Goal: Task Accomplishment & Management: Manage account settings

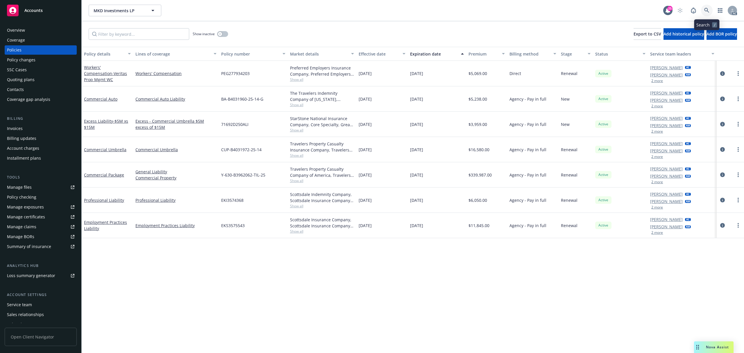
click at [710, 9] on link at bounding box center [707, 11] width 12 height 12
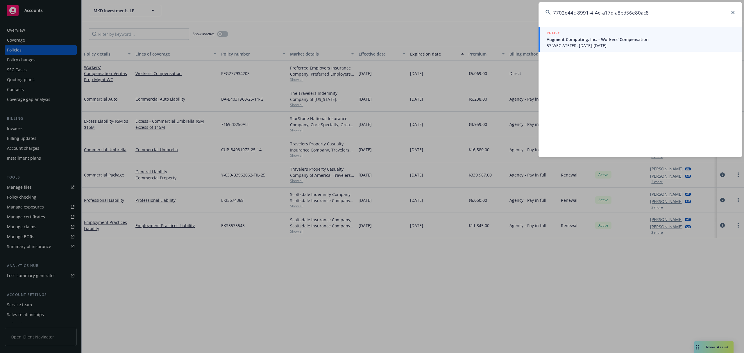
type input "7702e44c-8991-4f4e-a17d-a8bd56e80ac8"
click at [606, 43] on span "57 WEC AT5FER, [DATE]-[DATE]" at bounding box center [641, 45] width 188 height 6
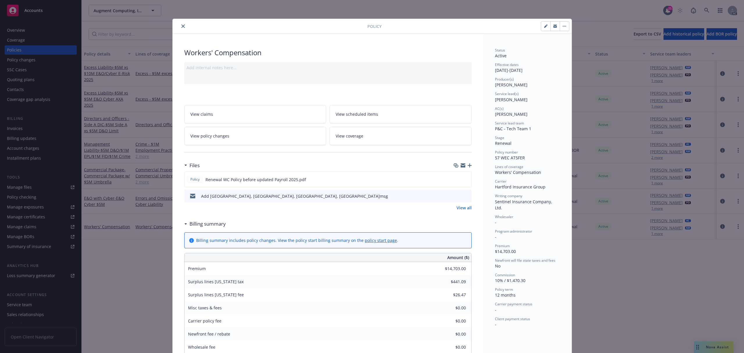
click at [541, 27] on button "button" at bounding box center [545, 26] width 9 height 9
select select "RENEWAL"
select select "12"
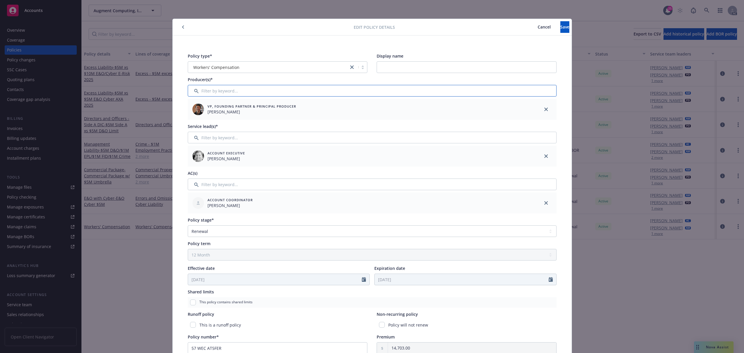
click at [244, 94] on input "Filter by keyword..." at bounding box center [372, 91] width 369 height 12
type input "long"
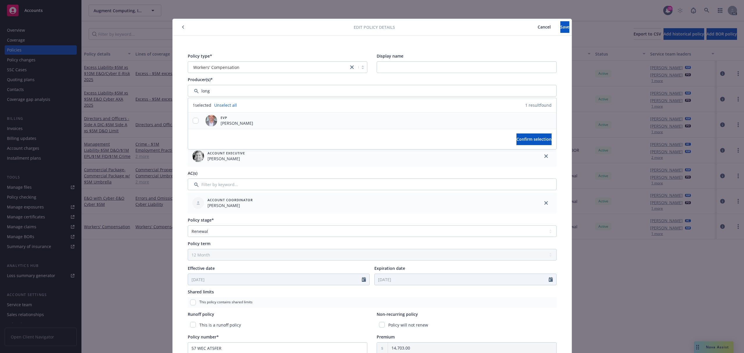
click at [194, 117] on div at bounding box center [195, 120] width 15 height 16
click at [255, 124] on div "EVP [PERSON_NAME]" at bounding box center [372, 120] width 368 height 16
click at [194, 121] on input "checkbox" at bounding box center [196, 121] width 6 height 6
checkbox input "true"
click at [517, 137] on button "Confirm selection" at bounding box center [534, 139] width 35 height 12
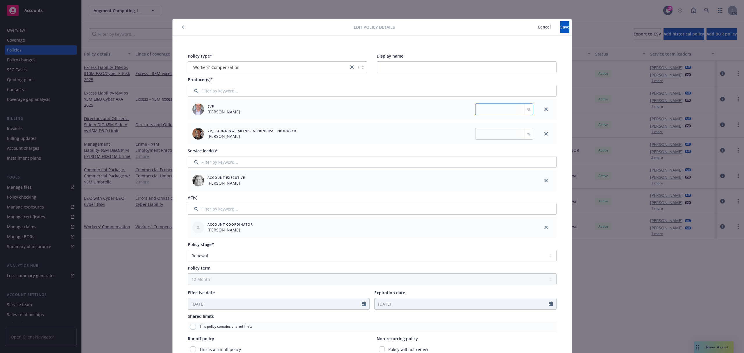
click at [503, 112] on input "number" at bounding box center [504, 109] width 58 height 12
type input "50"
click at [505, 134] on input "number" at bounding box center [504, 134] width 58 height 12
type input "50"
click at [560, 27] on span "Save" at bounding box center [564, 27] width 9 height 6
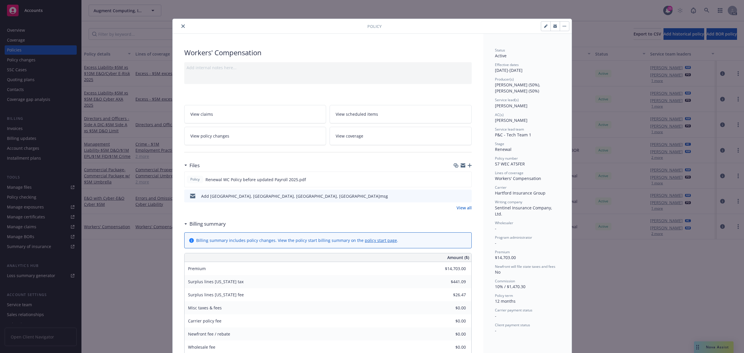
click at [181, 27] on icon "close" at bounding box center [182, 25] width 3 height 3
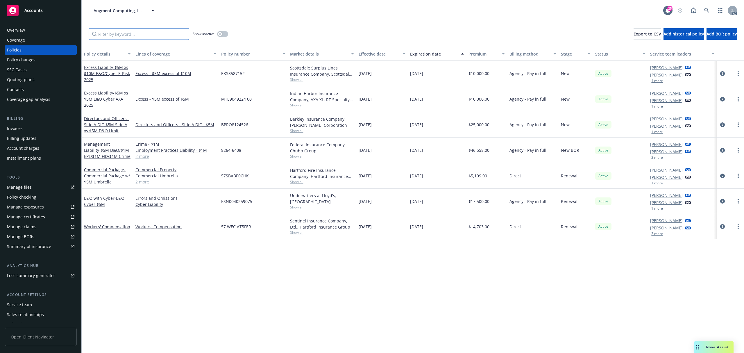
click at [163, 31] on input "Filter by keyword..." at bounding box center [139, 34] width 101 height 12
paste input "57SBABP0CHK"
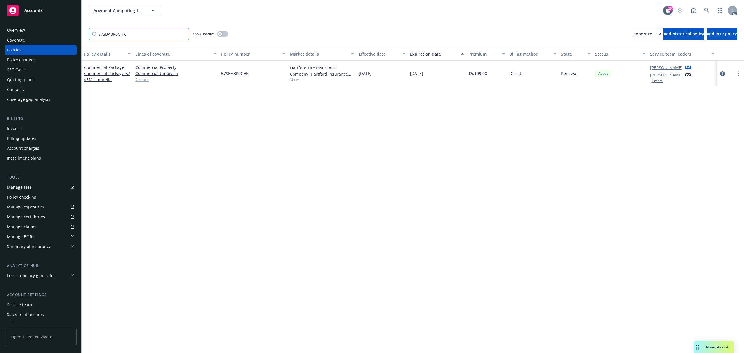
type input "57SBABP0CHK"
click at [720, 73] on icon "circleInformation" at bounding box center [722, 73] width 5 height 5
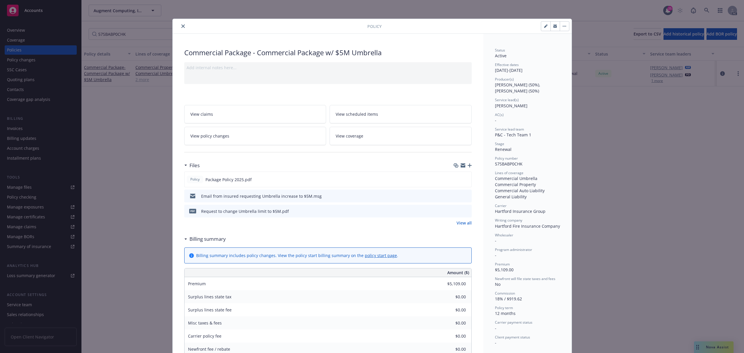
click at [544, 26] on icon "button" at bounding box center [545, 25] width 3 height 3
select select "RENEWAL"
select select "12"
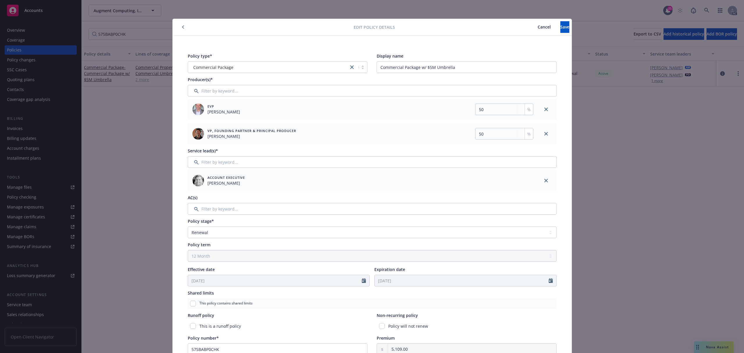
click at [538, 27] on span "Cancel" at bounding box center [544, 27] width 13 height 6
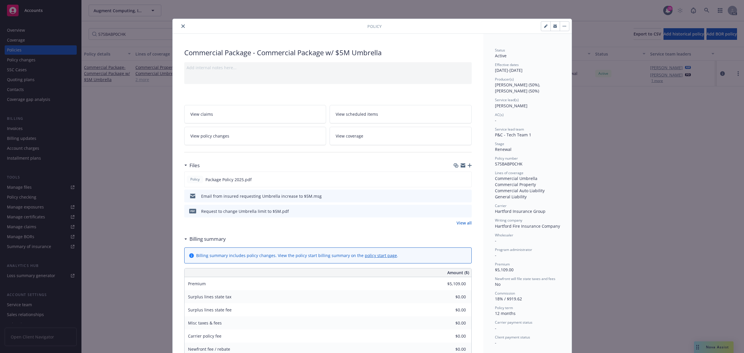
click at [180, 26] on button "close" at bounding box center [183, 26] width 7 height 7
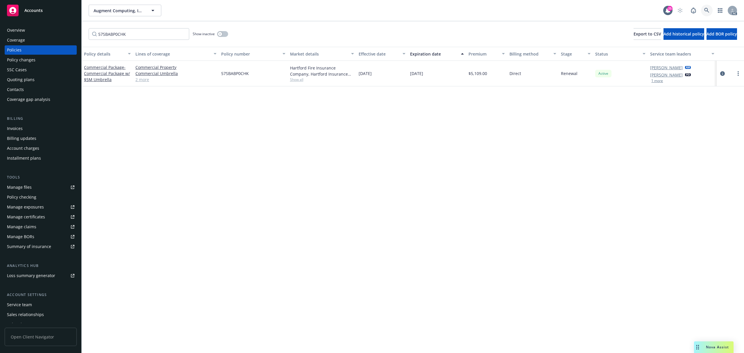
click at [709, 10] on icon at bounding box center [706, 10] width 5 height 5
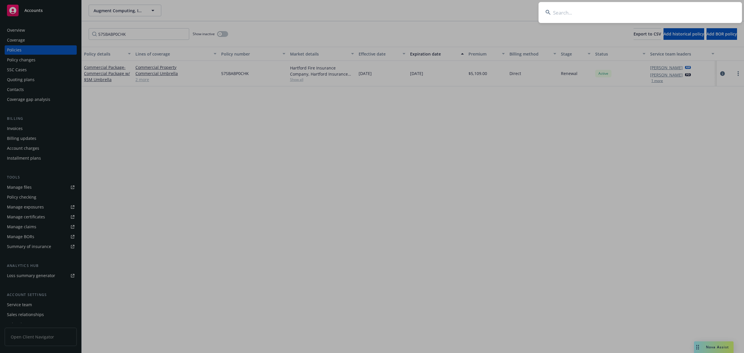
type input "69205546-f7dc-46c6-a85f-ccee947e2807"
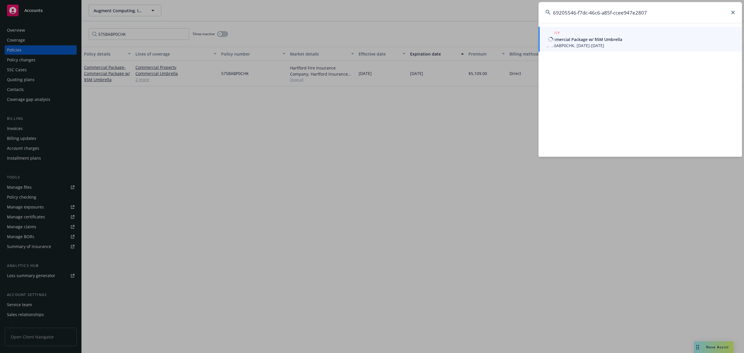
click at [616, 35] on div "POLICY" at bounding box center [641, 33] width 188 height 6
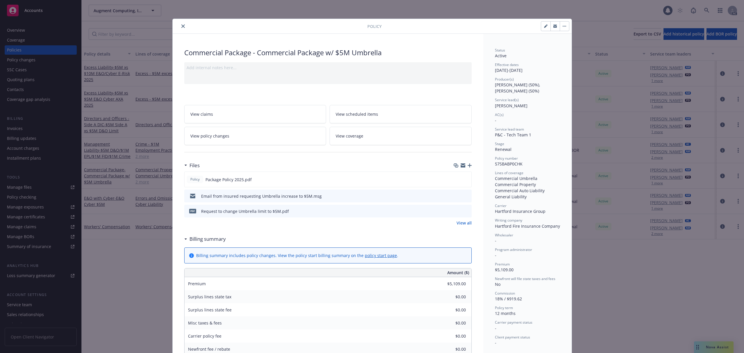
scroll to position [17, 0]
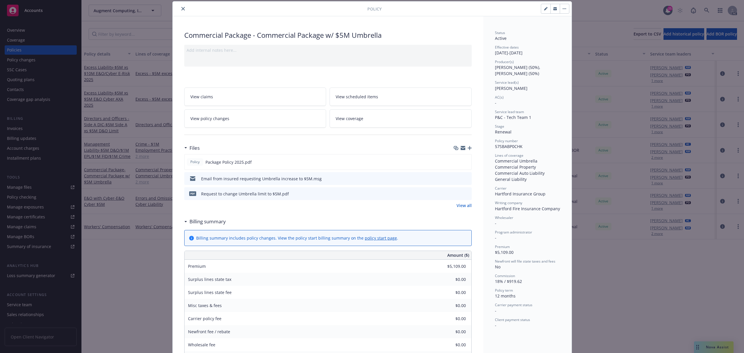
click at [181, 7] on icon "close" at bounding box center [182, 8] width 3 height 3
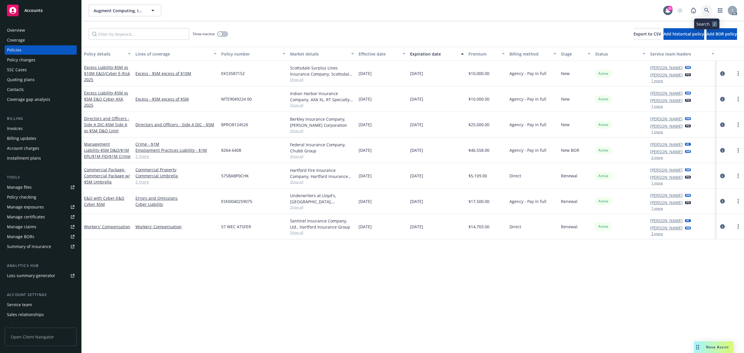
click at [706, 12] on icon at bounding box center [706, 10] width 5 height 5
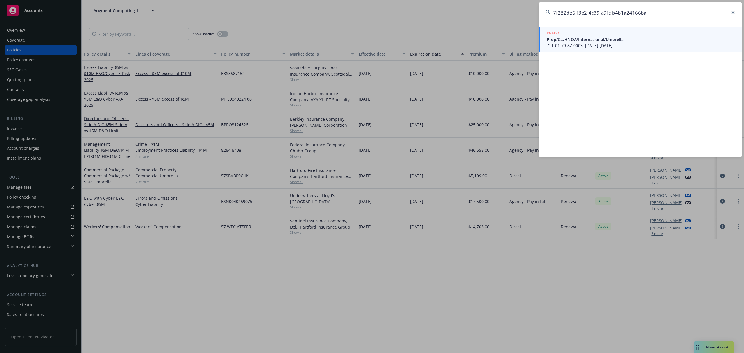
type input "7f282de6-f3b2-4c39-a9fc-b4b1a24166ba"
click at [617, 36] on span "Prop/GL/HNOA/International/Umbrella" at bounding box center [641, 39] width 188 height 6
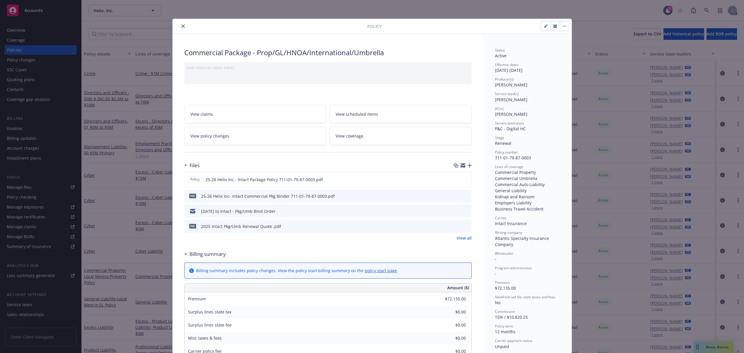
click at [542, 28] on button "button" at bounding box center [545, 26] width 9 height 9
select select "RENEWAL"
select select "12"
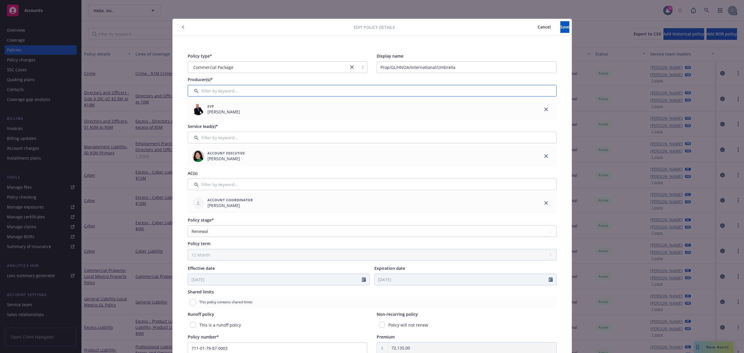
click at [252, 88] on input "Filter by keyword..." at bounding box center [372, 91] width 369 height 12
type input "[PERSON_NAME]"
click at [193, 119] on input "checkbox" at bounding box center [196, 121] width 6 height 6
checkbox input "true"
click at [532, 136] on button "Confirm selection" at bounding box center [534, 139] width 35 height 12
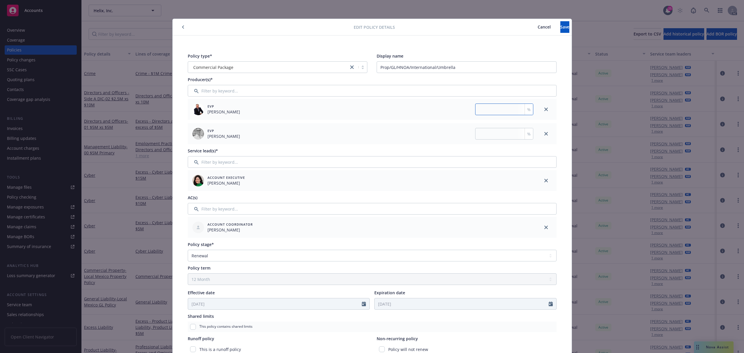
click at [506, 109] on input "number" at bounding box center [504, 109] width 58 height 12
type input "50"
click at [502, 128] on input "number" at bounding box center [504, 134] width 58 height 12
type input "50"
click at [560, 27] on span "Save" at bounding box center [564, 27] width 9 height 6
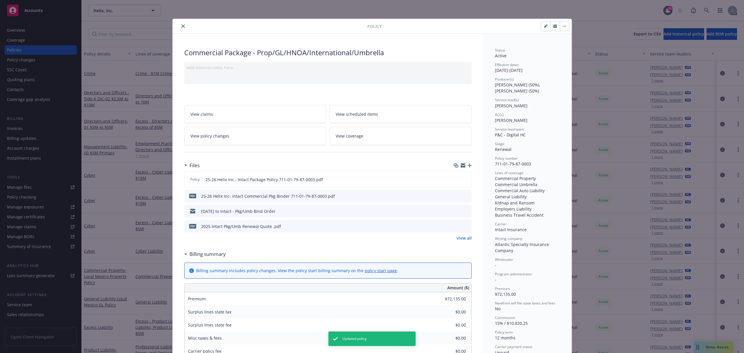
click at [176, 25] on div at bounding box center [271, 26] width 192 height 7
click at [705, 9] on div "Policy Commercial Package - Prop/GL/HNOA/International/Umbrella Add internal no…" at bounding box center [372, 176] width 744 height 353
drag, startPoint x: 180, startPoint y: 26, endPoint x: 201, endPoint y: 26, distance: 21.5
click at [181, 25] on icon "close" at bounding box center [182, 25] width 3 height 3
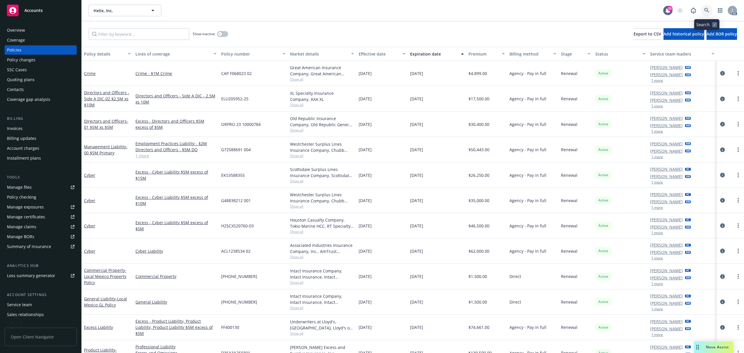
click at [706, 11] on icon at bounding box center [706, 10] width 5 height 5
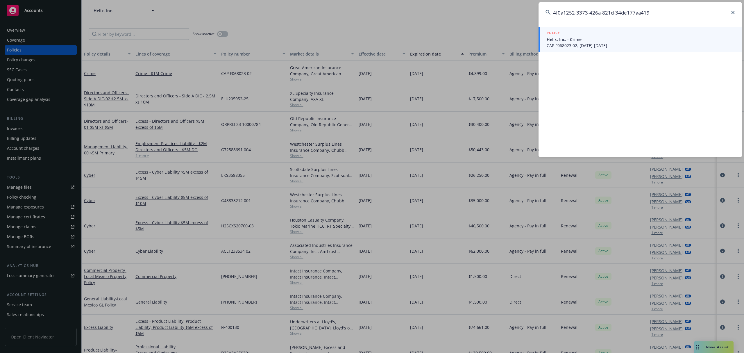
type input "4f0a1252-3373-426a-821d-34de177aa419"
click at [612, 37] on span "Helix, Inc. - Crime" at bounding box center [641, 39] width 188 height 6
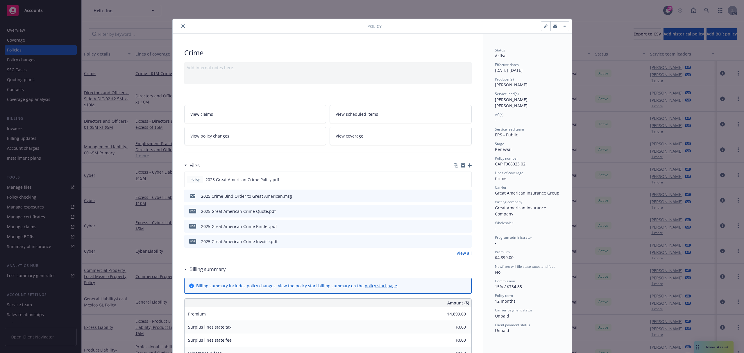
click at [541, 26] on button "button" at bounding box center [545, 26] width 9 height 9
select select "RENEWAL"
select select "12"
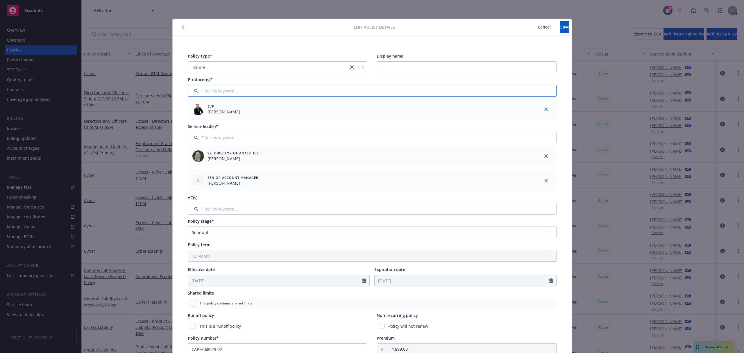
click at [261, 91] on input "Filter by keyword..." at bounding box center [372, 91] width 369 height 12
type input "[PERSON_NAME]"
click at [455, 123] on div "EVP [PERSON_NAME]" at bounding box center [372, 120] width 368 height 16
click at [193, 121] on input "checkbox" at bounding box center [196, 121] width 6 height 6
checkbox input "true"
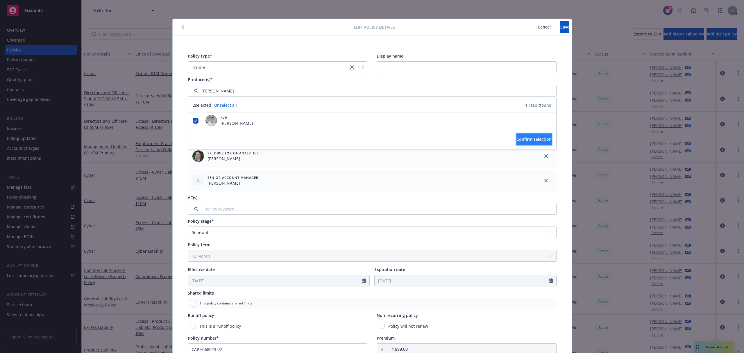
click at [517, 140] on span "Confirm selection" at bounding box center [534, 139] width 35 height 6
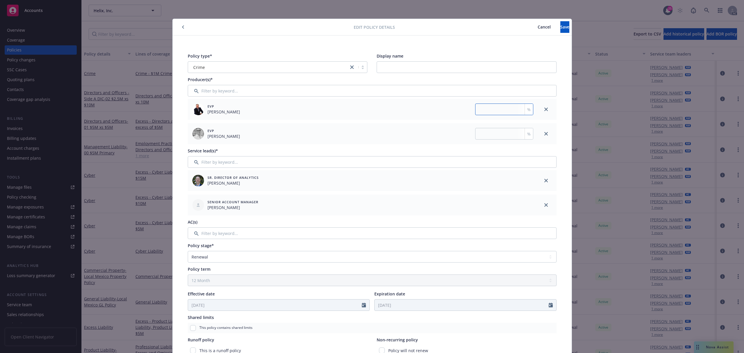
click at [504, 112] on input "number" at bounding box center [504, 109] width 58 height 12
type input "50"
click at [495, 133] on input "number" at bounding box center [504, 134] width 58 height 12
type input "50"
click at [560, 29] on button "Save" at bounding box center [564, 27] width 9 height 12
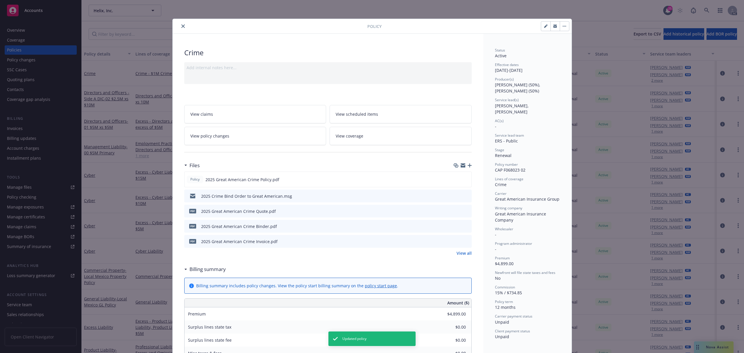
click at [181, 27] on icon "close" at bounding box center [182, 25] width 3 height 3
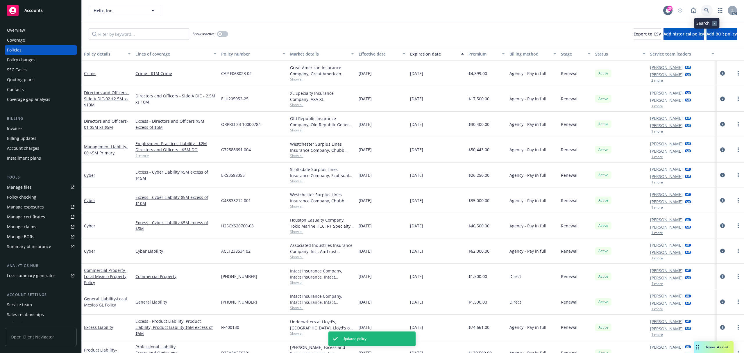
click at [705, 10] on icon at bounding box center [706, 10] width 5 height 5
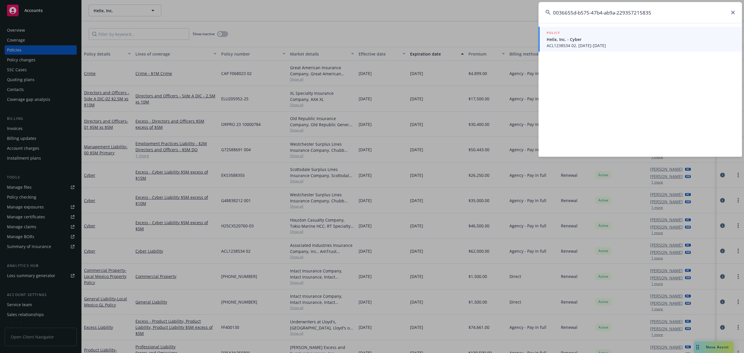
type input "0036655d-b575-47b4-ab9a-229357215835"
click at [618, 41] on span "Helix, Inc. - Cyber" at bounding box center [641, 39] width 188 height 6
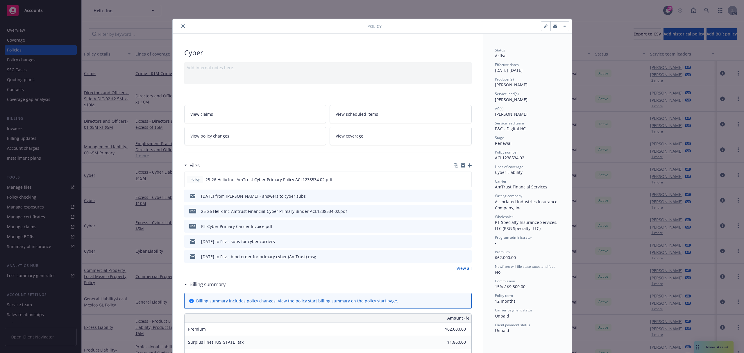
click at [544, 27] on icon "button" at bounding box center [545, 26] width 3 height 3
select select "RENEWAL"
select select "12"
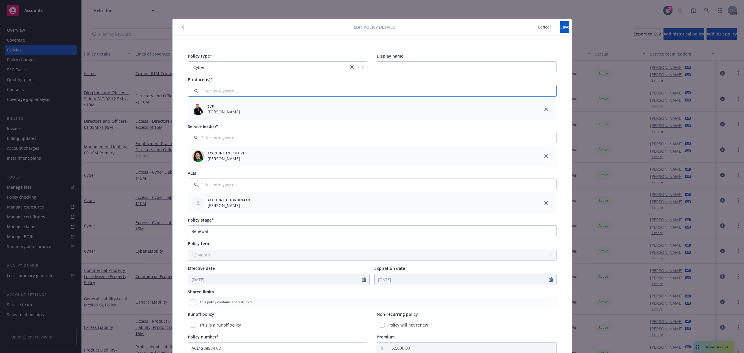
click at [253, 91] on input "Filter by keyword..." at bounding box center [372, 91] width 369 height 12
type input "[PERSON_NAME]"
click at [194, 120] on input "checkbox" at bounding box center [196, 121] width 6 height 6
checkbox input "true"
click at [536, 135] on button "Confirm selection" at bounding box center [534, 139] width 35 height 12
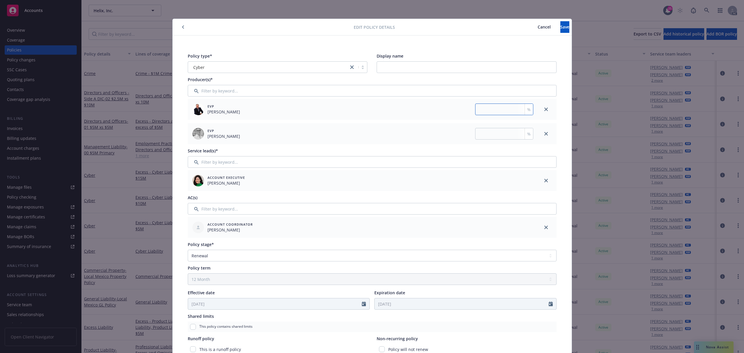
click at [509, 111] on input "number" at bounding box center [504, 109] width 58 height 12
type input "50"
click at [497, 134] on input "number" at bounding box center [504, 134] width 58 height 12
type input "50"
click at [560, 28] on span "Save" at bounding box center [564, 27] width 9 height 6
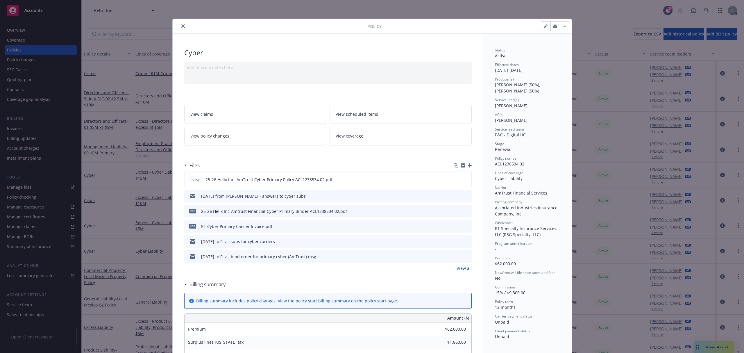
click at [181, 26] on icon "close" at bounding box center [182, 25] width 3 height 3
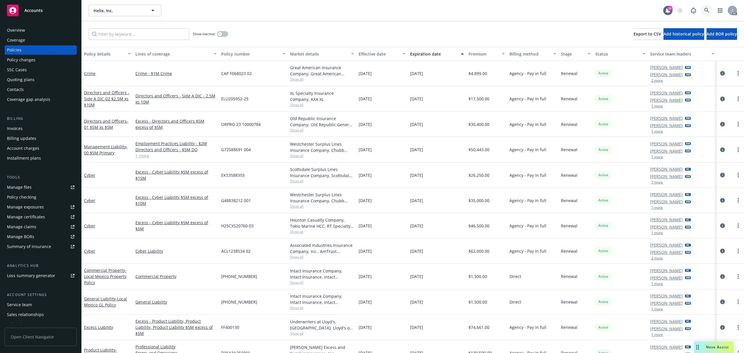
click at [706, 8] on icon at bounding box center [706, 10] width 5 height 5
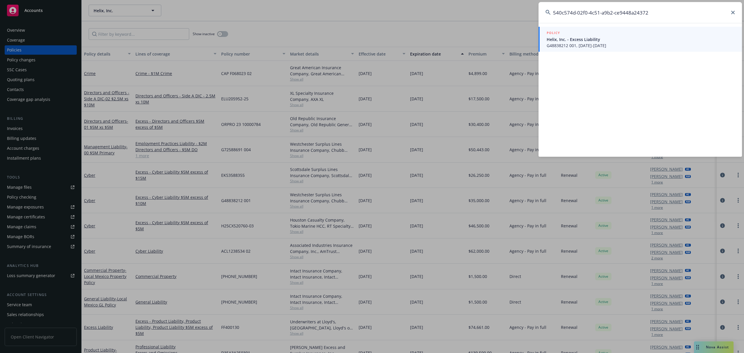
type input "540c574d-02f0-4c51-a9b2-ce9448a24372"
click at [585, 40] on span "Helix, Inc. - Excess Liability" at bounding box center [641, 39] width 188 height 6
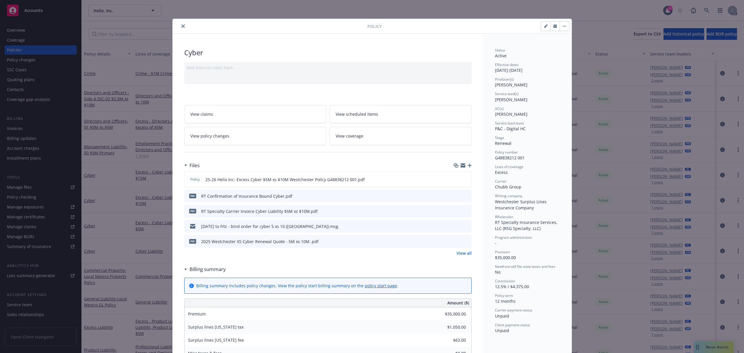
click at [541, 28] on button "button" at bounding box center [545, 26] width 9 height 9
select select "RENEWAL"
select select "12"
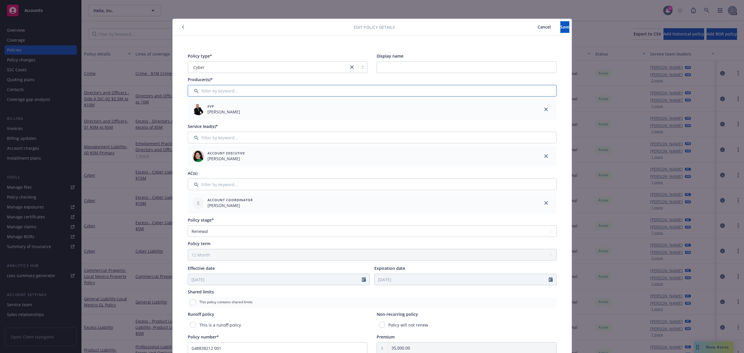
click at [228, 90] on input "Filter by keyword..." at bounding box center [372, 91] width 369 height 12
type input "er"
click at [206, 123] on img at bounding box center [212, 121] width 12 height 12
click at [194, 122] on input "checkbox" at bounding box center [196, 121] width 6 height 6
checkbox input "true"
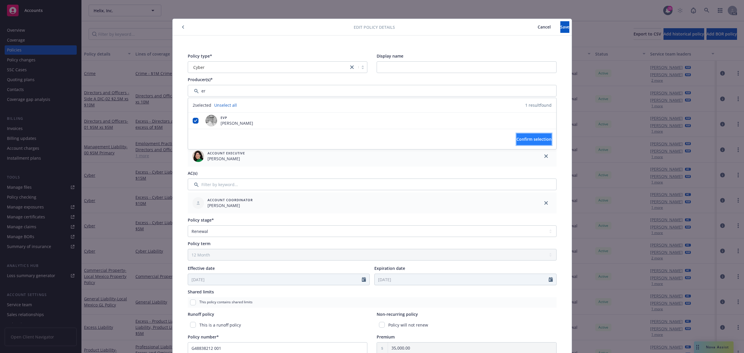
click at [528, 137] on span "Confirm selection" at bounding box center [534, 139] width 35 height 6
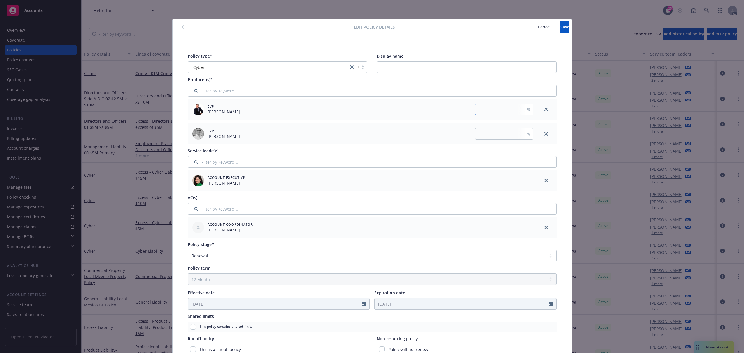
click at [500, 108] on input "number" at bounding box center [504, 109] width 58 height 12
type input "50"
click at [496, 133] on input "number" at bounding box center [504, 134] width 58 height 12
type input "50"
click at [560, 28] on button "Save" at bounding box center [564, 27] width 9 height 12
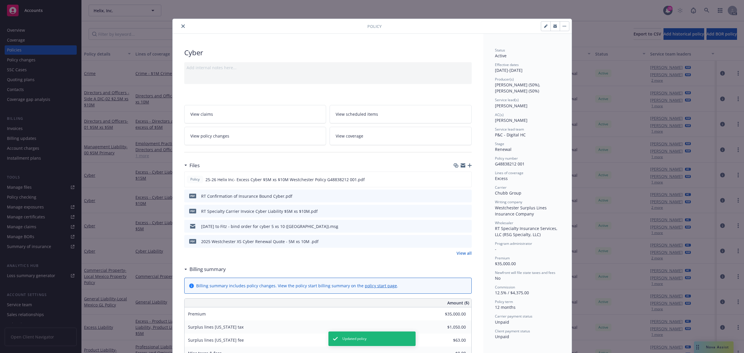
click at [181, 24] on icon "close" at bounding box center [182, 25] width 3 height 3
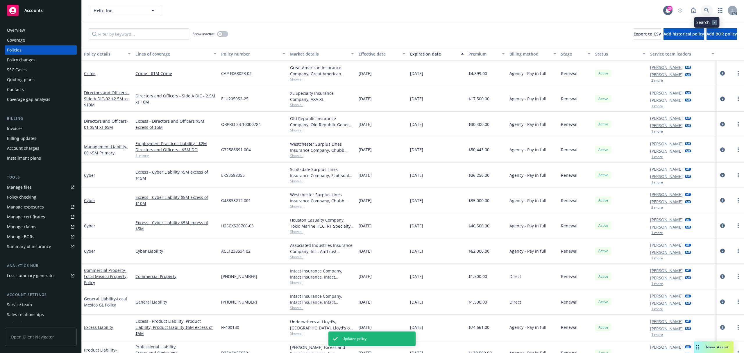
click at [701, 11] on link at bounding box center [707, 11] width 12 height 12
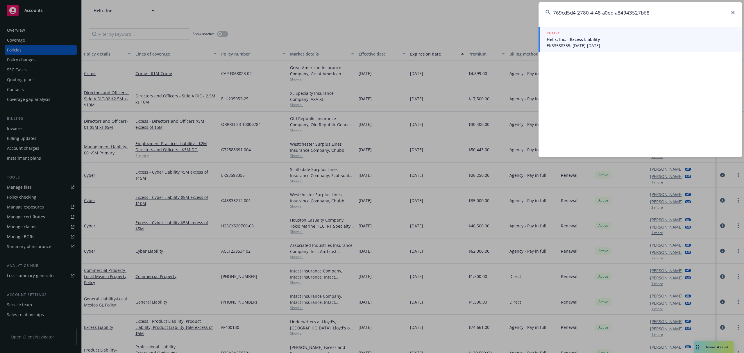
type input "769cd5d4-2780-4f48-a0ed-a84943527b68"
click at [590, 38] on span "Helix, Inc. - Excess Liability" at bounding box center [641, 39] width 188 height 6
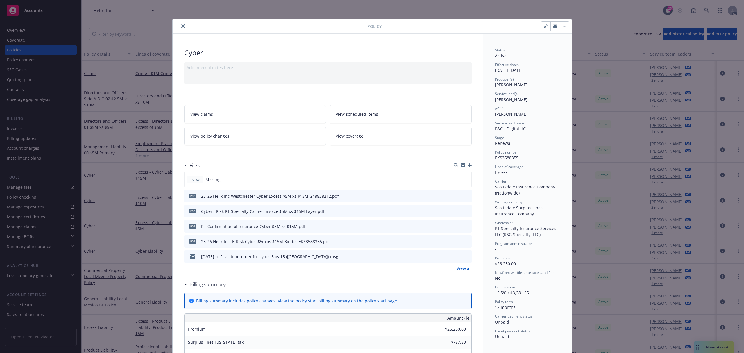
click at [541, 28] on button "button" at bounding box center [545, 26] width 9 height 9
select select "RENEWAL"
select select "12"
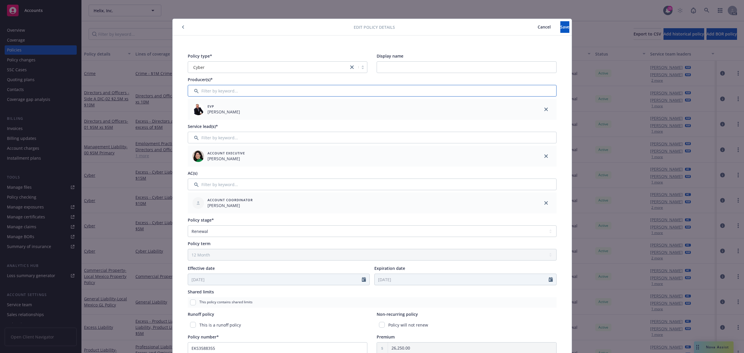
click at [249, 91] on input "Filter by keyword..." at bounding box center [372, 91] width 369 height 12
type input "er"
click at [194, 120] on input "checkbox" at bounding box center [196, 121] width 6 height 6
checkbox input "true"
click at [532, 135] on button "Confirm selection" at bounding box center [534, 139] width 35 height 12
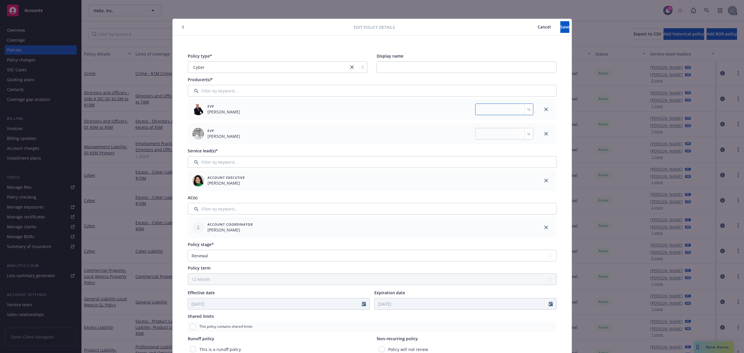
click at [506, 111] on input "number" at bounding box center [504, 109] width 58 height 12
type input "50"
click at [496, 133] on input "number" at bounding box center [504, 134] width 58 height 12
type input "50"
click at [560, 28] on span "Save" at bounding box center [564, 27] width 9 height 6
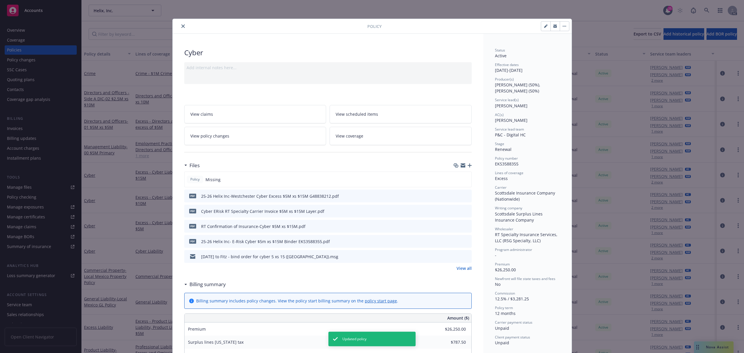
click at [181, 26] on icon "close" at bounding box center [182, 25] width 3 height 3
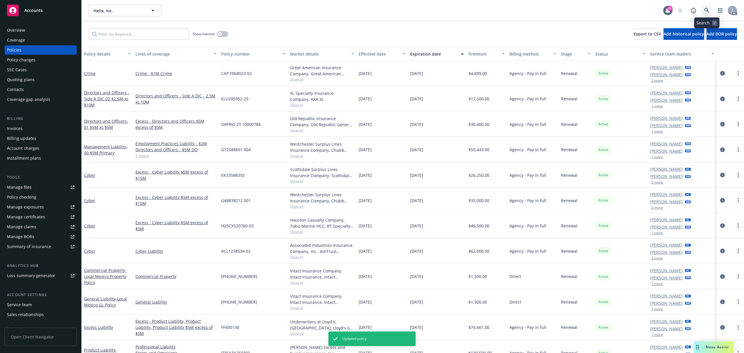
click at [706, 9] on icon at bounding box center [706, 10] width 5 height 5
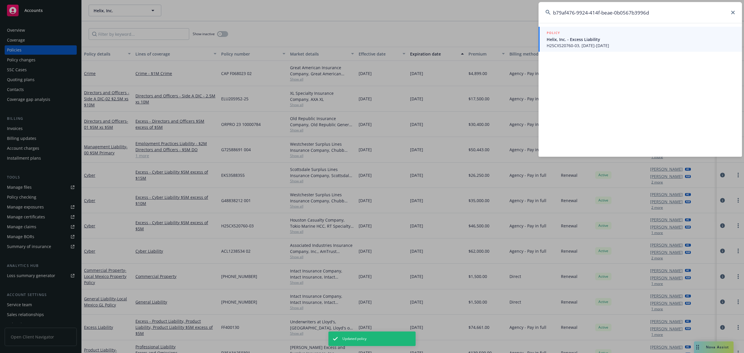
type input "b79af476-9924-414f-beae-0b0567b3996d"
click at [581, 42] on span "H25CXS20760-03, [DATE]-[DATE]" at bounding box center [641, 45] width 188 height 6
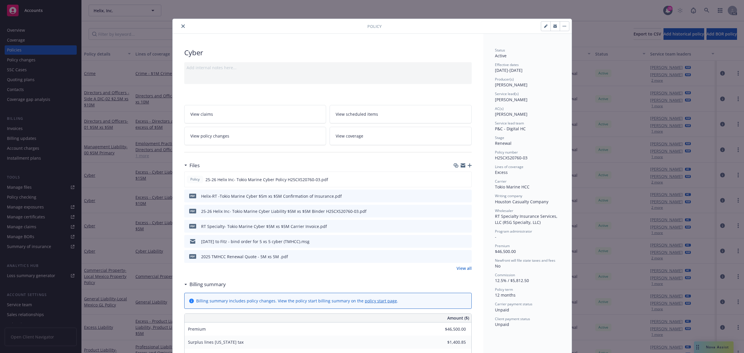
click at [542, 29] on button "button" at bounding box center [545, 26] width 9 height 9
select select "RENEWAL"
select select "12"
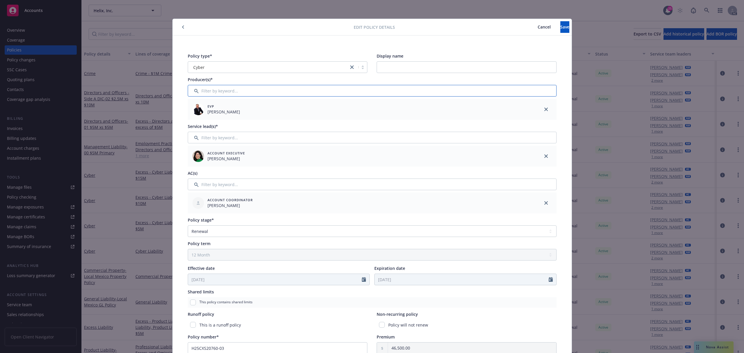
click at [254, 91] on input "Filter by keyword..." at bounding box center [372, 91] width 369 height 12
type input "er"
click at [193, 120] on input "checkbox" at bounding box center [196, 121] width 6 height 6
checkbox input "true"
click at [517, 136] on button "Confirm selection" at bounding box center [534, 139] width 35 height 12
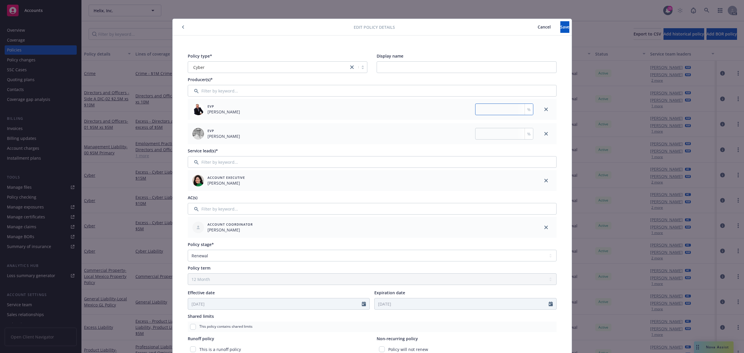
click at [488, 111] on input "number" at bounding box center [504, 109] width 58 height 12
type input "50"
click at [487, 134] on input "number" at bounding box center [504, 134] width 58 height 12
type input "50"
click at [560, 29] on span "Save" at bounding box center [564, 27] width 9 height 6
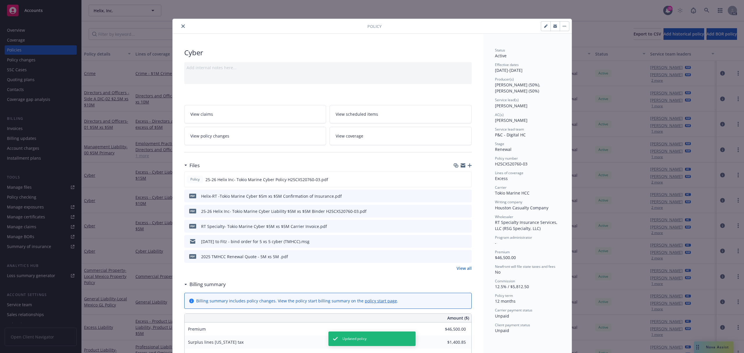
click at [181, 27] on icon "close" at bounding box center [182, 25] width 3 height 3
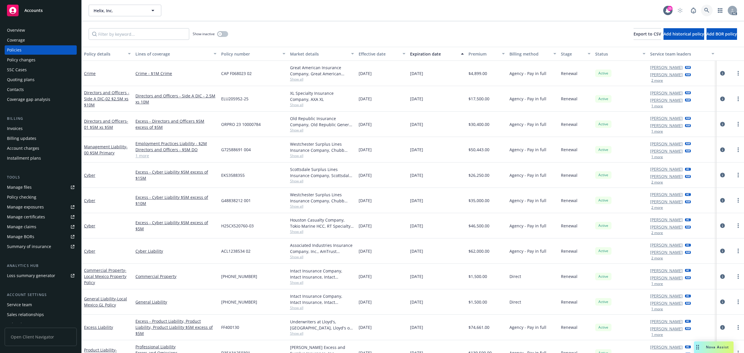
click at [707, 14] on link at bounding box center [707, 11] width 12 height 12
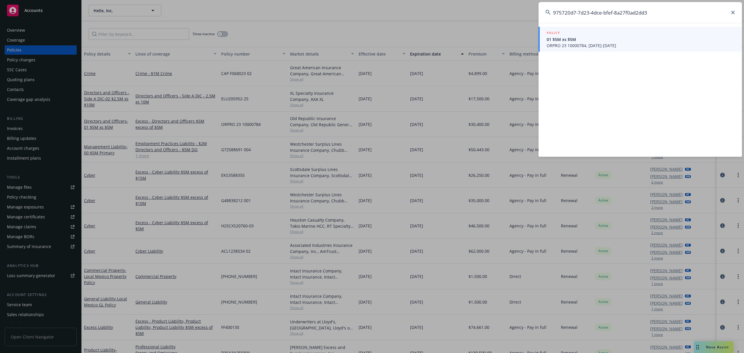
type input "975720d7-7d23-4dce-bfef-8a27f0ad2dd3"
click at [593, 44] on span "ORPRO 23 10000784, [DATE]-[DATE]" at bounding box center [641, 45] width 188 height 6
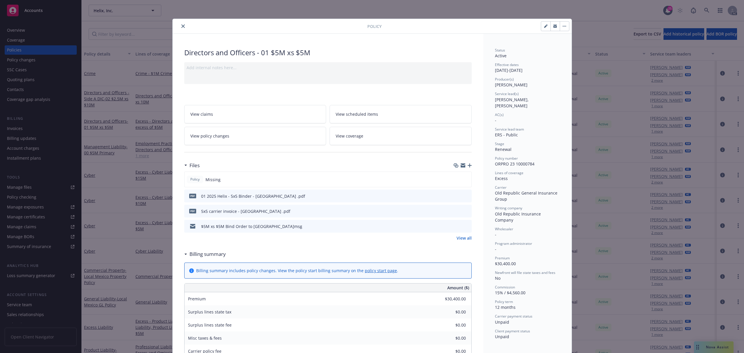
drag, startPoint x: 544, startPoint y: 27, endPoint x: 526, endPoint y: 35, distance: 19.1
click at [544, 27] on icon "button" at bounding box center [545, 25] width 3 height 3
select select "RENEWAL"
select select "12"
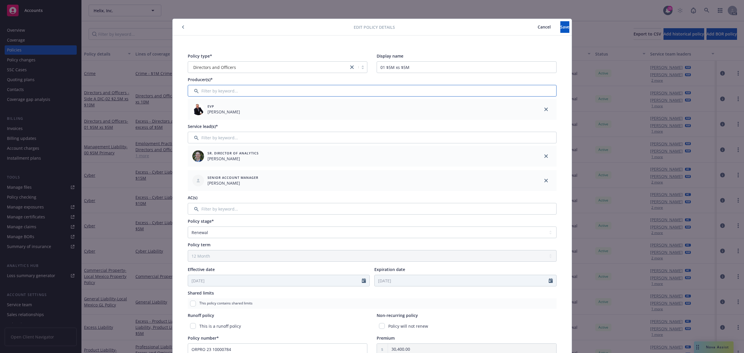
click at [232, 95] on input "Filter by keyword..." at bounding box center [372, 91] width 369 height 12
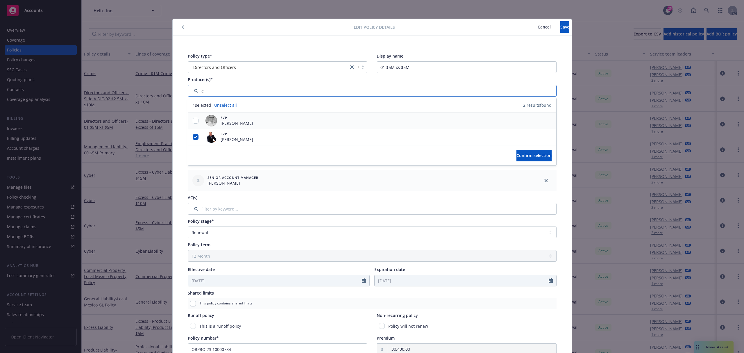
type input "e"
click at [193, 120] on input "checkbox" at bounding box center [196, 121] width 6 height 6
checkbox input "true"
click at [517, 153] on span "Confirm selection" at bounding box center [534, 156] width 35 height 6
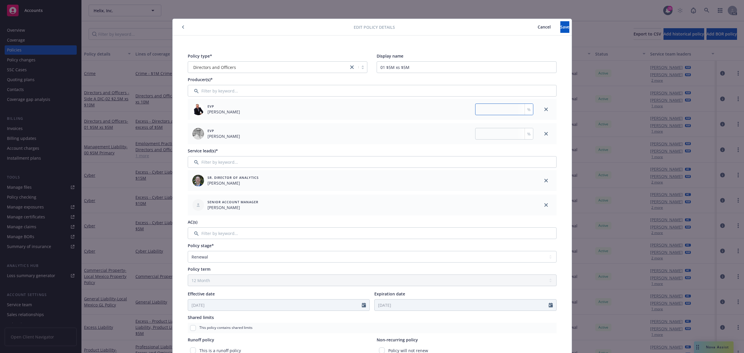
click at [498, 109] on input "number" at bounding box center [504, 109] width 58 height 12
type input "50"
click at [494, 135] on input "number" at bounding box center [504, 134] width 58 height 12
type input "50"
click at [560, 24] on button "Save" at bounding box center [564, 27] width 9 height 12
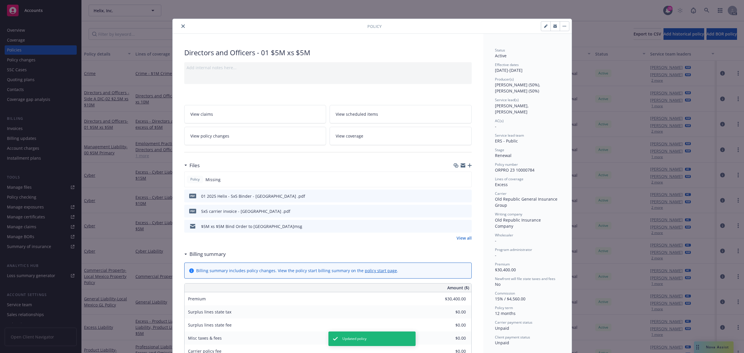
click at [181, 26] on icon "close" at bounding box center [182, 25] width 3 height 3
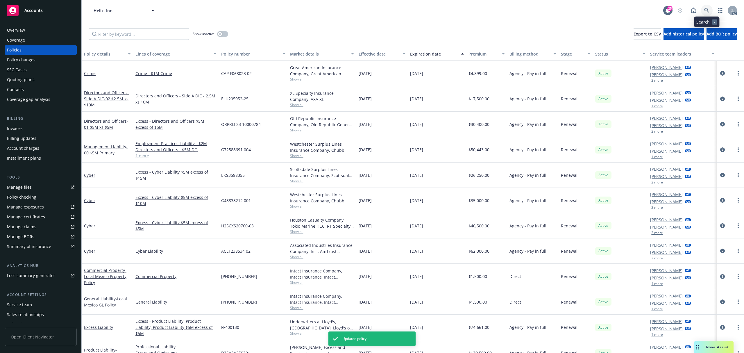
click at [706, 10] on icon at bounding box center [706, 10] width 5 height 5
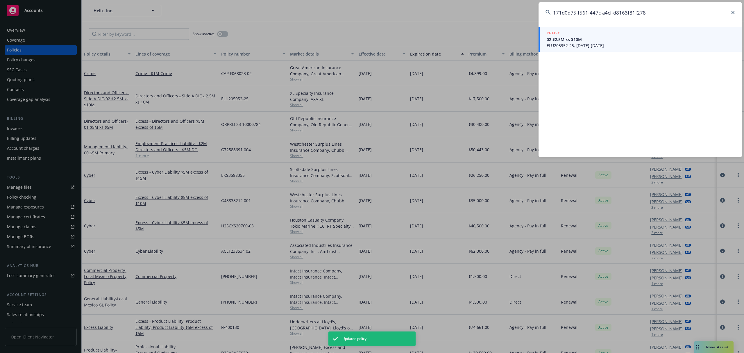
type input "171d0d75-f561-447c-a4cf-d8163f81f278"
click at [610, 42] on span "02 $2.5M xs $10M" at bounding box center [641, 39] width 188 height 6
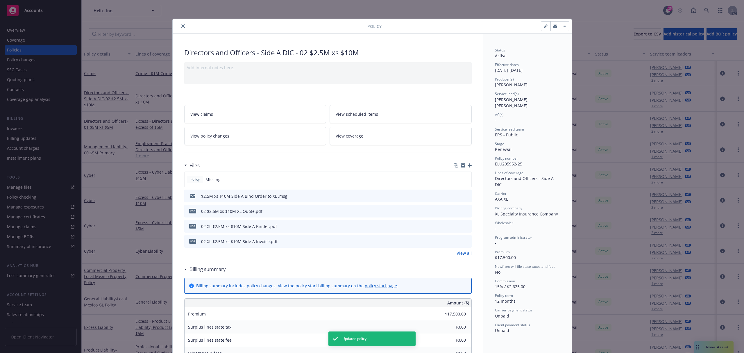
click at [542, 29] on button "button" at bounding box center [545, 26] width 9 height 9
select select "RENEWAL"
select select "12"
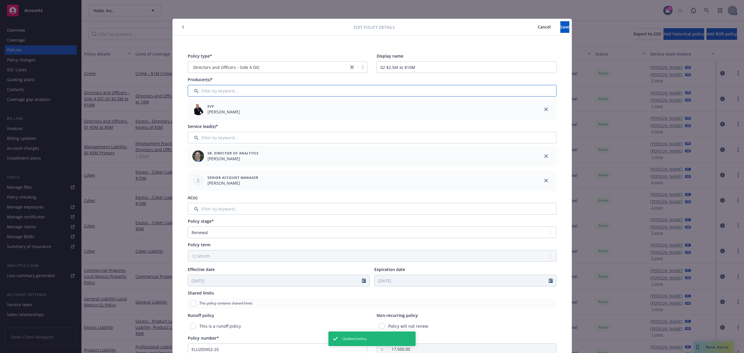
click at [285, 87] on input "Filter by keyword..." at bounding box center [372, 91] width 369 height 12
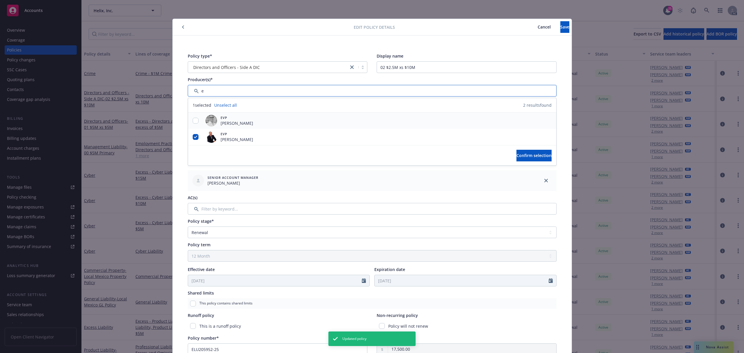
type input "e"
click at [192, 124] on div at bounding box center [195, 120] width 15 height 16
click at [193, 120] on input "checkbox" at bounding box center [196, 121] width 6 height 6
checkbox input "true"
click at [530, 156] on span "Confirm selection" at bounding box center [534, 156] width 35 height 6
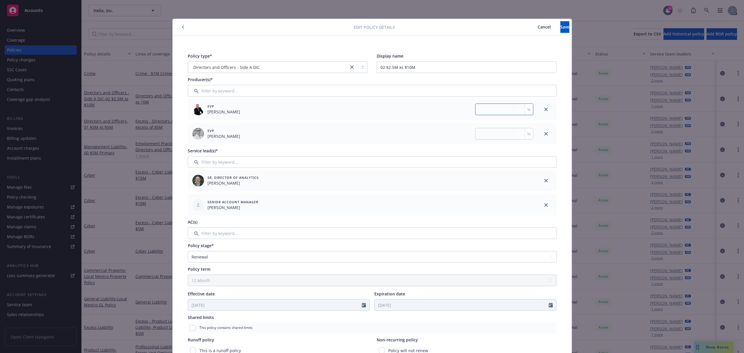
click at [487, 108] on input "number" at bounding box center [504, 109] width 58 height 12
type input "50"
click at [482, 148] on div "Service lead(s)*" at bounding box center [372, 151] width 369 height 6
click at [488, 141] on div "EVP [PERSON_NAME] %" at bounding box center [362, 133] width 348 height 21
click at [491, 134] on input "number" at bounding box center [504, 134] width 58 height 12
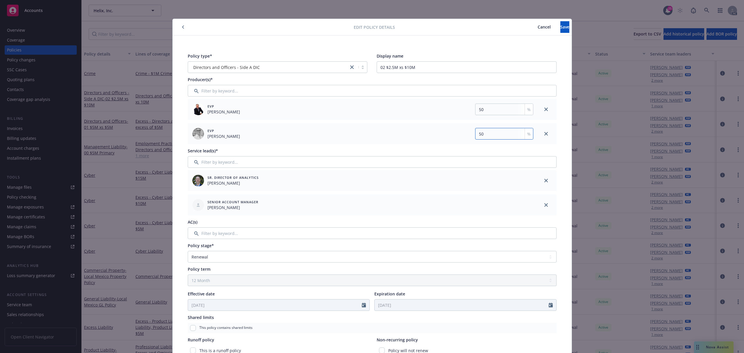
type input "50"
click at [560, 29] on button "Save" at bounding box center [564, 27] width 9 height 12
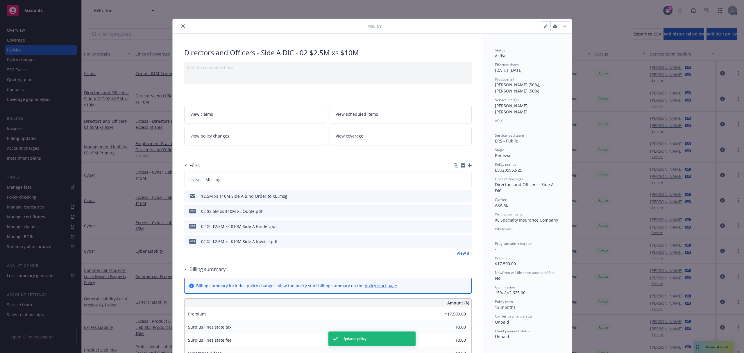
click at [182, 28] on button "close" at bounding box center [183, 26] width 7 height 7
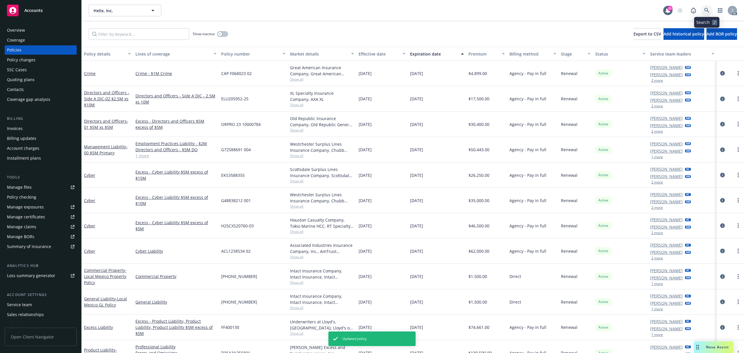
click at [705, 12] on icon at bounding box center [706, 10] width 5 height 5
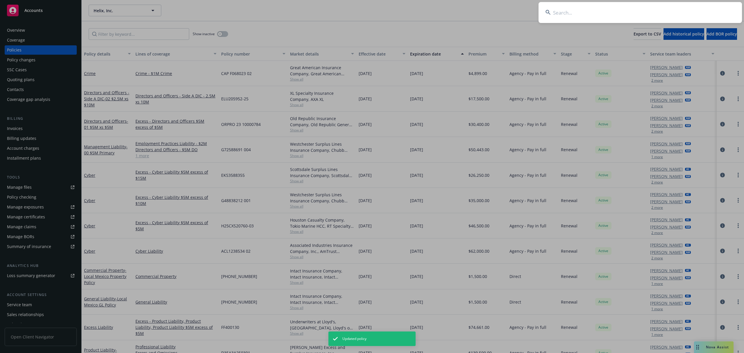
click at [585, 18] on input at bounding box center [640, 12] width 203 height 21
click at [673, 15] on input at bounding box center [640, 12] width 203 height 21
paste input "739c6a4e-2210-49bd-927d-104859e643d5"
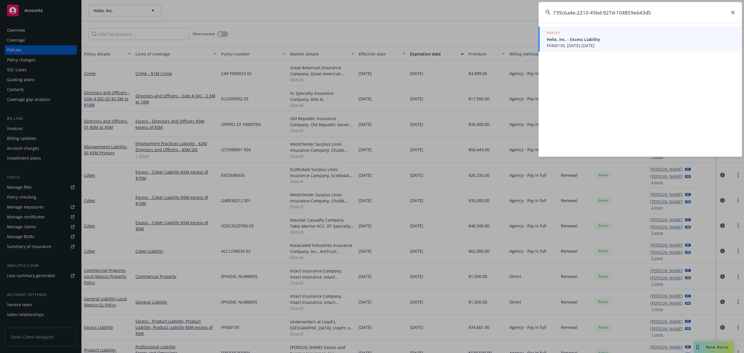
type input "739c6a4e-2210-49bd-927d-104859e643d5"
click at [617, 37] on span "Helix, Inc. - Excess Liability" at bounding box center [641, 39] width 188 height 6
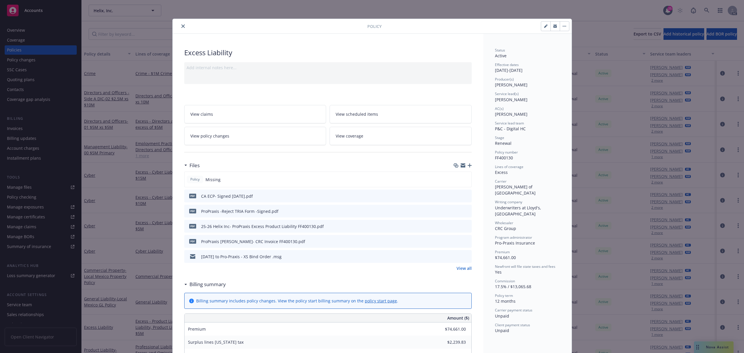
click at [542, 29] on button "button" at bounding box center [545, 26] width 9 height 9
select select "RENEWAL"
select select "12"
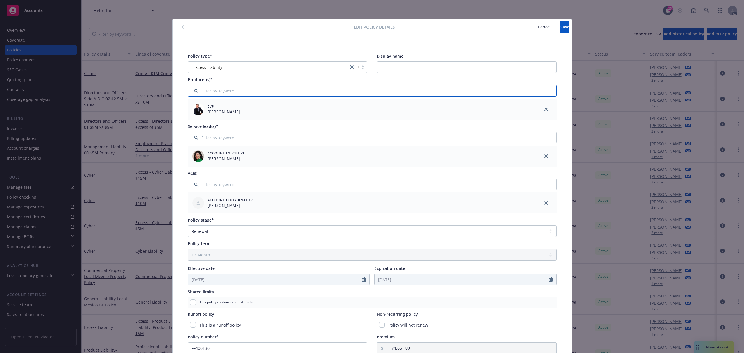
click at [315, 86] on input "Filter by keyword..." at bounding box center [372, 91] width 369 height 12
type input "er"
click at [193, 117] on div at bounding box center [195, 120] width 15 height 16
click at [194, 120] on input "checkbox" at bounding box center [196, 121] width 6 height 6
checkbox input "true"
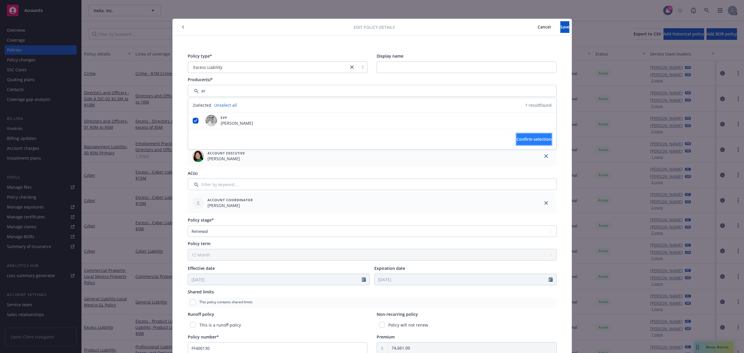
click at [534, 141] on span "Confirm selection" at bounding box center [534, 139] width 35 height 6
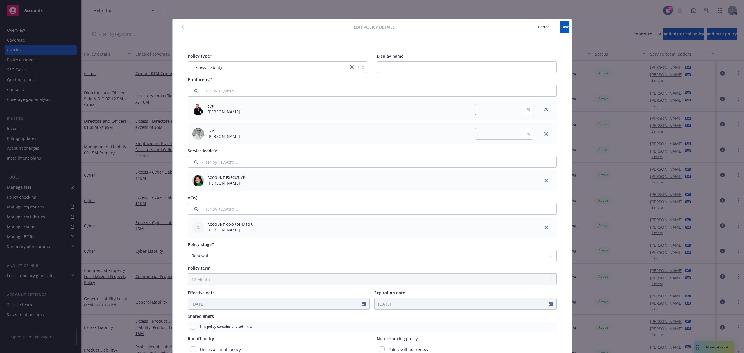
click at [506, 111] on input "number" at bounding box center [504, 109] width 58 height 12
type input "50"
click at [493, 130] on input "number" at bounding box center [504, 134] width 58 height 12
type input "50"
click at [560, 26] on span "Save" at bounding box center [564, 27] width 9 height 6
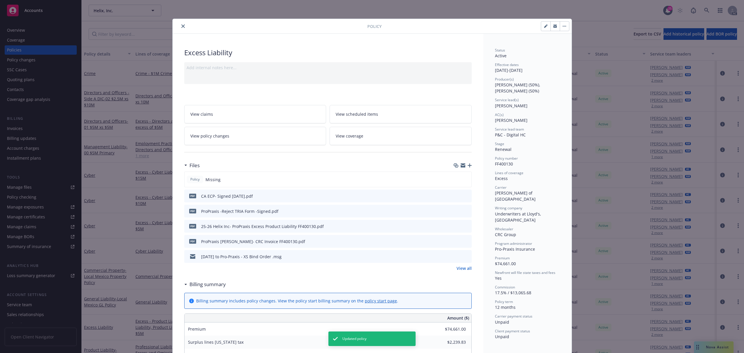
click at [180, 23] on button "close" at bounding box center [183, 26] width 7 height 7
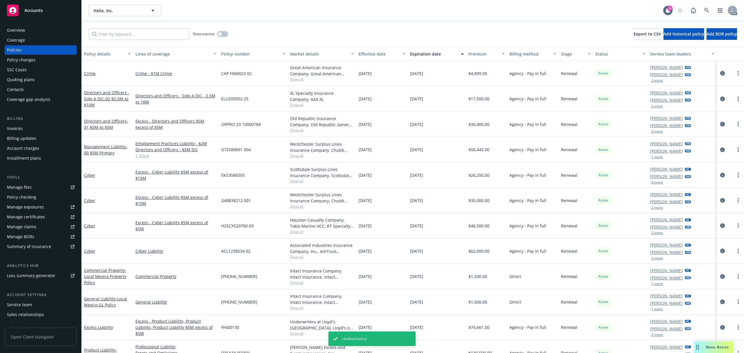
click at [179, 26] on div "Show inactive Export to CSV Add historical policy Add BOR policy" at bounding box center [413, 34] width 662 height 26
click at [707, 12] on icon at bounding box center [706, 10] width 5 height 5
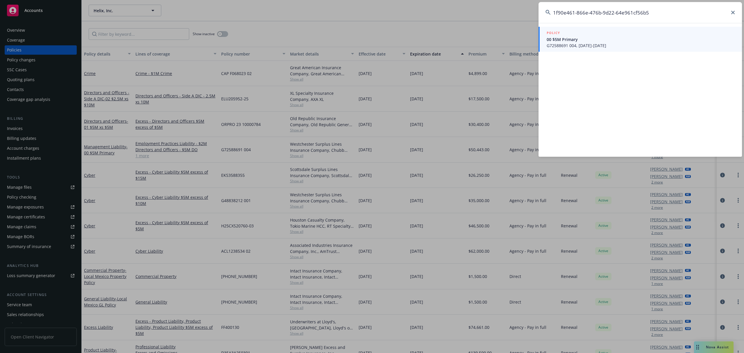
type input "1f90e461-866e-476b-9d22-64e961cf56b5"
click at [591, 40] on span "00 $5M Primary" at bounding box center [641, 39] width 188 height 6
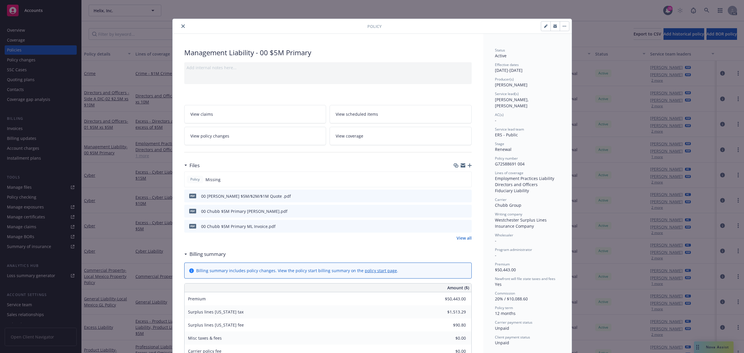
click at [542, 29] on button "button" at bounding box center [545, 26] width 9 height 9
select select "RENEWAL"
select select "12"
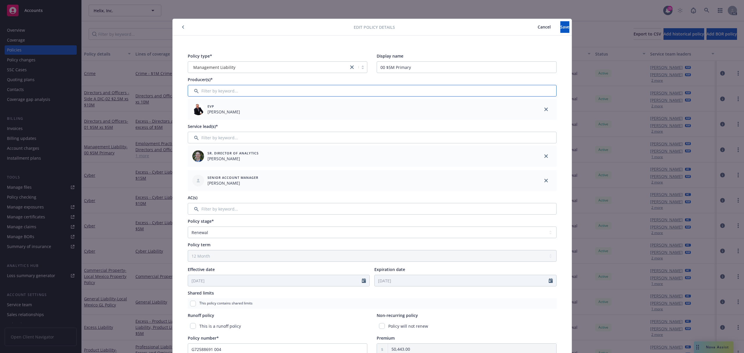
click at [350, 89] on input "Filter by keyword..." at bounding box center [372, 91] width 369 height 12
type input "er"
click at [193, 123] on input "checkbox" at bounding box center [196, 121] width 6 height 6
checkbox input "true"
click at [517, 140] on button "Confirm selection" at bounding box center [534, 139] width 35 height 12
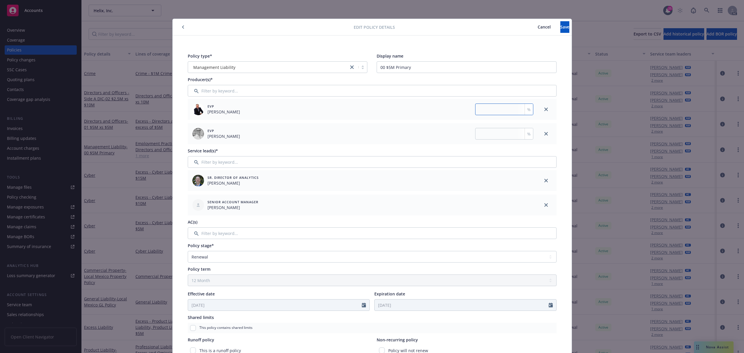
click at [506, 106] on input "number" at bounding box center [504, 109] width 58 height 12
type input "50"
drag, startPoint x: 501, startPoint y: 133, endPoint x: 501, endPoint y: 104, distance: 28.5
click at [501, 133] on input "number" at bounding box center [504, 134] width 58 height 12
type input "50"
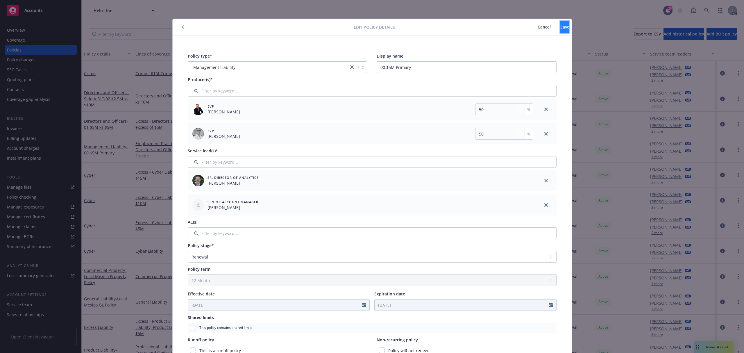
click at [560, 28] on span "Save" at bounding box center [564, 27] width 9 height 6
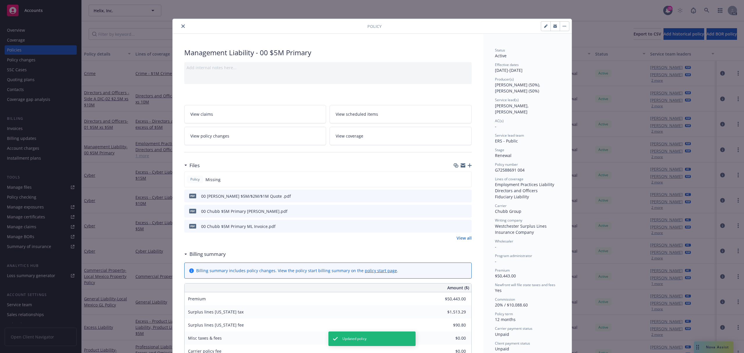
click at [181, 27] on icon "close" at bounding box center [182, 25] width 3 height 3
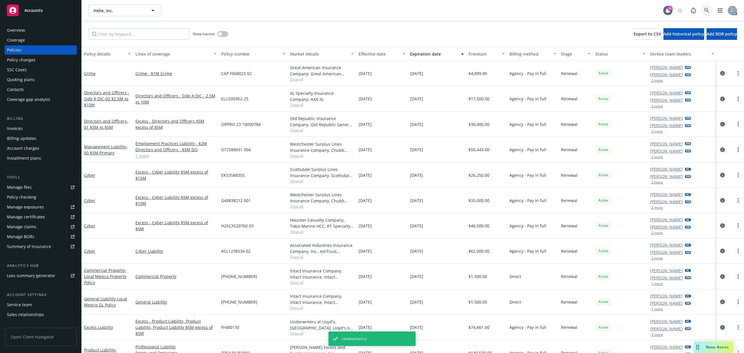
click at [707, 13] on link at bounding box center [707, 11] width 12 height 12
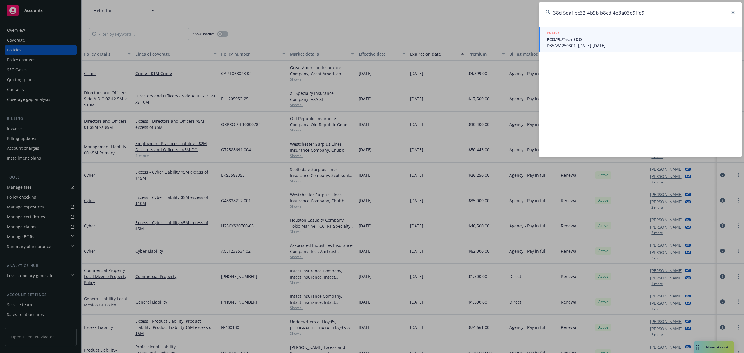
click at [608, 41] on span "PCO/PL/Tech E&O" at bounding box center [641, 39] width 188 height 6
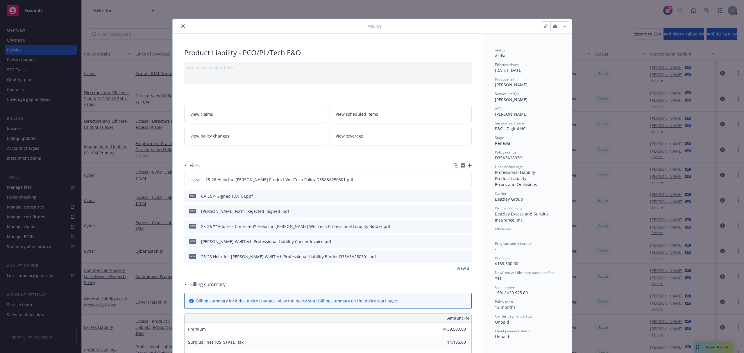
click at [544, 28] on icon "button" at bounding box center [545, 26] width 3 height 3
select select "RENEWAL"
select select "12"
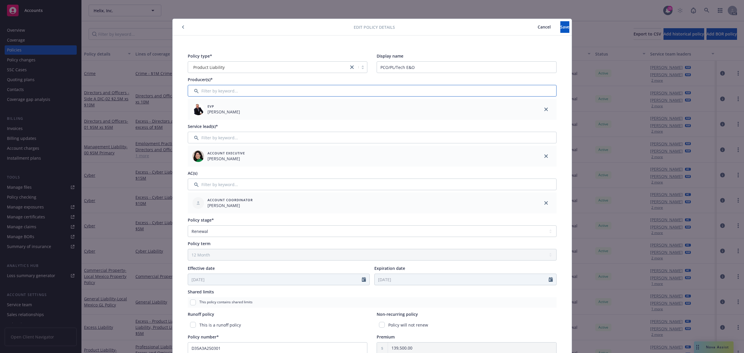
click at [263, 91] on input "Filter by keyword..." at bounding box center [372, 91] width 369 height 12
type input "er"
click at [193, 121] on input "checkbox" at bounding box center [196, 121] width 6 height 6
checkbox input "true"
click at [517, 140] on span "Confirm selection" at bounding box center [534, 139] width 35 height 6
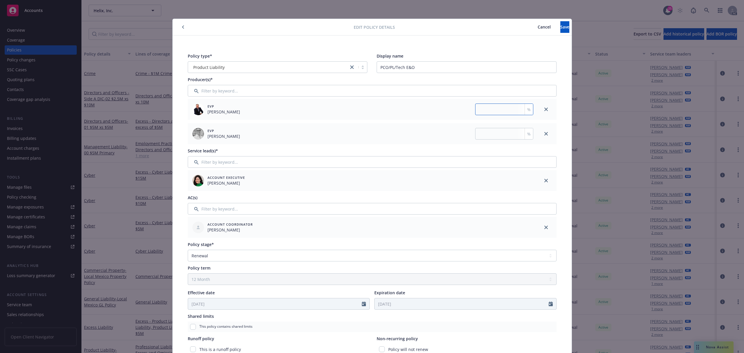
click at [501, 113] on input "number" at bounding box center [504, 109] width 58 height 12
type input "50"
click at [495, 129] on input "number" at bounding box center [504, 134] width 58 height 12
type input "50"
click at [560, 30] on button "Save" at bounding box center [564, 27] width 9 height 12
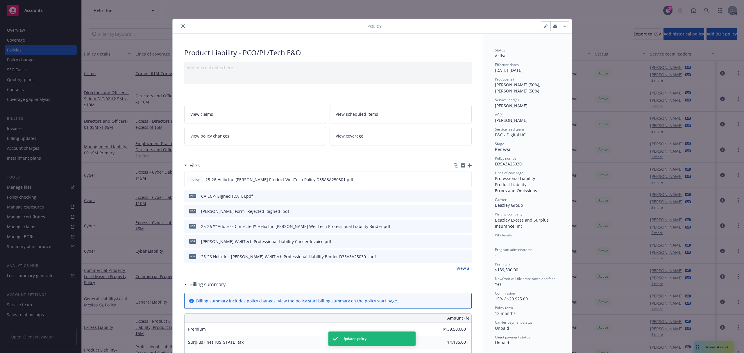
click at [180, 29] on button "close" at bounding box center [183, 26] width 7 height 7
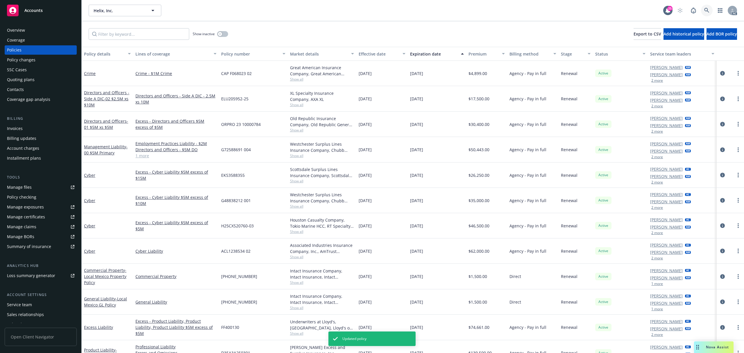
click at [709, 14] on link at bounding box center [707, 11] width 12 height 12
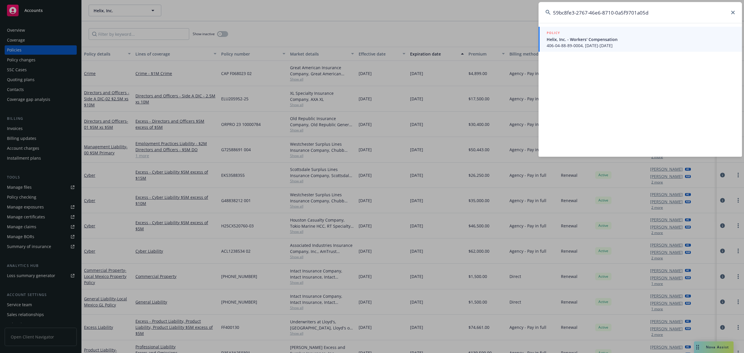
type input "59bc8fe3-2767-46e6-8710-0a5f9701a05d"
click at [590, 40] on span "Helix, Inc. - Workers' Compensation" at bounding box center [641, 39] width 188 height 6
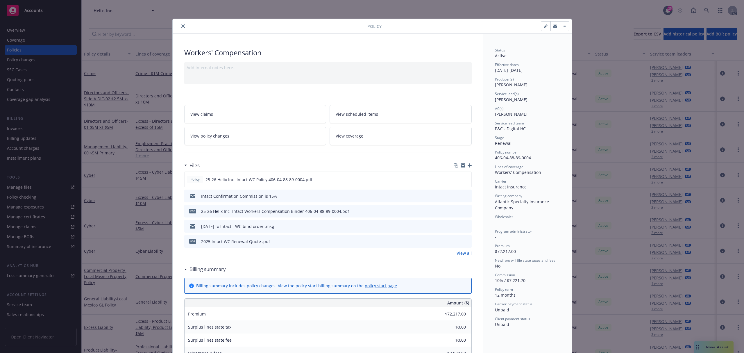
drag, startPoint x: 541, startPoint y: 30, endPoint x: 536, endPoint y: 34, distance: 6.0
click at [541, 30] on button "button" at bounding box center [545, 26] width 9 height 9
select select "RENEWAL"
select select "12"
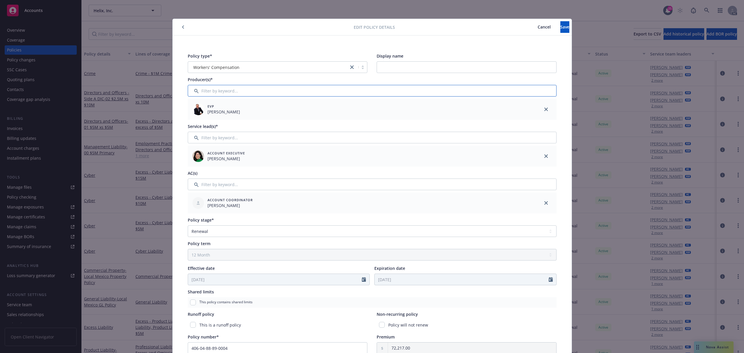
click at [235, 94] on input "Filter by keyword..." at bounding box center [372, 91] width 369 height 12
type input "er"
click at [193, 122] on input "checkbox" at bounding box center [196, 121] width 6 height 6
checkbox input "true"
click at [517, 140] on span "Confirm selection" at bounding box center [534, 139] width 35 height 6
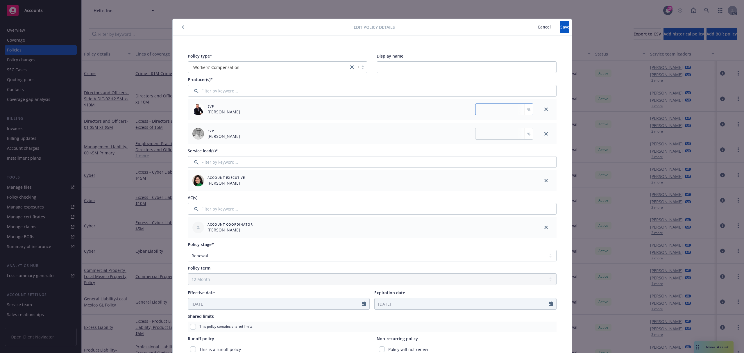
click at [505, 110] on input "number" at bounding box center [504, 109] width 58 height 12
type input "50"
click at [498, 132] on input "number" at bounding box center [504, 134] width 58 height 12
type input "50"
click at [560, 31] on button "Save" at bounding box center [564, 27] width 9 height 12
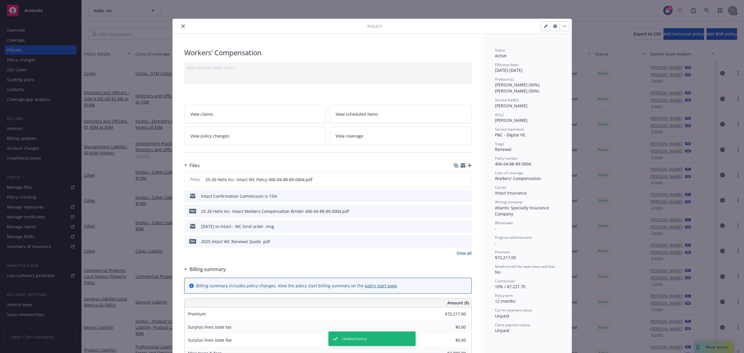
click at [181, 26] on icon "close" at bounding box center [182, 25] width 3 height 3
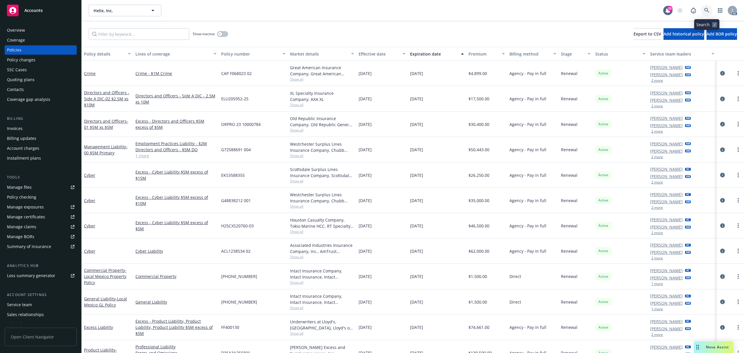
click at [709, 12] on icon at bounding box center [706, 10] width 5 height 5
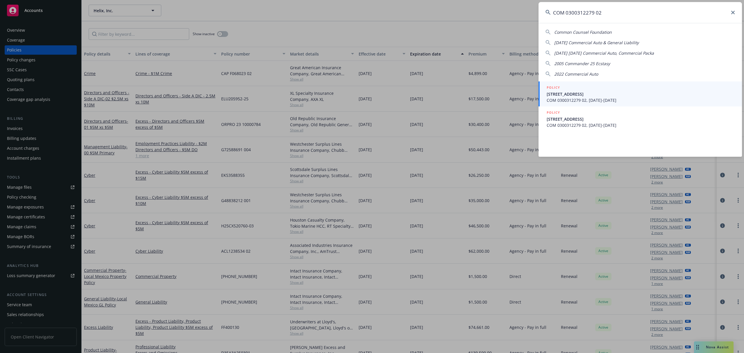
click at [617, 10] on input "COM 0300312279 02" at bounding box center [640, 12] width 203 height 21
paste input "8126d519-7e58-4446-8b35-4d2c176b1689"
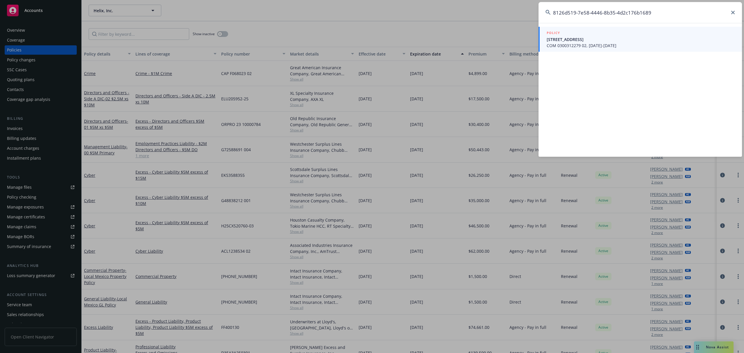
type input "8126d519-7e58-4446-8b35-4d2c176b1689"
click at [620, 40] on span "[STREET_ADDRESS]" at bounding box center [641, 39] width 188 height 6
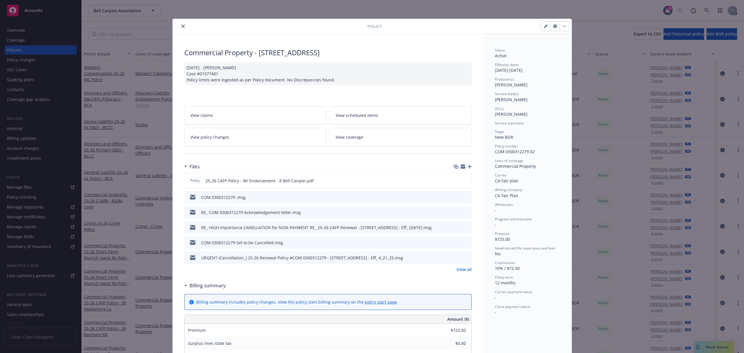
click at [544, 27] on icon "button" at bounding box center [545, 25] width 3 height 3
select select "NEW_BOR"
select select "12"
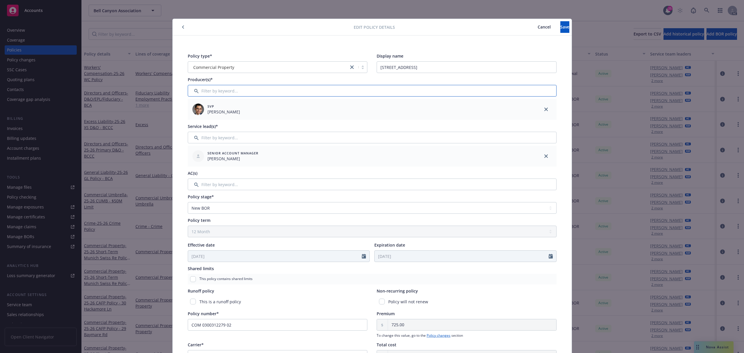
click at [235, 93] on input "Filter by keyword..." at bounding box center [372, 91] width 369 height 12
type input "er"
click at [194, 121] on input "checkbox" at bounding box center [196, 121] width 6 height 6
checkbox input "true"
click at [517, 141] on span "Confirm selection" at bounding box center [534, 139] width 35 height 6
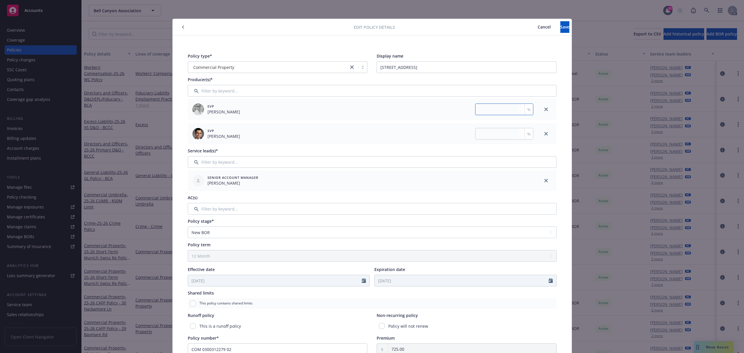
click at [475, 108] on input "number" at bounding box center [504, 109] width 58 height 12
type input "25"
click at [487, 134] on input "number" at bounding box center [504, 134] width 58 height 12
type input "75"
click at [560, 29] on button "Save" at bounding box center [564, 27] width 9 height 12
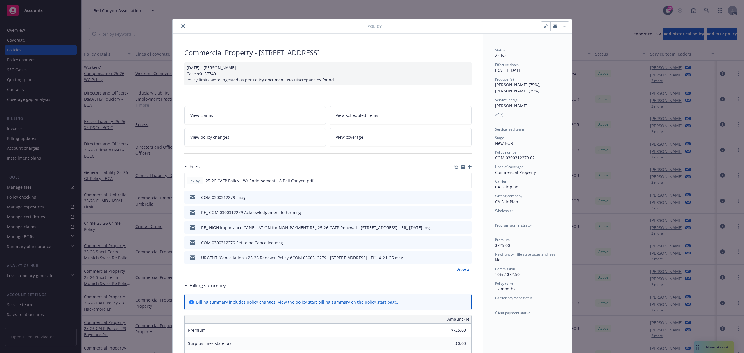
drag, startPoint x: 179, startPoint y: 26, endPoint x: 395, endPoint y: 41, distance: 216.5
click at [181, 26] on icon "close" at bounding box center [182, 25] width 3 height 3
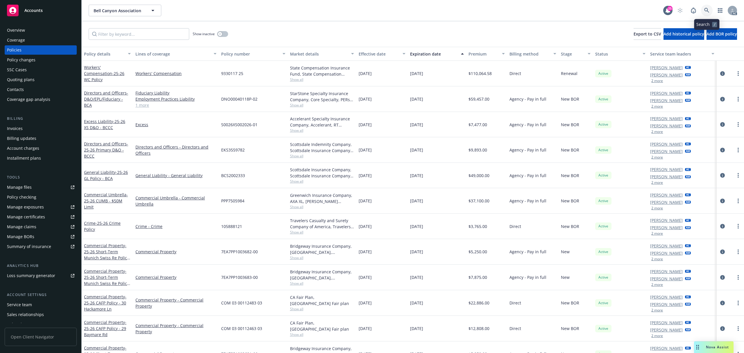
click at [704, 10] on icon at bounding box center [706, 10] width 5 height 5
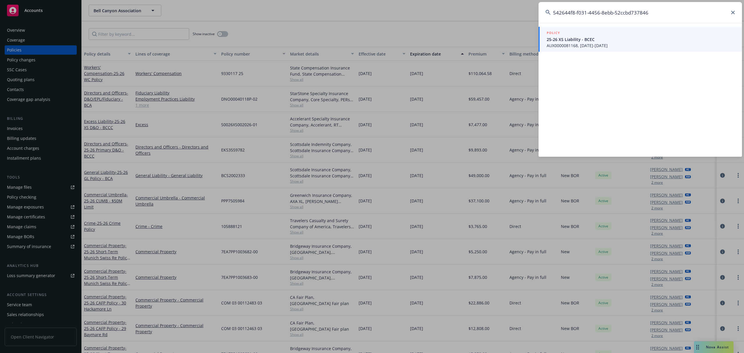
type input "542644f8-f031-4456-8ebb-52ccbd737846"
click at [622, 42] on span "AUX0000081168, [DATE]-[DATE]" at bounding box center [641, 45] width 188 height 6
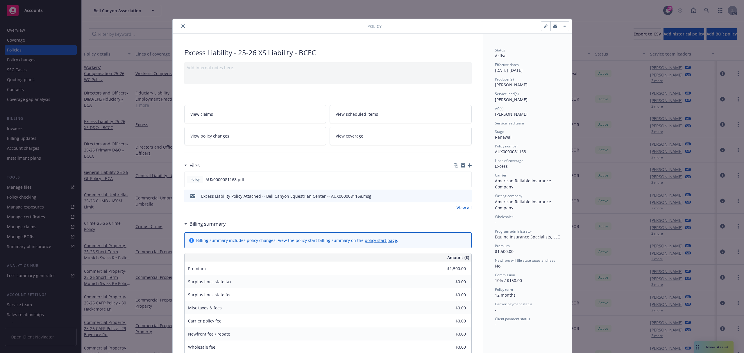
click at [544, 27] on icon "button" at bounding box center [545, 26] width 3 height 3
select select "RENEWAL"
select select "12"
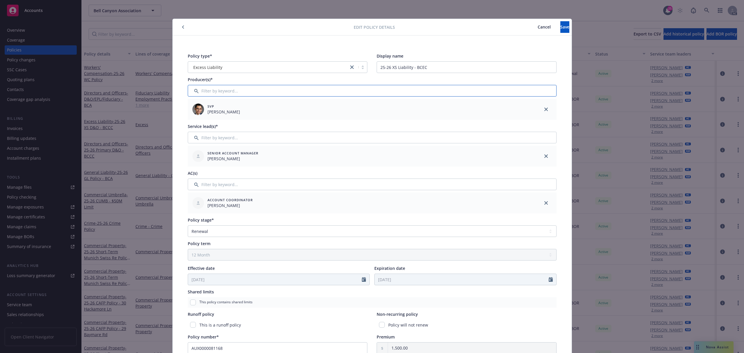
click at [239, 92] on input "Filter by keyword..." at bounding box center [372, 91] width 369 height 12
type input "er"
click at [194, 120] on input "checkbox" at bounding box center [196, 121] width 6 height 6
checkbox input "true"
click at [517, 135] on button "Confirm selection" at bounding box center [534, 139] width 35 height 12
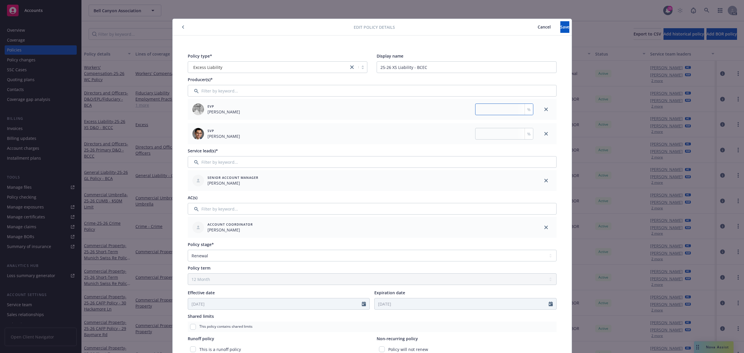
click at [484, 108] on input "number" at bounding box center [504, 109] width 58 height 12
type input "25"
click at [483, 132] on input "number" at bounding box center [504, 134] width 58 height 12
type input "75"
click at [560, 28] on button "Save" at bounding box center [564, 27] width 9 height 12
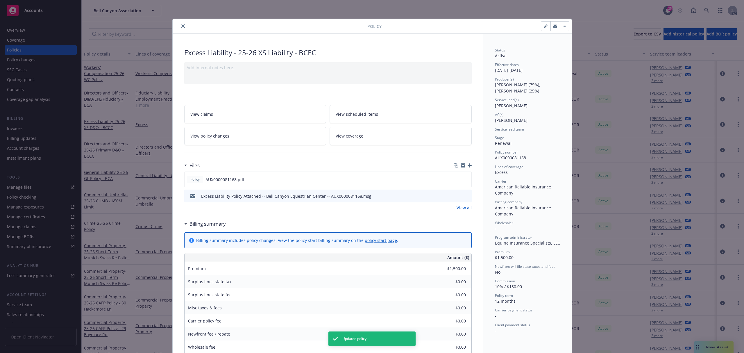
click at [181, 27] on icon "close" at bounding box center [182, 25] width 3 height 3
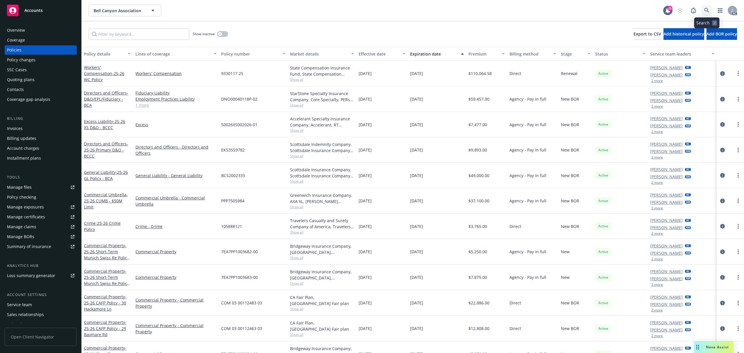
click at [704, 12] on link at bounding box center [707, 11] width 12 height 12
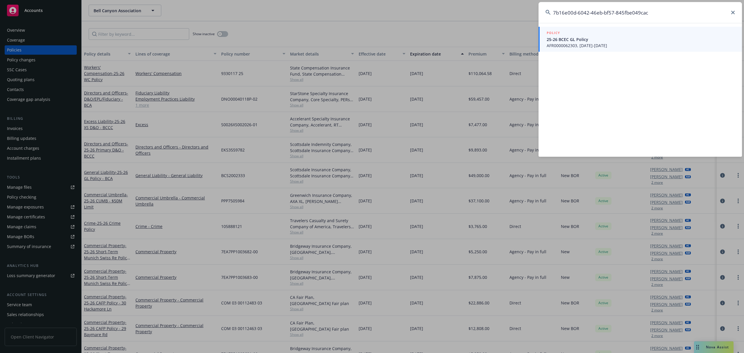
type input "7b16e00d-6042-46eb-bf57-845fbe049cac"
click at [601, 38] on span "25-26 BCEC GL Policy" at bounding box center [641, 39] width 188 height 6
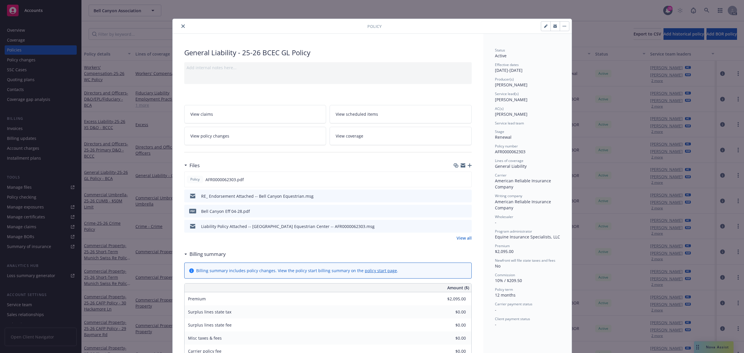
click at [544, 27] on icon "button" at bounding box center [545, 25] width 3 height 3
select select "RENEWAL"
select select "12"
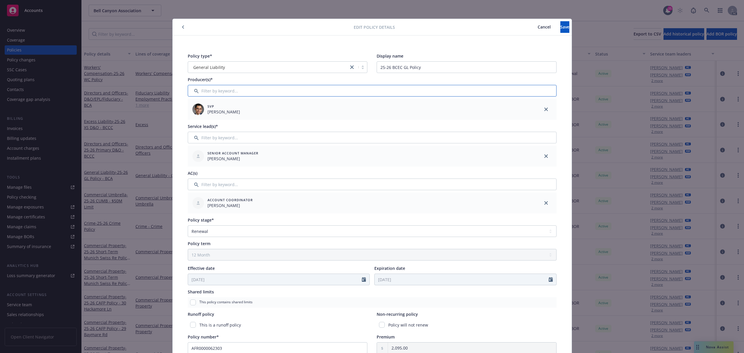
click at [256, 87] on input "Filter by keyword..." at bounding box center [372, 91] width 369 height 12
type input "er"
click at [196, 121] on div at bounding box center [195, 121] width 15 height 6
click at [194, 120] on input "checkbox" at bounding box center [196, 121] width 6 height 6
checkbox input "true"
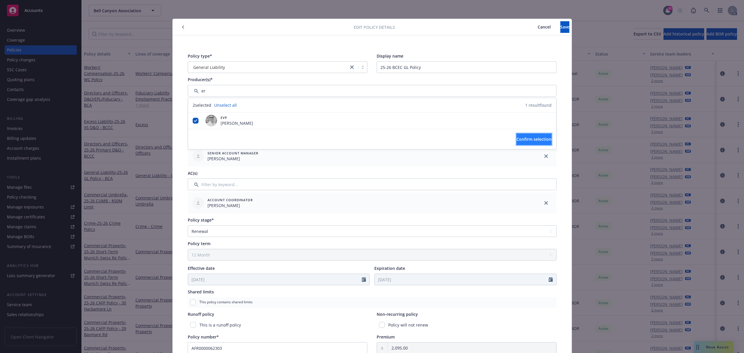
click at [517, 141] on span "Confirm selection" at bounding box center [534, 139] width 35 height 6
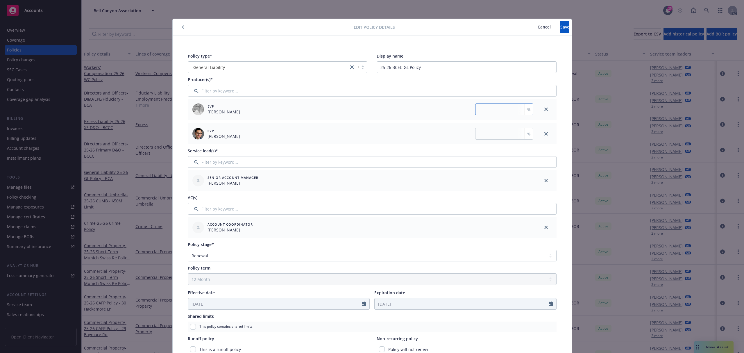
click at [503, 108] on input "number" at bounding box center [504, 109] width 58 height 12
type input "25"
click at [480, 133] on input "number" at bounding box center [504, 134] width 58 height 12
type input "75"
click at [560, 29] on button "Save" at bounding box center [564, 27] width 9 height 12
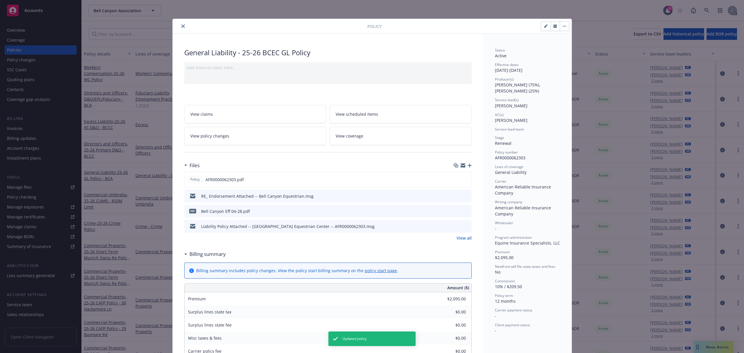
click at [181, 26] on icon "close" at bounding box center [182, 25] width 3 height 3
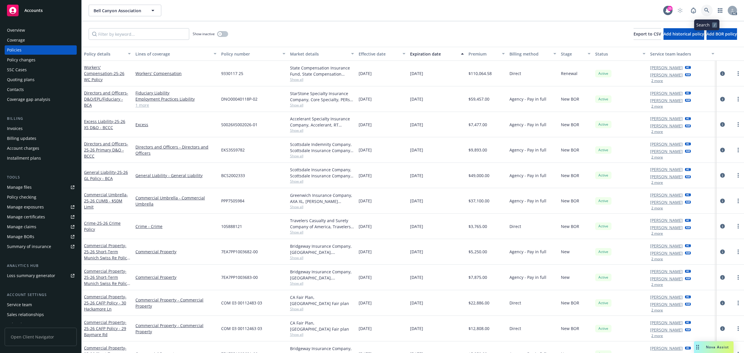
click at [707, 10] on icon at bounding box center [706, 10] width 5 height 5
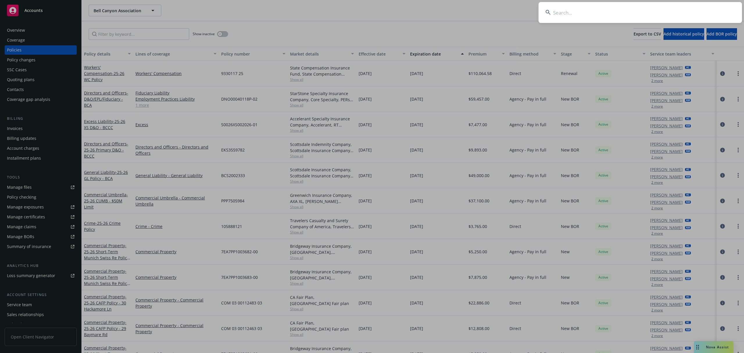
type input "a96da40a-c7de-49d0-b534-c6d2ff583f57"
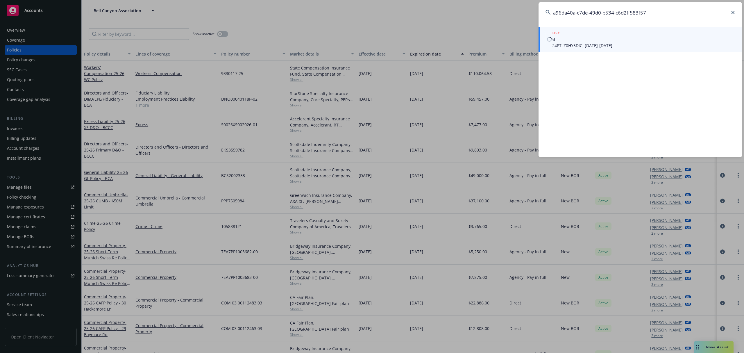
click at [578, 40] on span "$3M" at bounding box center [641, 39] width 188 height 6
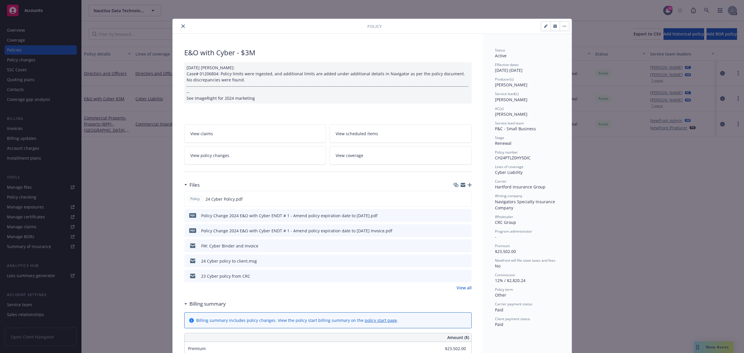
click at [544, 28] on icon "button" at bounding box center [545, 25] width 3 height 3
select select "RENEWAL"
select select "other"
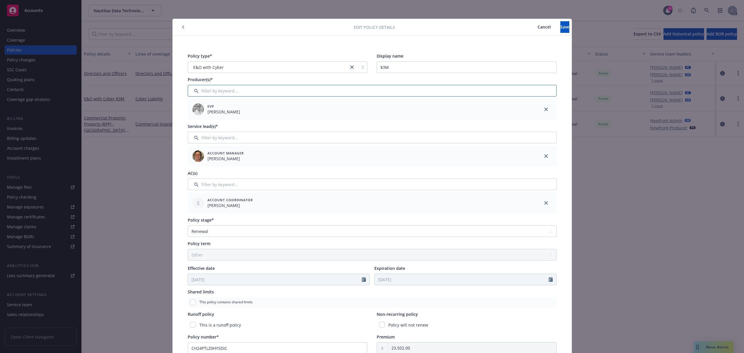
click at [232, 90] on input "Filter by keyword..." at bounding box center [372, 91] width 369 height 12
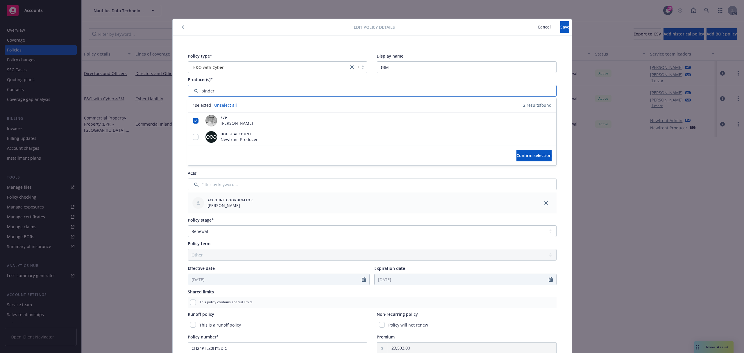
type input "pinder"
click at [538, 27] on span "Cancel" at bounding box center [544, 27] width 13 height 6
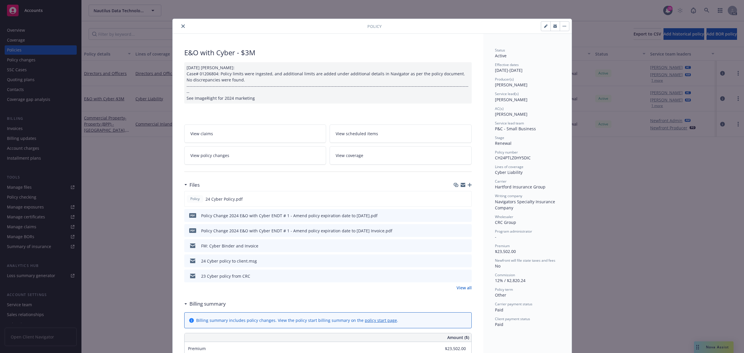
click at [181, 27] on icon "close" at bounding box center [182, 25] width 3 height 3
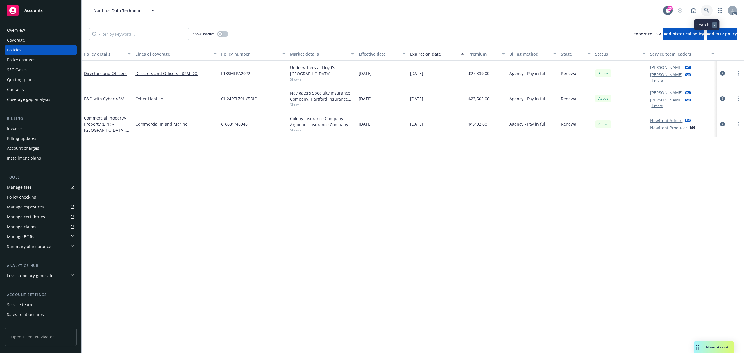
click at [706, 11] on icon at bounding box center [706, 10] width 5 height 5
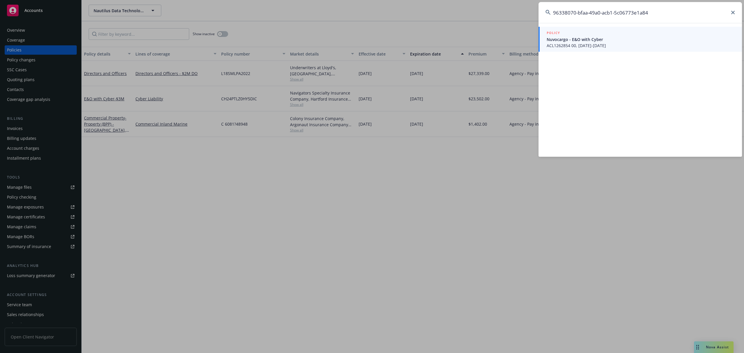
type input "96338070-bfaa-49a0-acb1-5c06773e1a84"
click at [611, 44] on span "ACL1262854 00, [DATE]-[DATE]" at bounding box center [641, 45] width 188 height 6
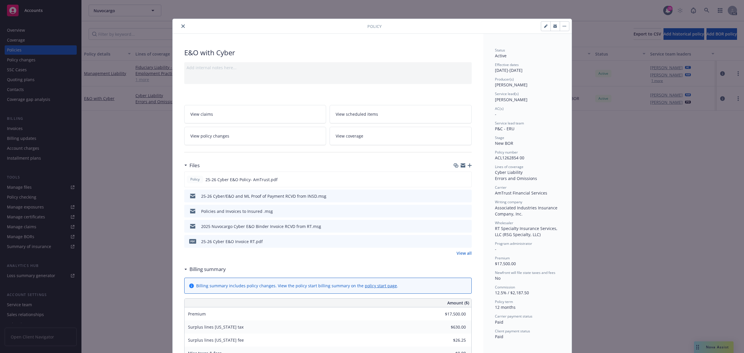
click at [544, 27] on icon "button" at bounding box center [545, 25] width 3 height 3
select select "NEW_BOR"
select select "12"
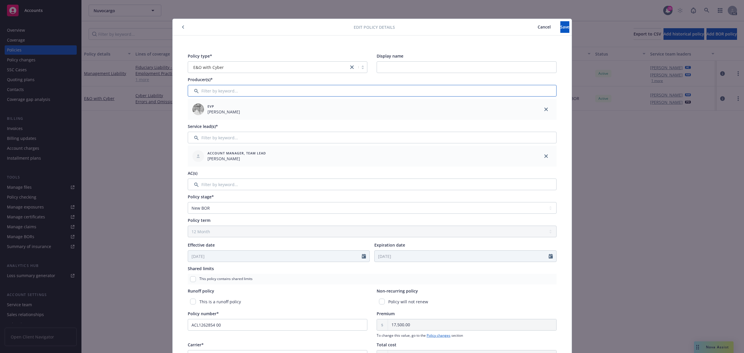
click at [226, 90] on input "Filter by keyword..." at bounding box center [372, 91] width 369 height 12
type input "pin"
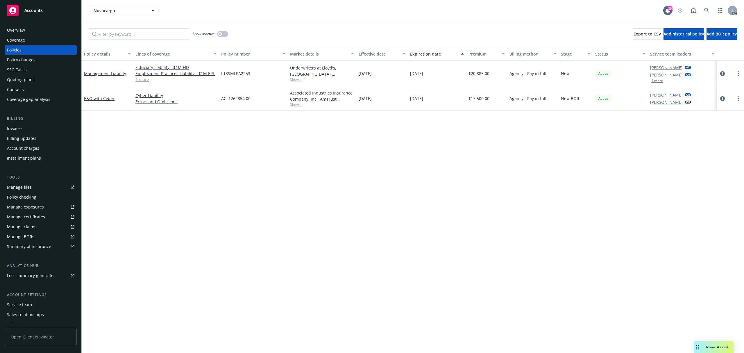
click at [37, 305] on div "Service team" at bounding box center [40, 304] width 67 height 9
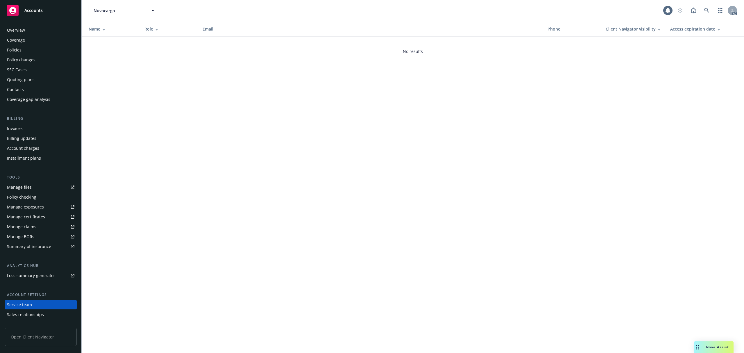
scroll to position [26, 0]
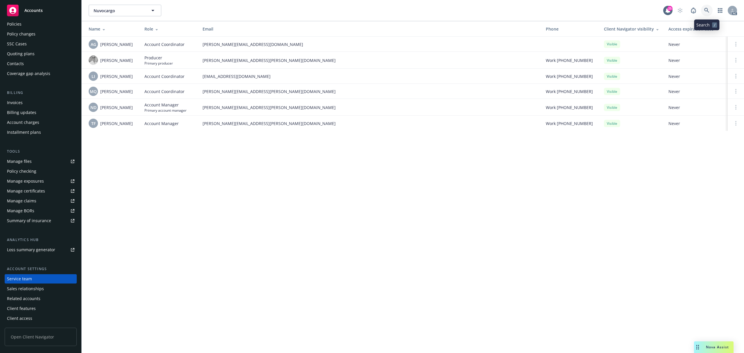
click at [709, 11] on icon at bounding box center [706, 10] width 5 height 5
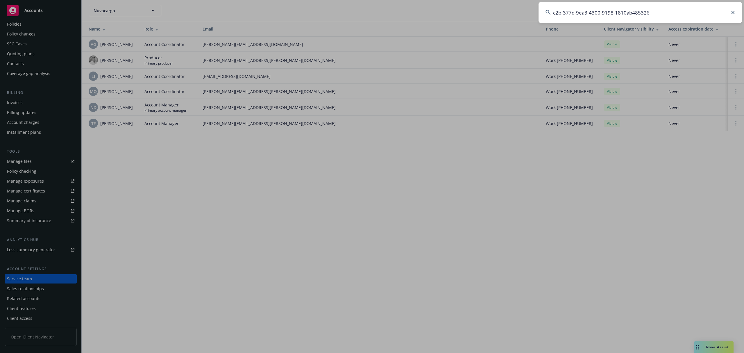
click at [650, 10] on input "c2bf377d-9ea3-4300-9198-1810ab485326" at bounding box center [640, 12] width 203 height 21
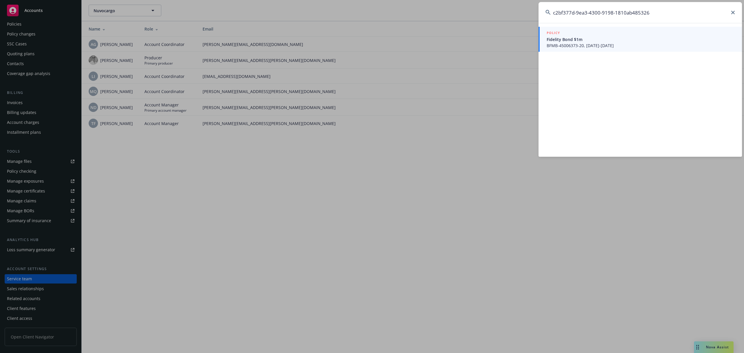
type input "c2bf377d-9ea3-4300-9198-1810ab485326"
click at [636, 39] on span "Fidelity Bond $1m" at bounding box center [641, 39] width 188 height 6
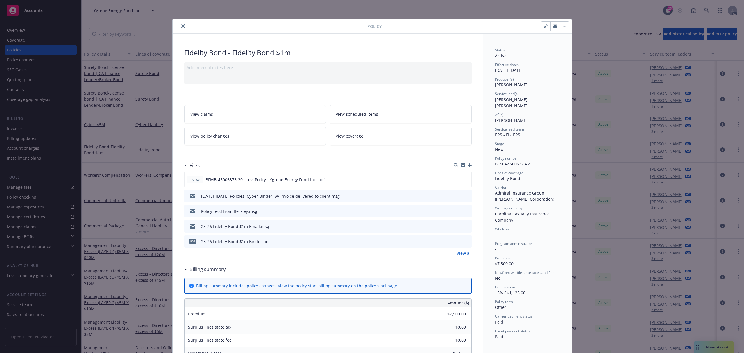
click at [544, 26] on icon "button" at bounding box center [545, 26] width 3 height 3
select select "NEW"
select select "other"
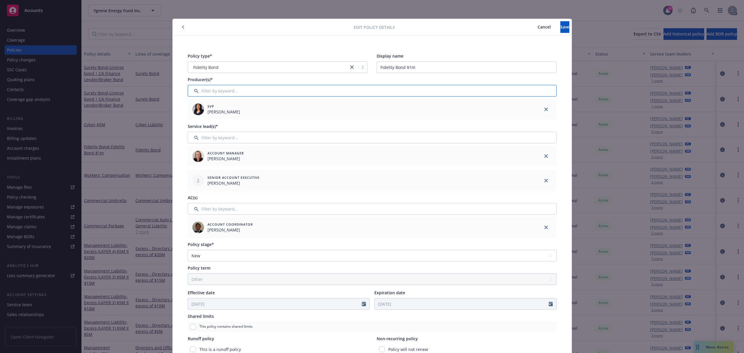
click at [208, 94] on input "Filter by keyword..." at bounding box center [372, 91] width 369 height 12
type input "MCCAL"
click at [196, 120] on div at bounding box center [195, 121] width 15 height 6
click at [193, 120] on input "checkbox" at bounding box center [196, 121] width 6 height 6
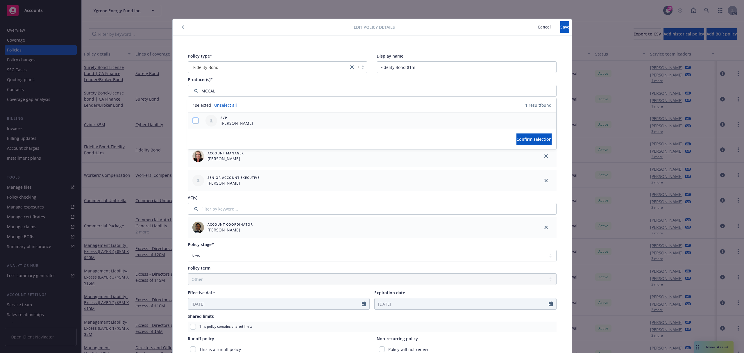
checkbox input "true"
click at [541, 135] on button "Confirm selection" at bounding box center [534, 139] width 35 height 12
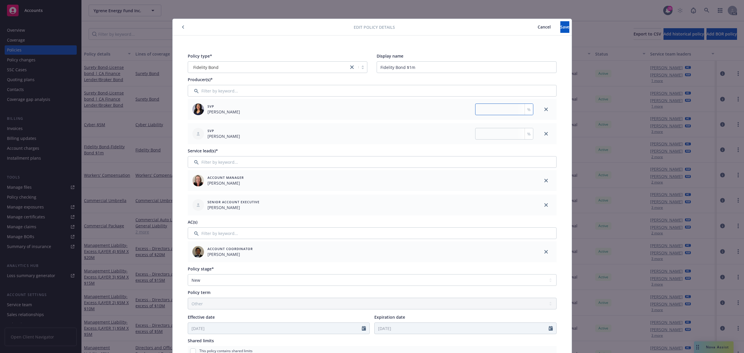
click at [491, 109] on input "number" at bounding box center [504, 109] width 58 height 12
type input "50"
click at [499, 131] on input "number" at bounding box center [504, 134] width 58 height 12
type input "50"
click at [560, 27] on span "Save" at bounding box center [564, 27] width 9 height 6
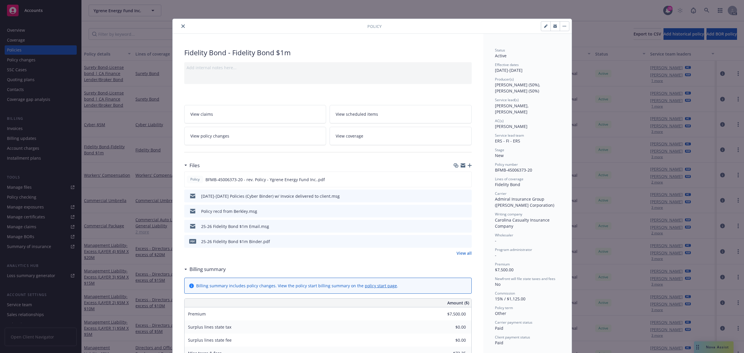
click at [180, 28] on button "close" at bounding box center [183, 26] width 7 height 7
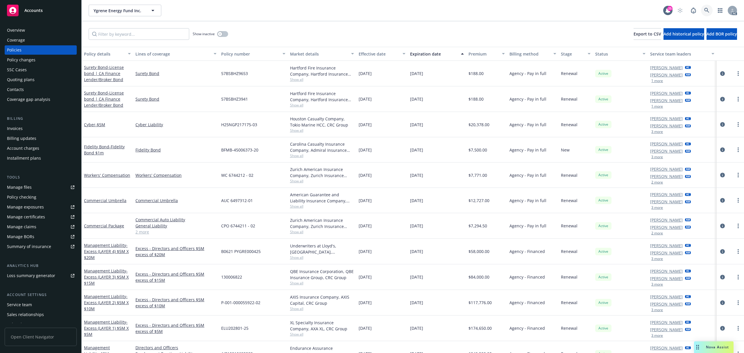
click at [706, 9] on icon at bounding box center [706, 10] width 5 height 5
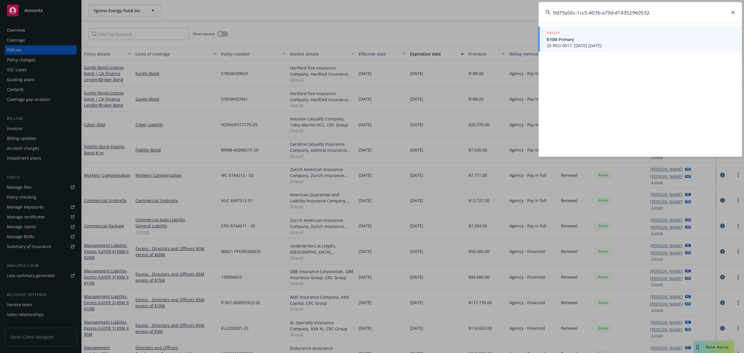
click at [622, 42] on span "25-REO-0017, [DATE]-[DATE]" at bounding box center [641, 45] width 188 height 6
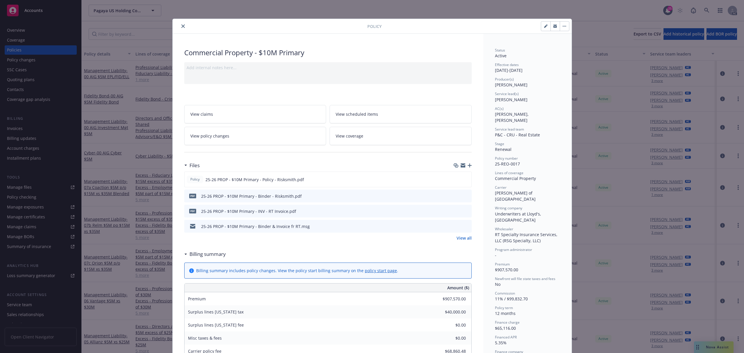
click at [541, 27] on button "button" at bounding box center [545, 26] width 9 height 9
select select "RENEWAL"
select select "12"
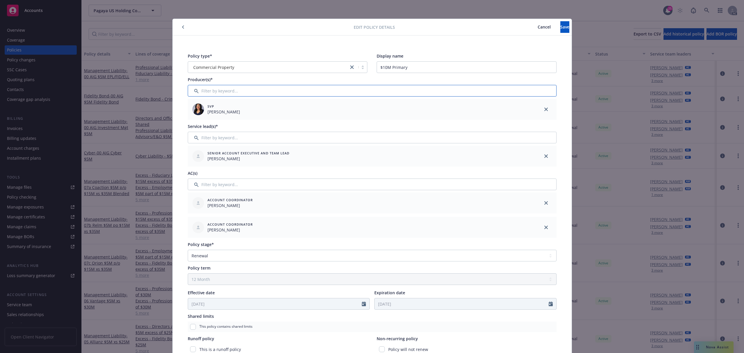
click at [234, 91] on input "Filter by keyword..." at bounding box center [372, 91] width 369 height 12
type input "MCCAL"
click at [188, 121] on div at bounding box center [195, 121] width 15 height 6
click at [194, 121] on input "checkbox" at bounding box center [196, 121] width 6 height 6
checkbox input "true"
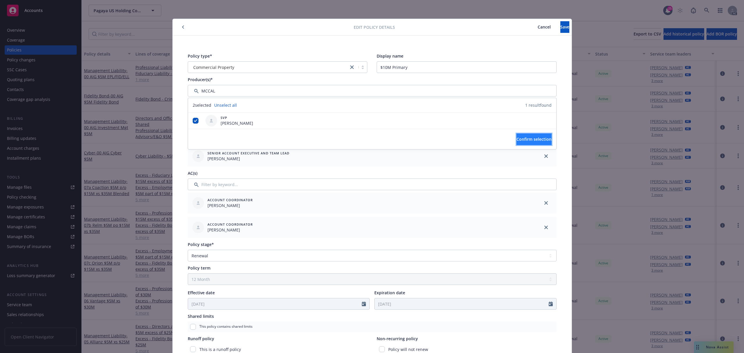
click at [517, 140] on span "Confirm selection" at bounding box center [534, 139] width 35 height 6
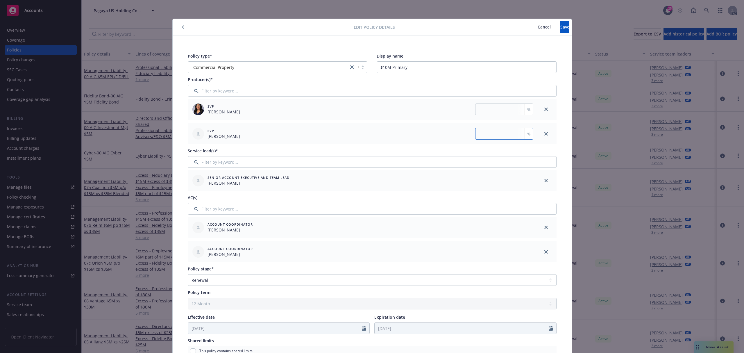
click at [496, 134] on input "number" at bounding box center [504, 134] width 58 height 12
type input "25"
click at [503, 112] on input "number" at bounding box center [504, 109] width 58 height 12
type input "75"
click at [560, 28] on button "Save" at bounding box center [564, 27] width 9 height 12
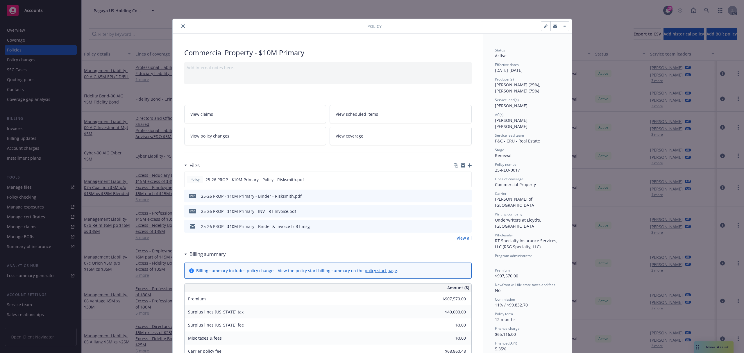
click at [181, 24] on icon "close" at bounding box center [182, 25] width 3 height 3
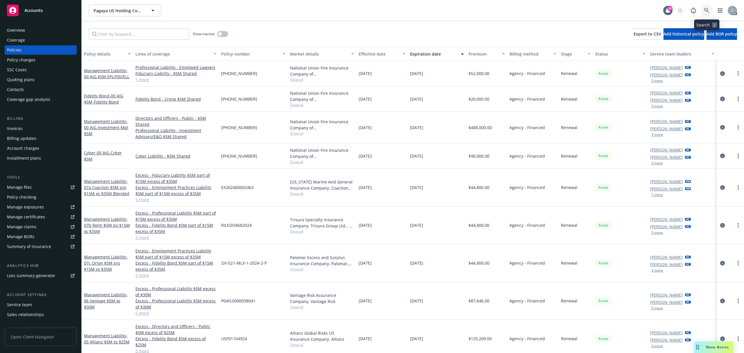
click at [706, 12] on icon at bounding box center [706, 10] width 5 height 5
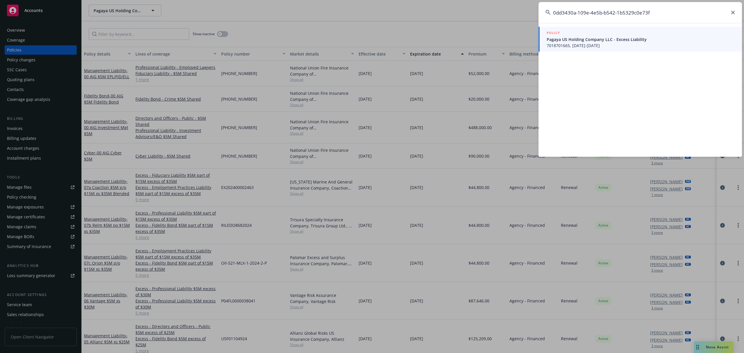
type input "0dd3430a-109e-4e5b-b542-1b5329c0e73f"
click at [606, 36] on span "Pagaya US Holding Company LLC - Excess Liability" at bounding box center [641, 39] width 188 height 6
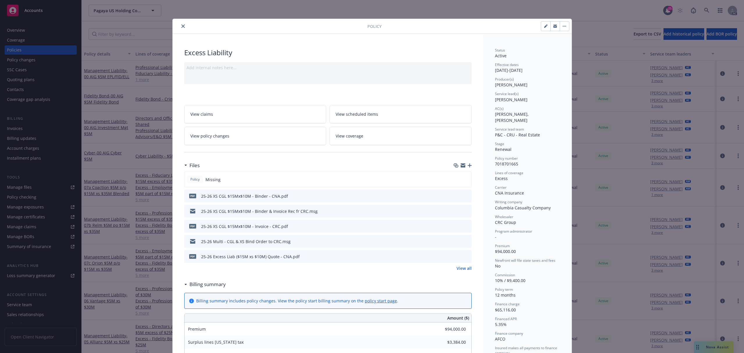
click at [544, 26] on icon "button" at bounding box center [545, 26] width 3 height 3
select select "RENEWAL"
select select "12"
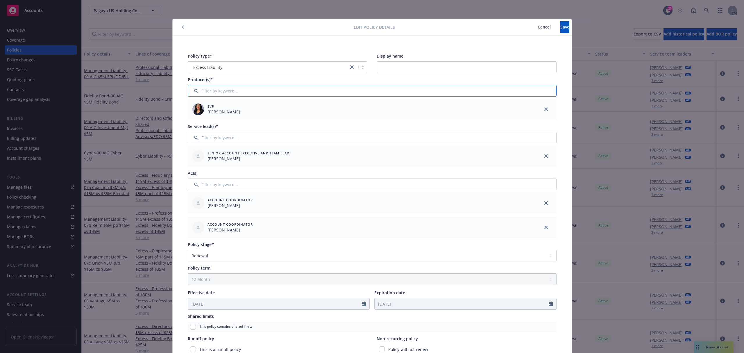
click at [208, 93] on input "Filter by keyword..." at bounding box center [372, 91] width 369 height 12
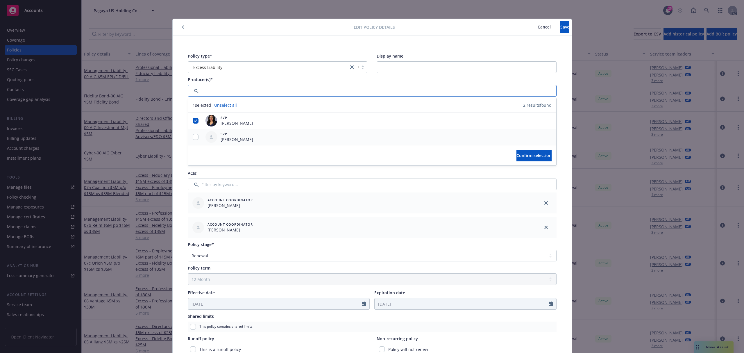
type input "J"
click at [194, 137] on input "checkbox" at bounding box center [196, 137] width 6 height 6
checkbox input "true"
click at [517, 156] on span "Confirm selection" at bounding box center [534, 156] width 35 height 6
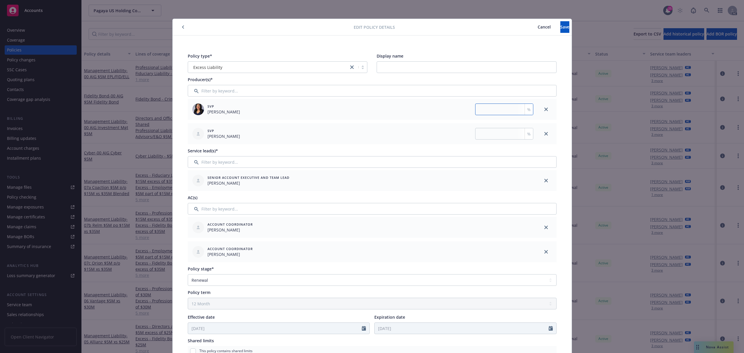
click at [506, 111] on input "number" at bounding box center [504, 109] width 58 height 12
type input "75"
click at [502, 124] on div "SVP [PERSON_NAME] %" at bounding box center [362, 133] width 348 height 21
click at [502, 129] on input "number" at bounding box center [504, 134] width 58 height 12
type input "25"
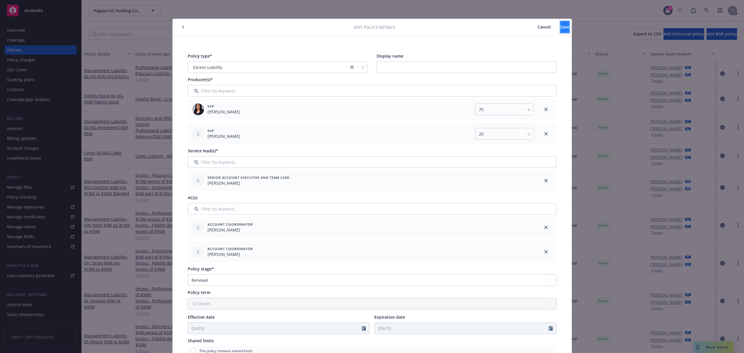
click at [560, 28] on span "Save" at bounding box center [564, 27] width 9 height 6
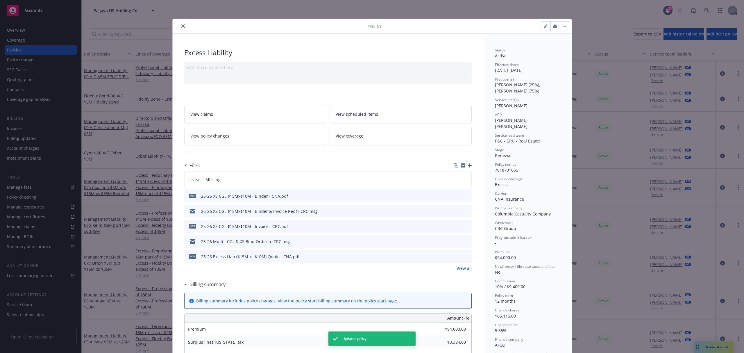
click at [181, 24] on icon "close" at bounding box center [182, 25] width 3 height 3
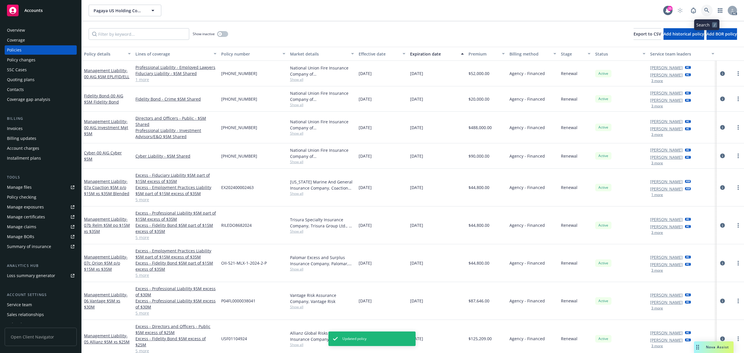
click at [709, 9] on icon at bounding box center [706, 10] width 5 height 5
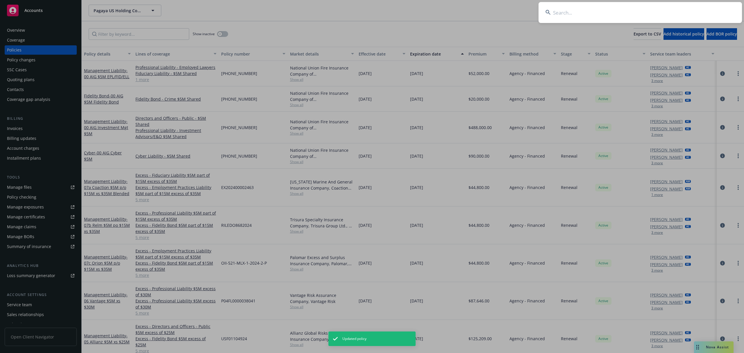
type input "0ecdb164-1814-4a39-bc2c-5538bf8981ac"
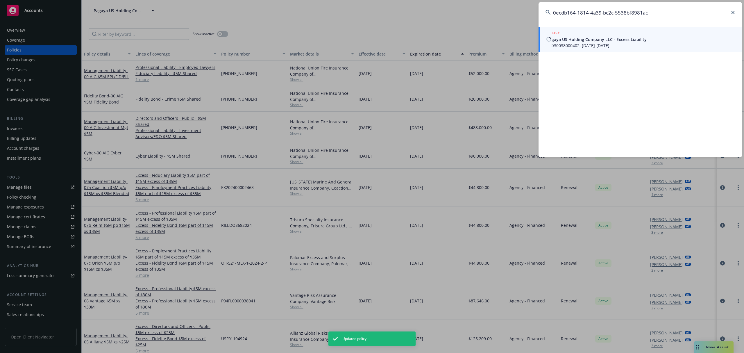
click at [617, 39] on span "Pagaya US Holding Company LLC - Excess Liability" at bounding box center [641, 39] width 188 height 6
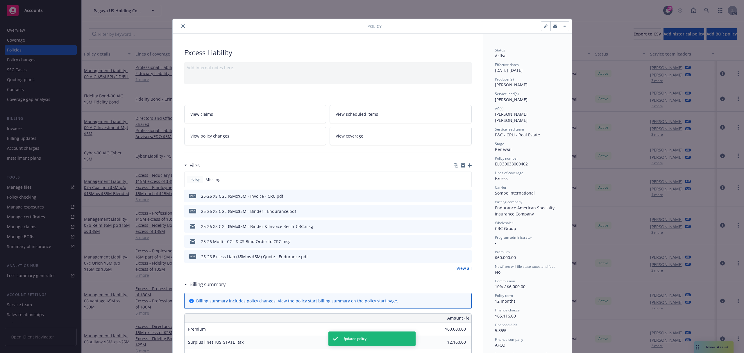
click at [551, 22] on button "button" at bounding box center [555, 26] width 9 height 9
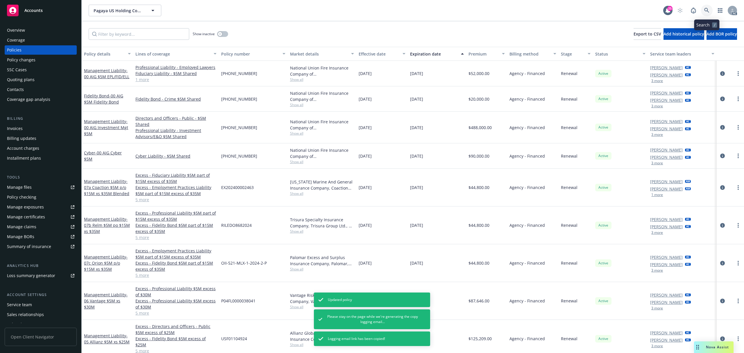
click at [705, 12] on icon at bounding box center [706, 10] width 5 height 5
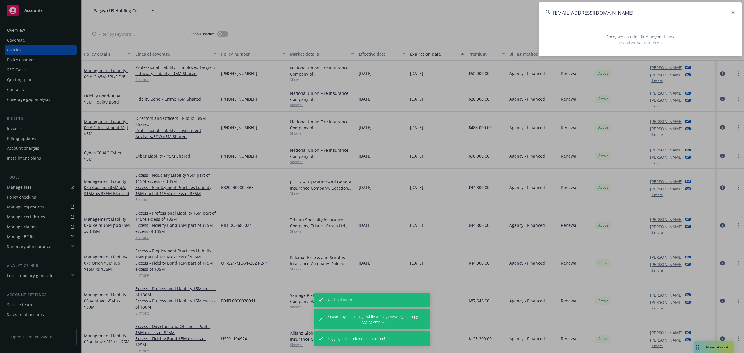
click at [658, 14] on input "[EMAIL_ADDRESS][DOMAIN_NAME]" at bounding box center [640, 12] width 203 height 21
paste input "0ecdb164-1814-4a39-bc2c-5538bf8981ac"
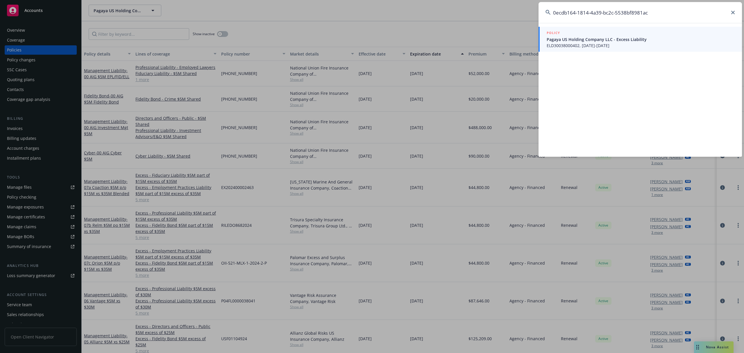
type input "0ecdb164-1814-4a39-bc2c-5538bf8981ac"
click at [621, 37] on span "Pagaya US Holding Company LLC - Excess Liability" at bounding box center [641, 39] width 188 height 6
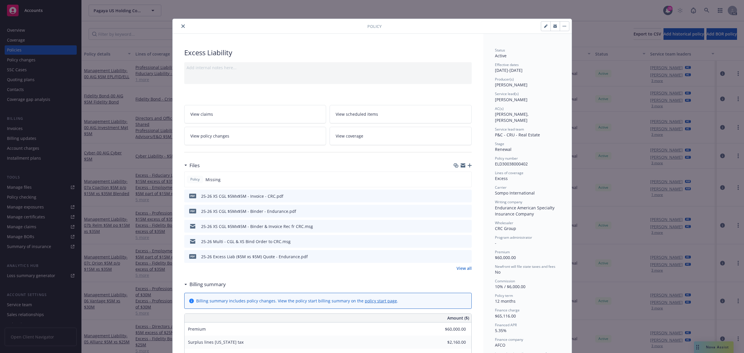
scroll to position [17, 0]
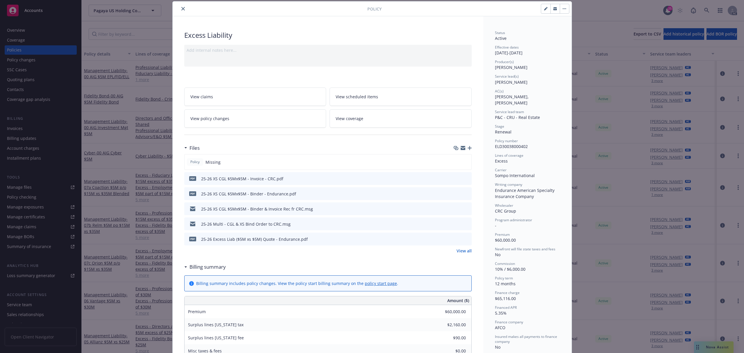
click at [541, 12] on button "button" at bounding box center [545, 8] width 9 height 9
select select "RENEWAL"
select select "12"
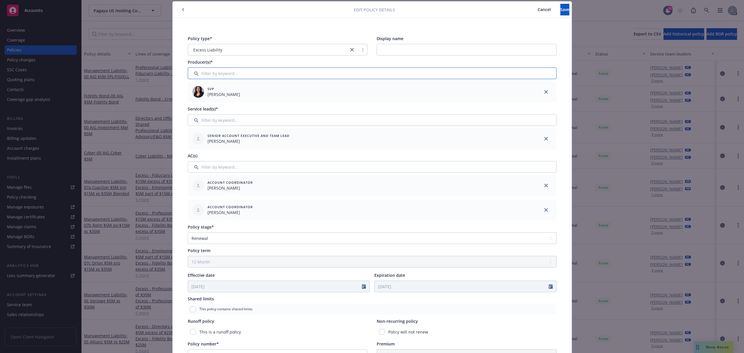
click at [224, 75] on input "Filter by keyword..." at bounding box center [372, 73] width 369 height 12
type input "[PERSON_NAME]"
click at [193, 101] on input "checkbox" at bounding box center [196, 103] width 6 height 6
checkbox input "true"
click at [517, 119] on button "Confirm selection" at bounding box center [534, 122] width 35 height 12
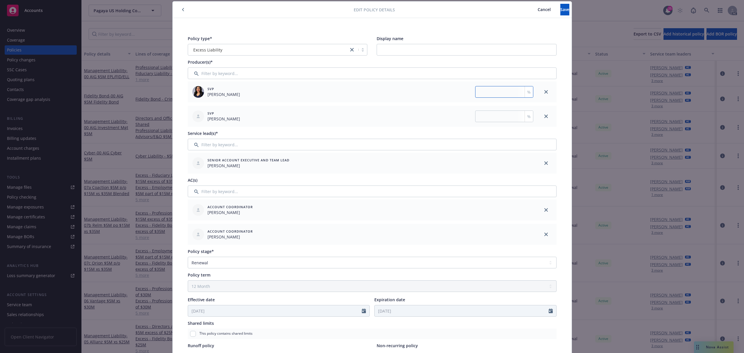
click at [497, 91] on input "number" at bounding box center [504, 92] width 58 height 12
drag, startPoint x: 496, startPoint y: 94, endPoint x: 455, endPoint y: 90, distance: 41.2
click at [456, 90] on div "25 %" at bounding box center [448, 92] width 170 height 12
type input "75"
click at [484, 114] on input "number" at bounding box center [504, 116] width 58 height 12
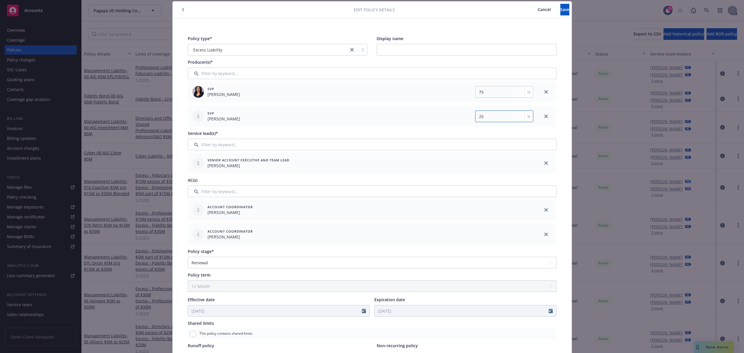
type input "25"
click at [560, 9] on button "Save" at bounding box center [564, 10] width 9 height 12
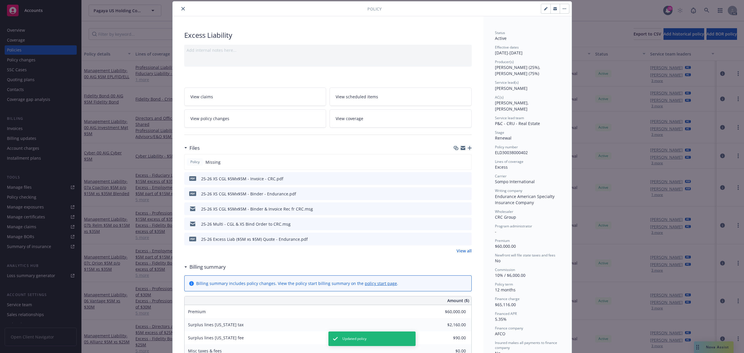
click at [180, 11] on button "close" at bounding box center [183, 8] width 7 height 7
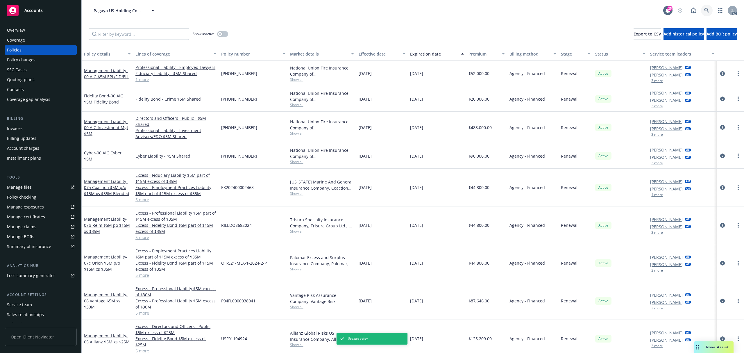
click at [705, 13] on link at bounding box center [707, 11] width 12 height 12
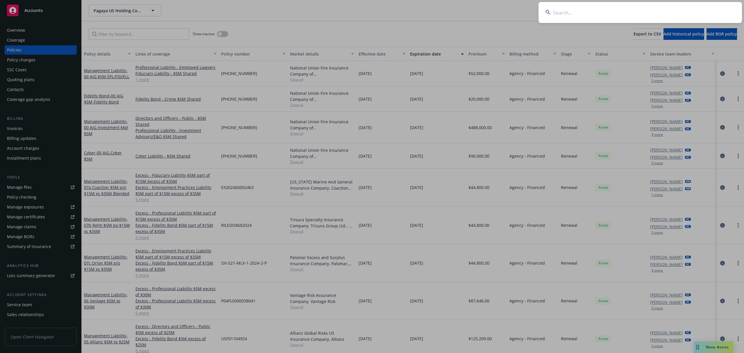
click at [617, 10] on input at bounding box center [640, 12] width 203 height 21
click at [606, 17] on input at bounding box center [640, 12] width 203 height 21
paste input "2087f963-3fa2-4d5e-b792-7966dce5a0ba"
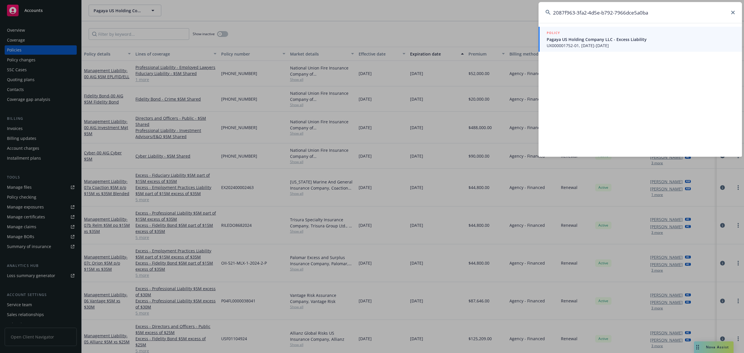
type input "2087f963-3fa2-4d5e-b792-7966dce5a0ba"
click at [599, 40] on span "Pagaya US Holding Company LLC - Excess Liability" at bounding box center [641, 39] width 188 height 6
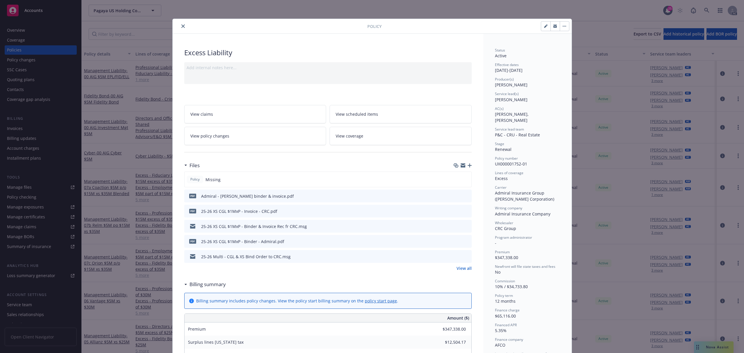
click at [544, 27] on icon "button" at bounding box center [545, 25] width 3 height 3
select select "RENEWAL"
select select "12"
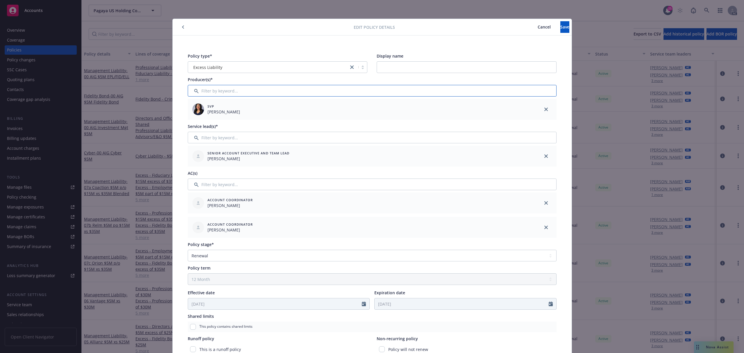
click at [217, 92] on input "Filter by keyword..." at bounding box center [372, 91] width 369 height 12
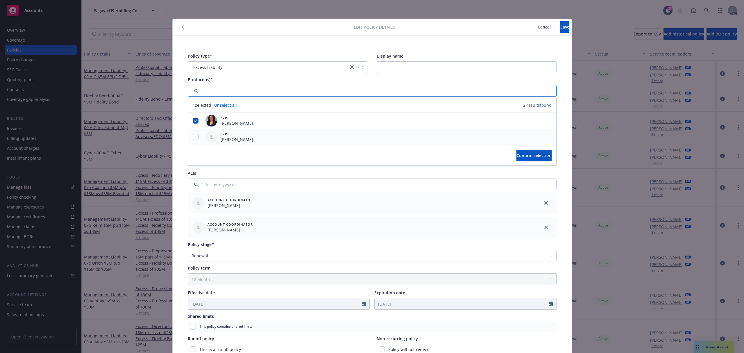
type input "J"
click at [193, 138] on input "checkbox" at bounding box center [196, 137] width 6 height 6
checkbox input "true"
click at [517, 155] on span "Confirm selection" at bounding box center [534, 156] width 35 height 6
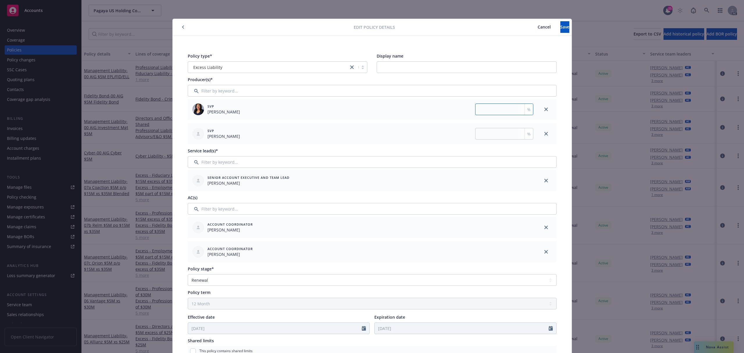
click at [484, 107] on input "number" at bounding box center [504, 109] width 58 height 12
type input "75"
click at [495, 138] on input "number" at bounding box center [504, 134] width 58 height 12
type input "25"
click at [560, 31] on button "Save" at bounding box center [564, 27] width 9 height 12
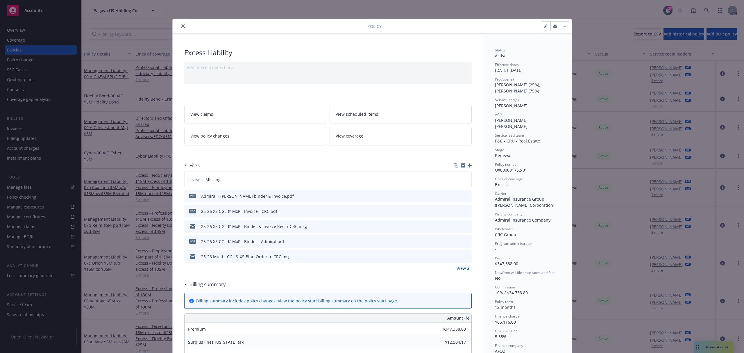
click at [180, 27] on button "close" at bounding box center [183, 26] width 7 height 7
click at [707, 11] on icon at bounding box center [706, 10] width 5 height 5
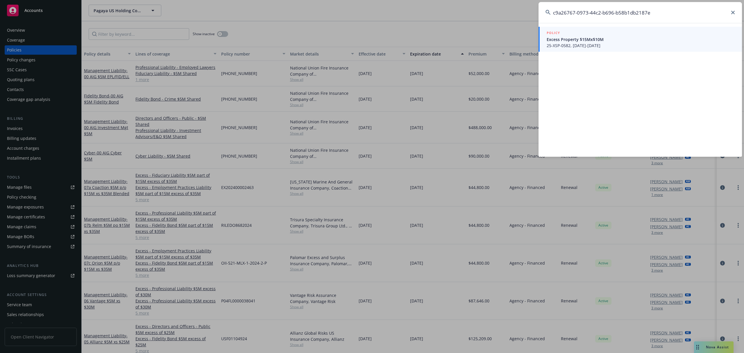
type input "c9a26767-0973-44c2-b696-b58b1db2187e"
click at [580, 42] on span "25-XSP-0582, [DATE]-[DATE]" at bounding box center [641, 45] width 188 height 6
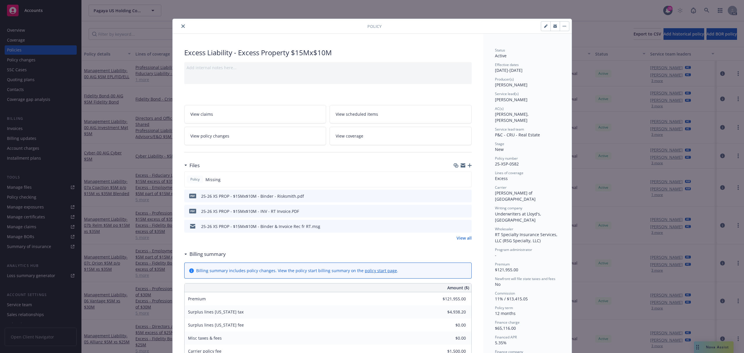
click at [541, 28] on button "button" at bounding box center [545, 26] width 9 height 9
select select "NEW"
select select "12"
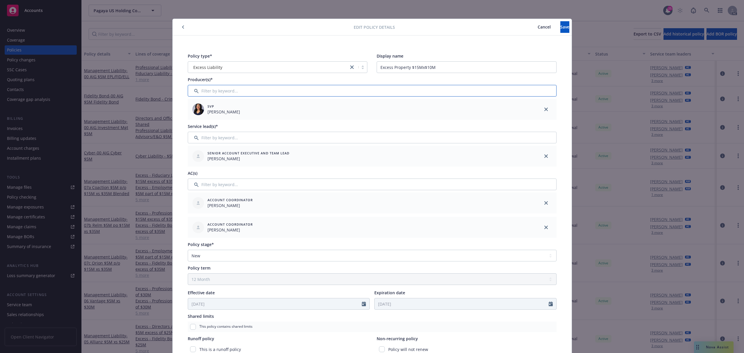
click at [305, 91] on input "Filter by keyword..." at bounding box center [372, 91] width 369 height 12
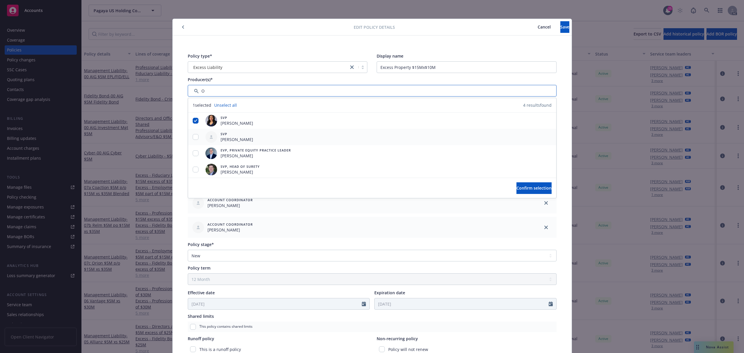
type input "O"
click at [193, 138] on input "checkbox" at bounding box center [196, 137] width 6 height 6
checkbox input "true"
click at [520, 184] on button "Confirm selection" at bounding box center [534, 188] width 35 height 12
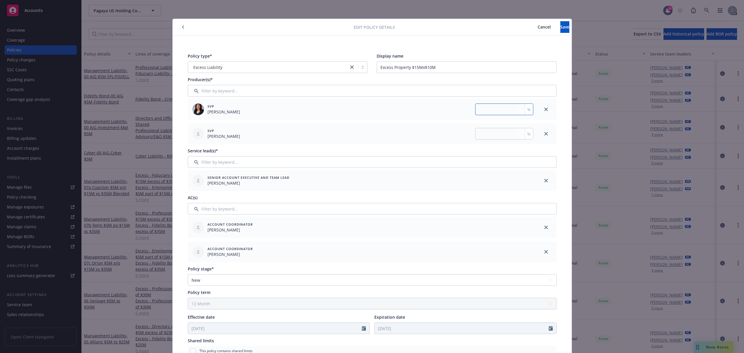
click at [485, 111] on input "number" at bounding box center [504, 109] width 58 height 12
type input "75"
click at [494, 135] on input "number" at bounding box center [504, 134] width 58 height 12
type input "25"
click at [560, 26] on span "Save" at bounding box center [564, 27] width 9 height 6
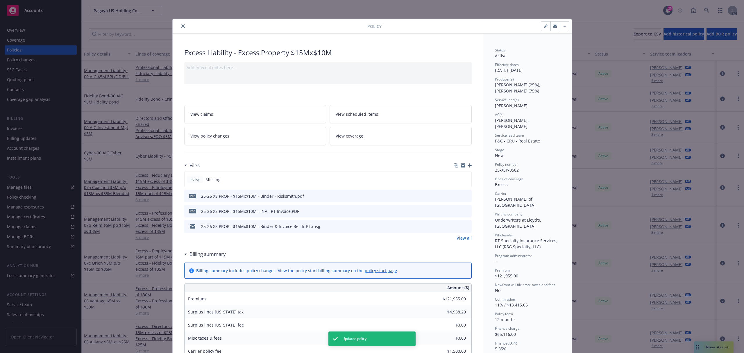
click at [181, 27] on icon "close" at bounding box center [182, 25] width 3 height 3
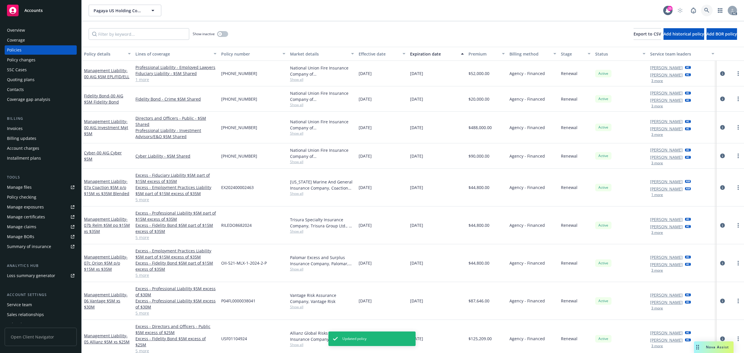
click at [705, 13] on link at bounding box center [707, 11] width 12 height 12
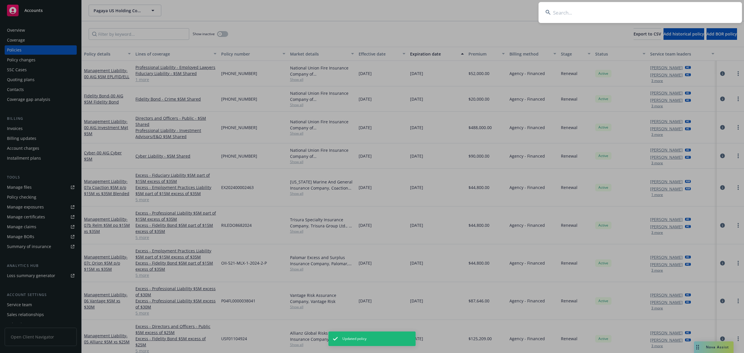
type input "fc52a940-b1da-4d37-93c0-cbc4f19a4107"
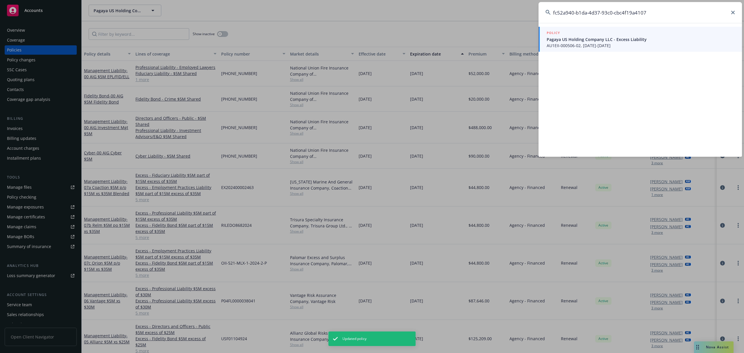
click at [580, 35] on div "POLICY" at bounding box center [641, 33] width 188 height 6
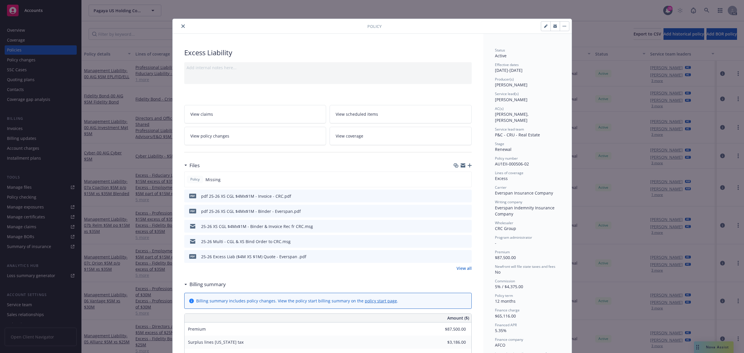
click at [541, 28] on button "button" at bounding box center [545, 26] width 9 height 9
select select "RENEWAL"
select select "12"
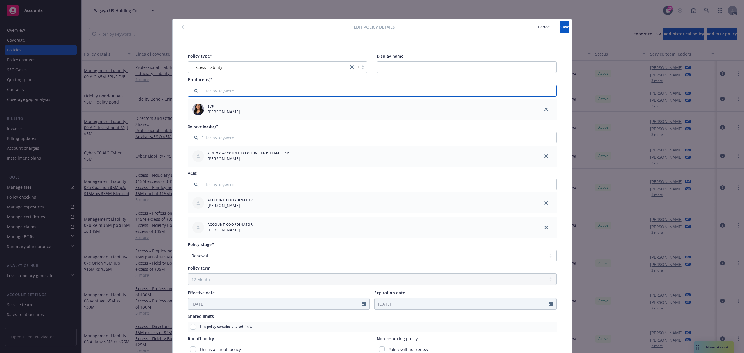
click at [220, 88] on input "Filter by keyword..." at bounding box center [372, 91] width 369 height 12
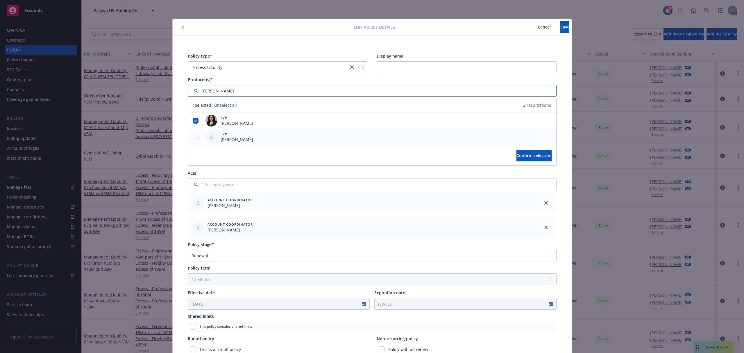
type input "[PERSON_NAME]"
click at [196, 137] on div at bounding box center [195, 137] width 15 height 6
click at [194, 137] on input "checkbox" at bounding box center [196, 137] width 6 height 6
checkbox input "true"
click at [531, 150] on button "Confirm selection" at bounding box center [534, 156] width 35 height 12
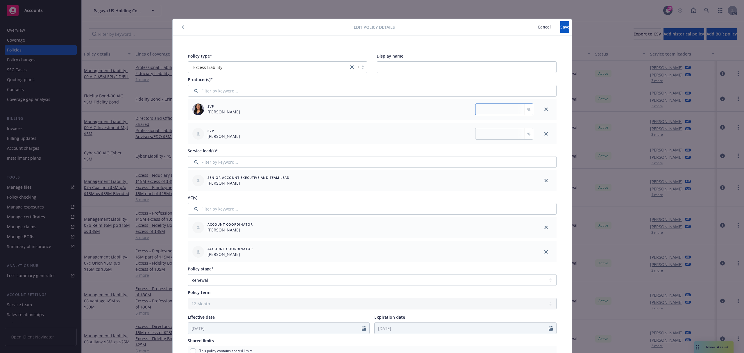
click at [494, 110] on input "number" at bounding box center [504, 109] width 58 height 12
type input "75"
click at [497, 135] on input "number" at bounding box center [504, 134] width 58 height 12
type input "25"
click at [560, 24] on button "Save" at bounding box center [564, 27] width 9 height 12
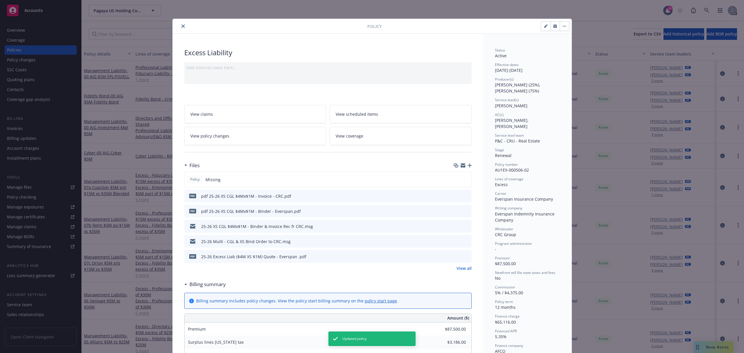
drag, startPoint x: 181, startPoint y: 27, endPoint x: 199, endPoint y: 27, distance: 18.6
click at [181, 27] on icon "close" at bounding box center [182, 25] width 3 height 3
click at [694, 11] on div "Policy Excess Liability Add internal notes here... View claims View scheduled i…" at bounding box center [372, 176] width 744 height 353
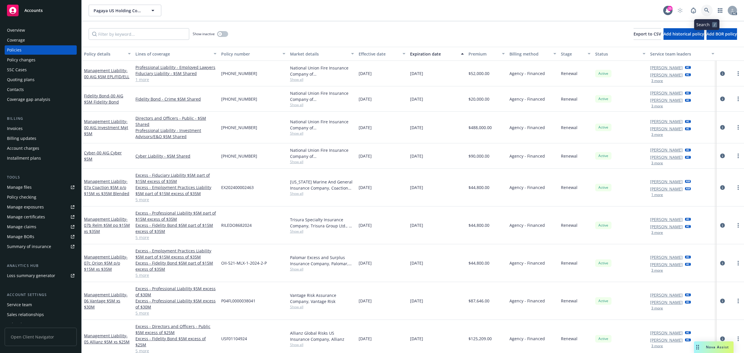
click at [706, 10] on icon at bounding box center [706, 10] width 5 height 5
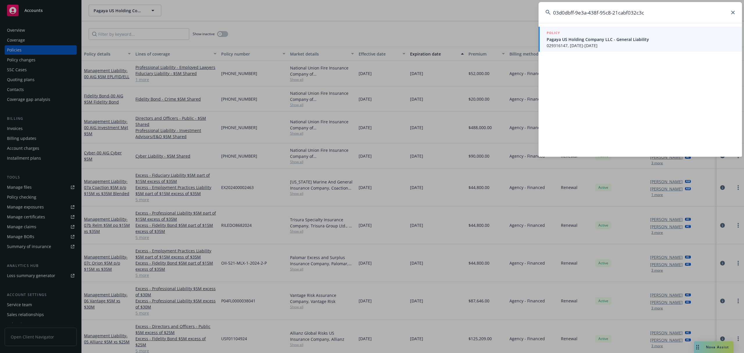
type input "03d0dbff-9e3a-438f-95c8-21cabf032c3c"
click at [607, 34] on div "POLICY" at bounding box center [641, 33] width 188 height 6
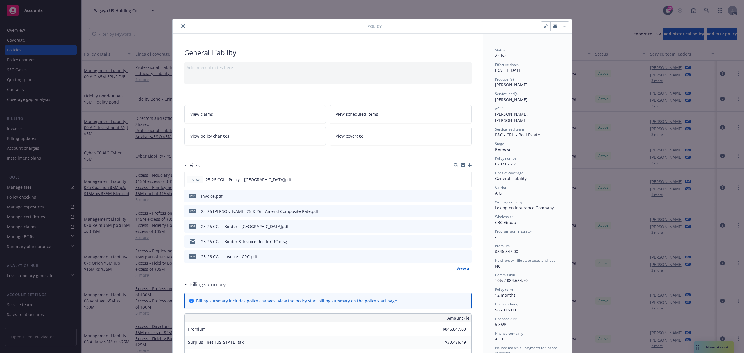
click at [541, 29] on button "button" at bounding box center [545, 26] width 9 height 9
select select "RENEWAL"
select select "12"
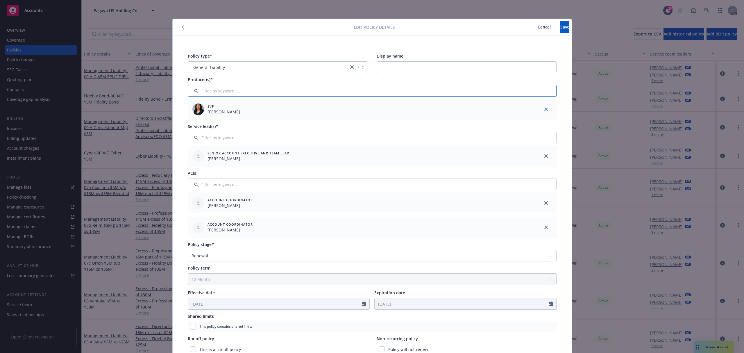
click at [269, 91] on input "Filter by keyword..." at bounding box center [372, 91] width 369 height 12
type input "[PERSON_NAME]"
click at [193, 121] on input "checkbox" at bounding box center [196, 121] width 6 height 6
click at [517, 138] on span "Confirm selection" at bounding box center [534, 139] width 35 height 6
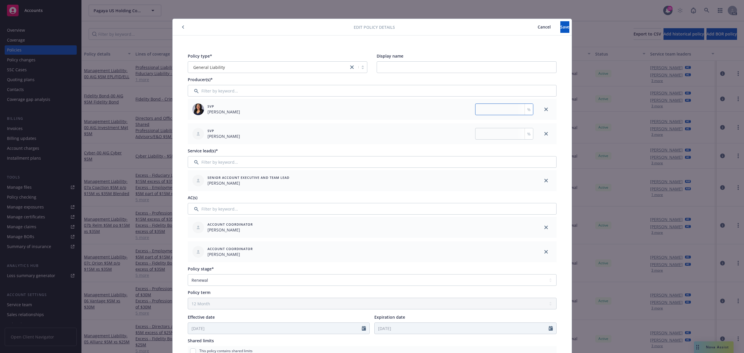
click at [502, 111] on input "number" at bounding box center [504, 109] width 58 height 12
click at [485, 134] on input "number" at bounding box center [504, 134] width 58 height 12
click at [560, 27] on span "Save" at bounding box center [564, 27] width 9 height 6
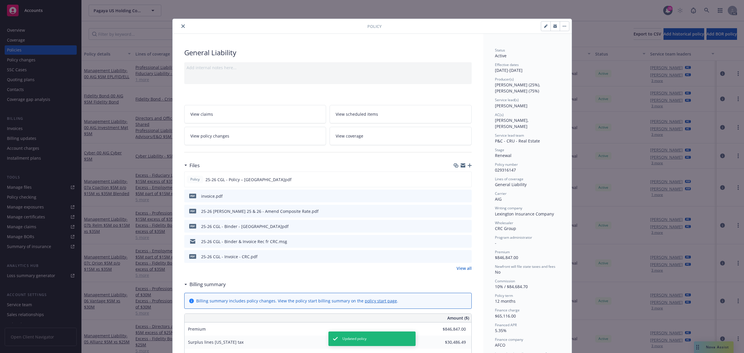
click at [181, 26] on icon "close" at bounding box center [182, 25] width 3 height 3
click at [707, 10] on icon at bounding box center [706, 10] width 5 height 5
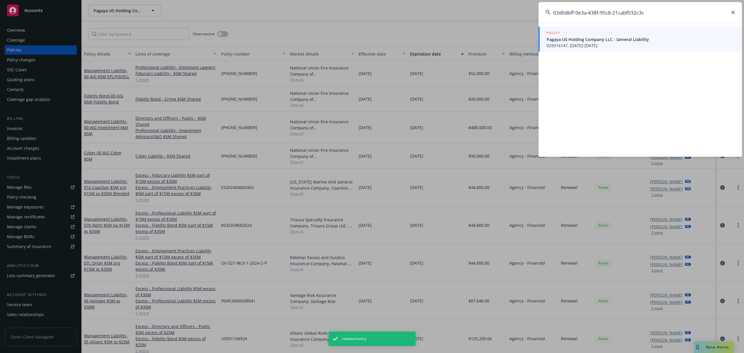
click at [627, 34] on div "POLICY" at bounding box center [641, 33] width 188 height 6
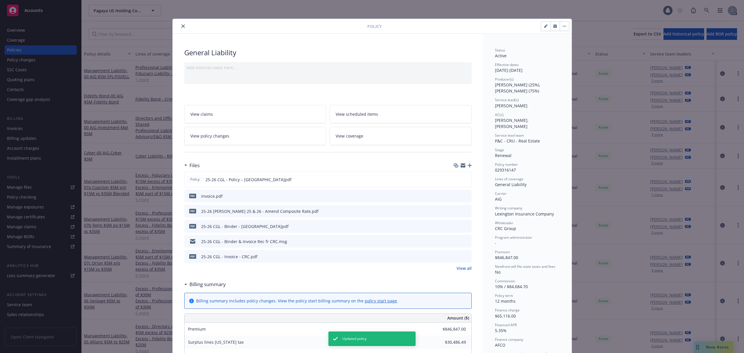
scroll to position [17, 0]
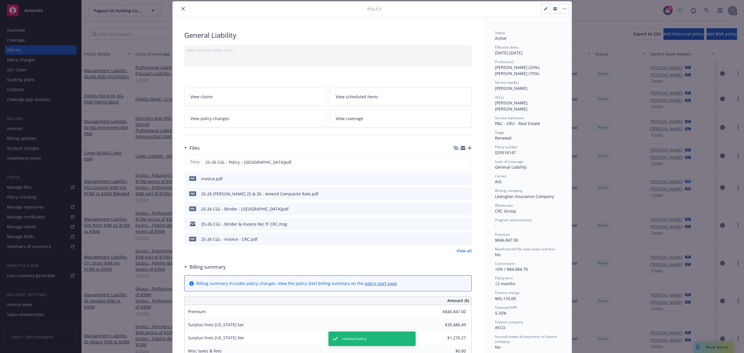
click at [181, 10] on icon "close" at bounding box center [182, 8] width 3 height 3
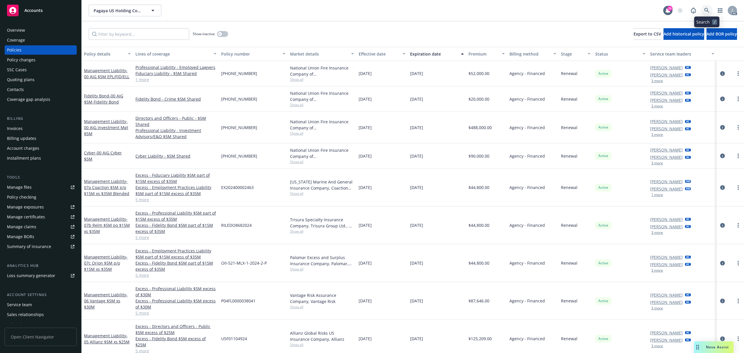
click at [703, 10] on link at bounding box center [707, 11] width 12 height 12
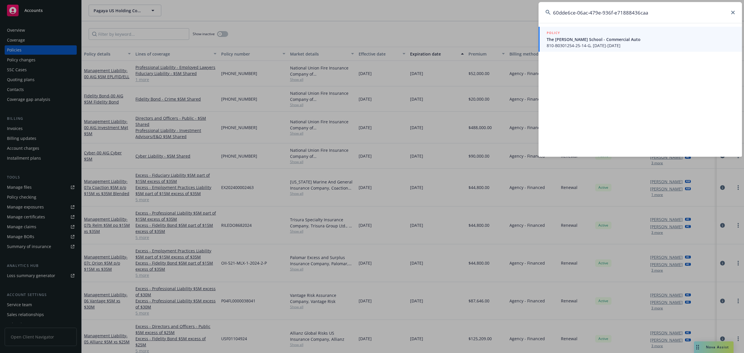
click at [601, 44] on span "810-B0301254-25-14-G, [DATE]-[DATE]" at bounding box center [641, 45] width 188 height 6
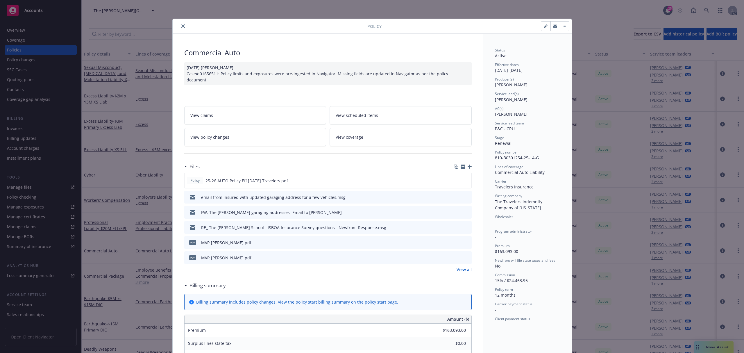
click at [541, 28] on button "button" at bounding box center [545, 26] width 9 height 9
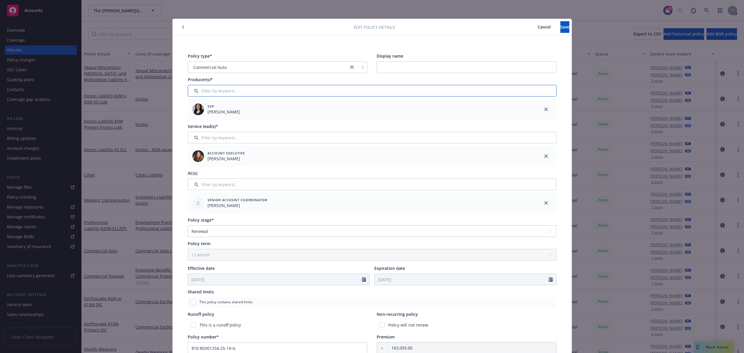
click at [253, 85] on input "Filter by keyword..." at bounding box center [372, 91] width 369 height 12
click at [193, 118] on input "checkbox" at bounding box center [196, 121] width 6 height 6
click at [517, 144] on button "Confirm selection" at bounding box center [534, 139] width 35 height 12
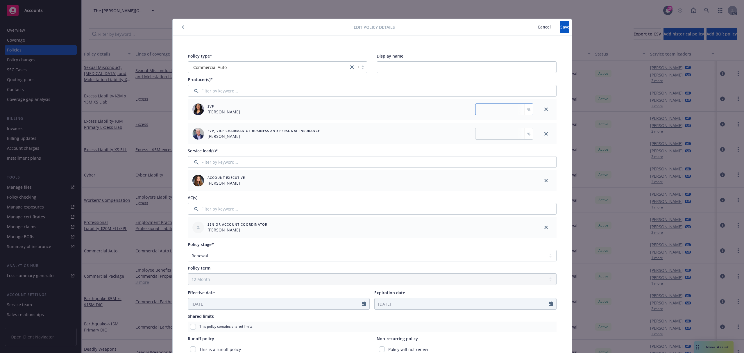
click at [503, 112] on input "number" at bounding box center [504, 109] width 58 height 12
click at [502, 128] on input "number" at bounding box center [504, 134] width 58 height 12
click at [560, 25] on span "Save" at bounding box center [564, 27] width 9 height 6
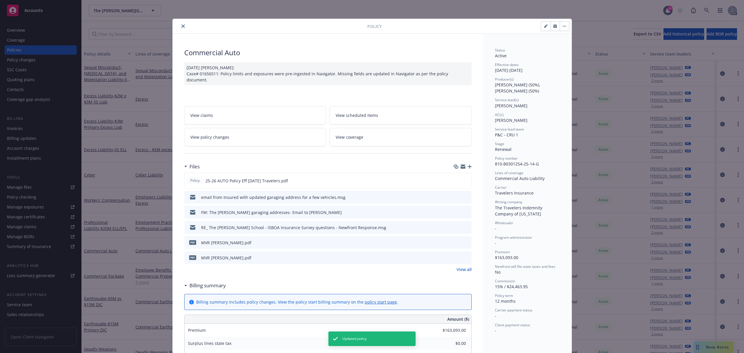
click at [182, 26] on icon "close" at bounding box center [182, 25] width 3 height 3
click at [181, 26] on icon "close" at bounding box center [182, 25] width 3 height 3
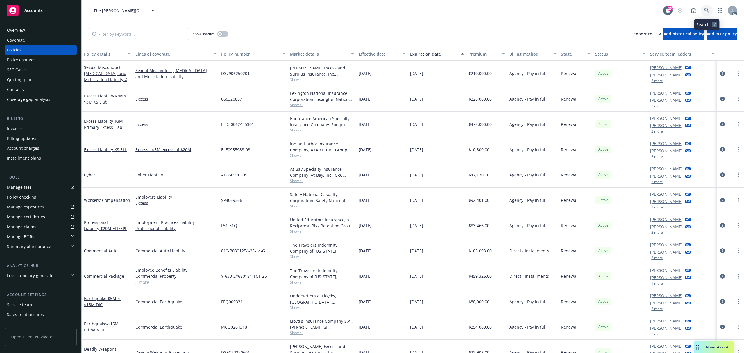
click at [707, 10] on icon at bounding box center [706, 10] width 5 height 5
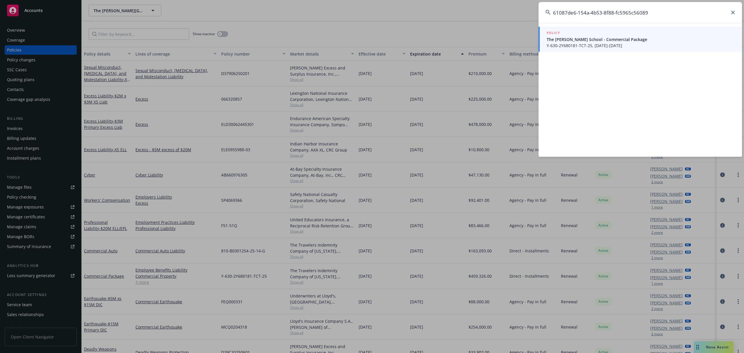
click at [637, 37] on span "The [PERSON_NAME] School - Commercial Package" at bounding box center [641, 39] width 188 height 6
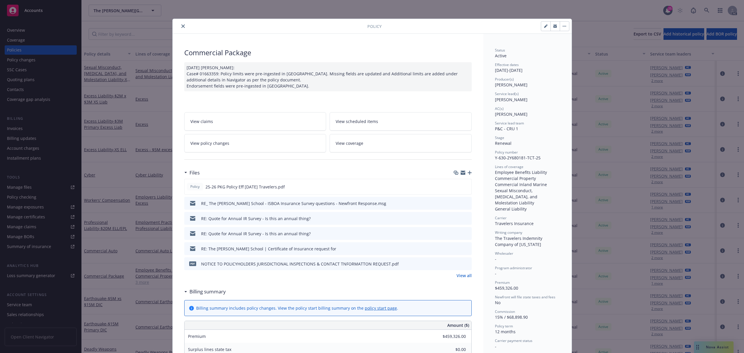
click at [546, 26] on icon "button" at bounding box center [546, 24] width 1 height 1
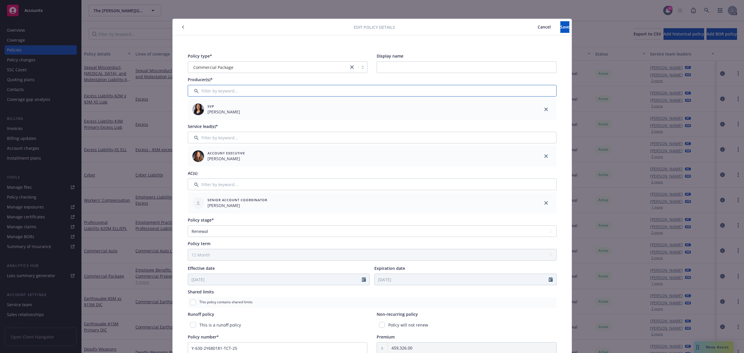
click at [291, 90] on input "Filter by keyword..." at bounding box center [372, 91] width 369 height 12
click at [274, 121] on span "[PERSON_NAME]" at bounding box center [277, 123] width 112 height 6
click at [194, 120] on input "checkbox" at bounding box center [196, 121] width 6 height 6
click at [539, 141] on button "Confirm selection" at bounding box center [534, 139] width 35 height 12
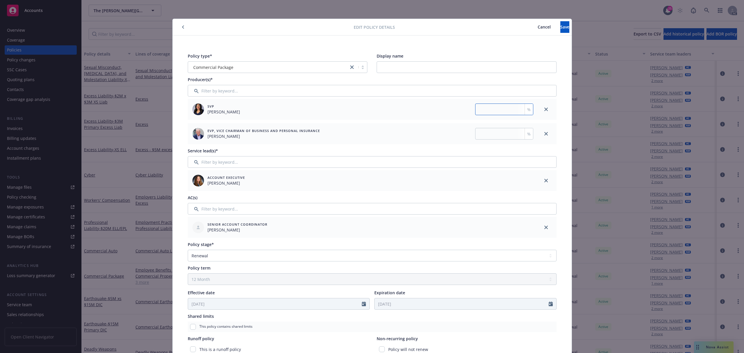
click at [504, 111] on input "number" at bounding box center [504, 109] width 58 height 12
click at [484, 132] on input "number" at bounding box center [504, 134] width 58 height 12
click at [560, 24] on button "Save" at bounding box center [564, 27] width 9 height 12
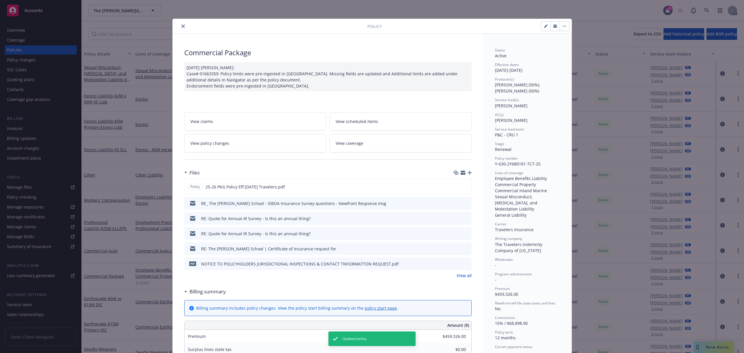
click at [181, 26] on icon "close" at bounding box center [182, 25] width 3 height 3
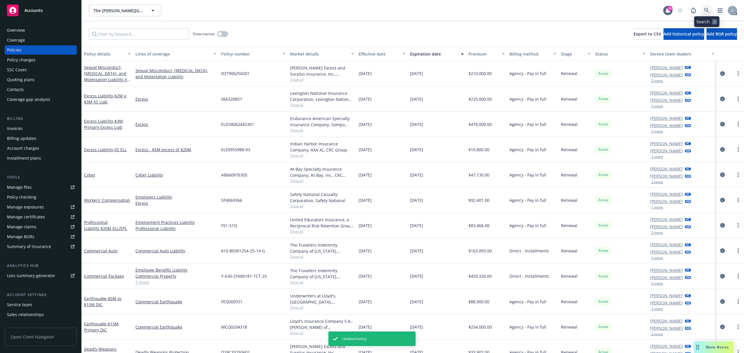
click at [705, 11] on icon at bounding box center [706, 10] width 5 height 5
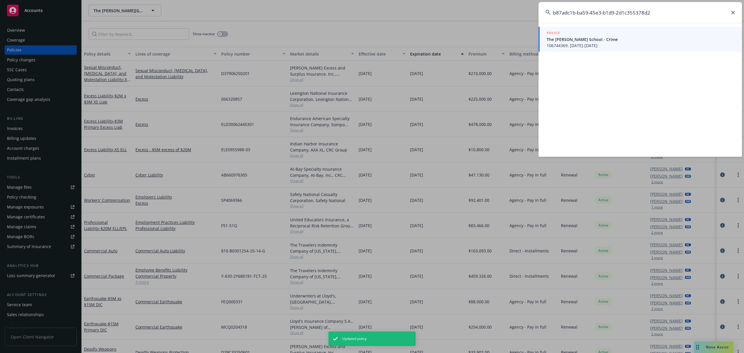
click at [635, 38] on span "The [PERSON_NAME] School - Crime" at bounding box center [641, 39] width 188 height 6
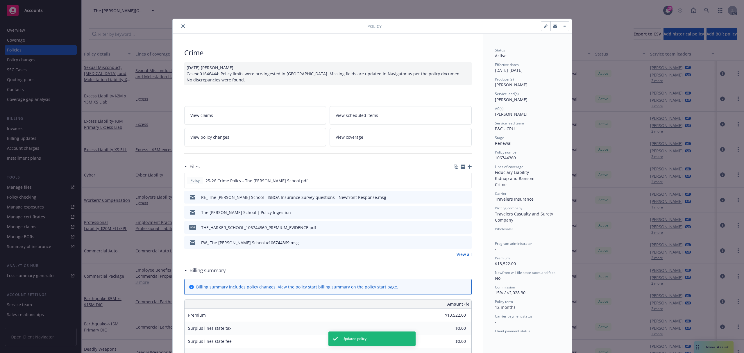
click at [541, 26] on button "button" at bounding box center [545, 26] width 9 height 9
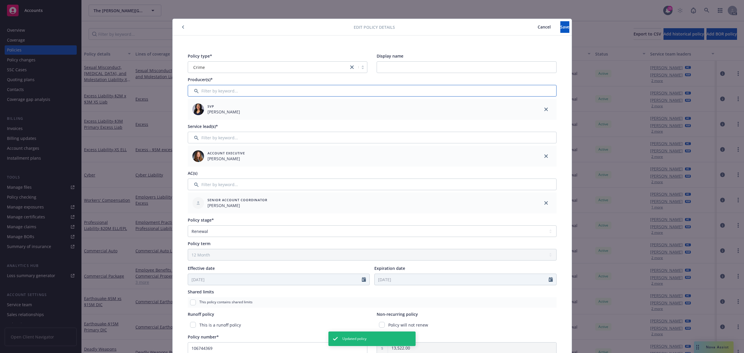
click at [297, 89] on input "Filter by keyword..." at bounding box center [372, 91] width 369 height 12
click at [271, 116] on span "EVP, Vice Chairman of Business and Personal Insurance" at bounding box center [277, 117] width 112 height 5
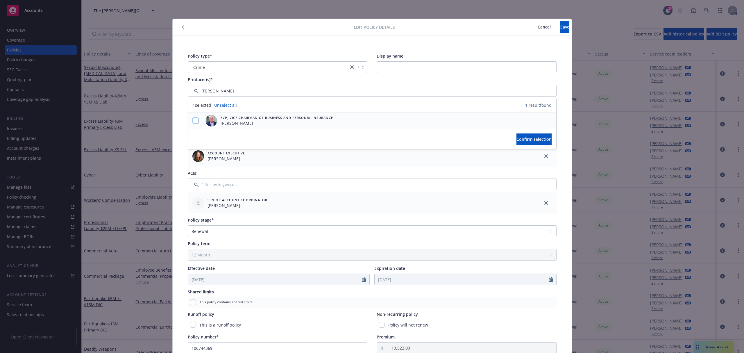
click at [193, 121] on input "checkbox" at bounding box center [196, 121] width 6 height 6
click at [522, 133] on button "Confirm selection" at bounding box center [534, 139] width 35 height 12
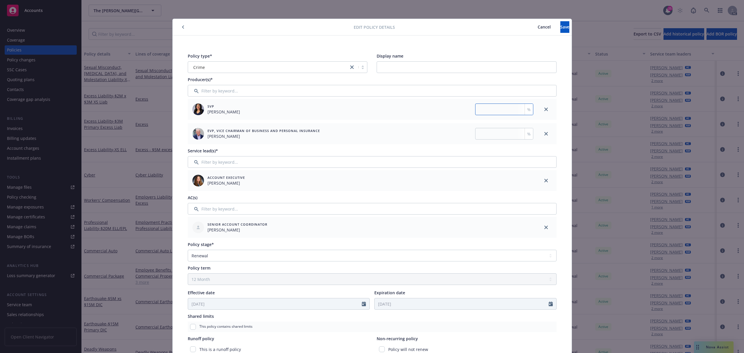
click at [505, 111] on input "number" at bounding box center [504, 109] width 58 height 12
click at [503, 137] on input "number" at bounding box center [504, 134] width 58 height 12
click at [560, 27] on span "Save" at bounding box center [564, 27] width 9 height 6
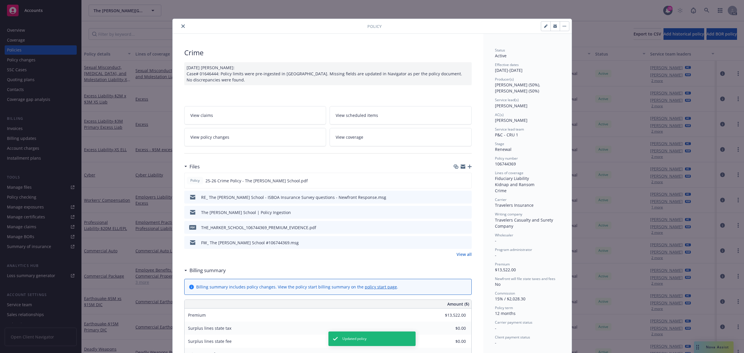
click at [181, 27] on icon "close" at bounding box center [182, 25] width 3 height 3
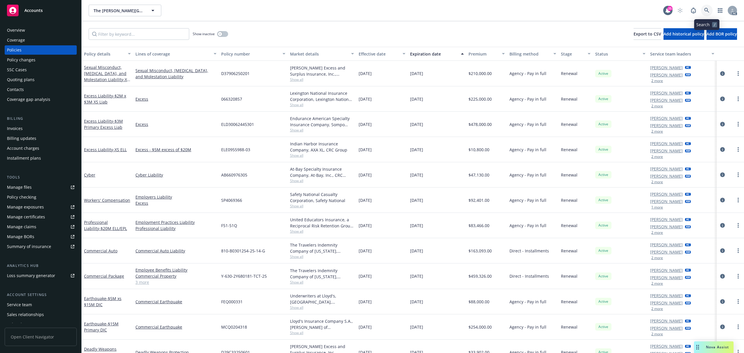
click at [706, 13] on icon at bounding box center [706, 10] width 5 height 5
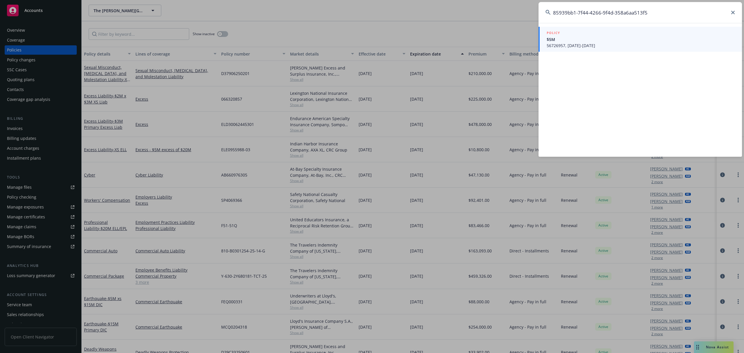
click at [602, 38] on span "$5M" at bounding box center [641, 39] width 188 height 6
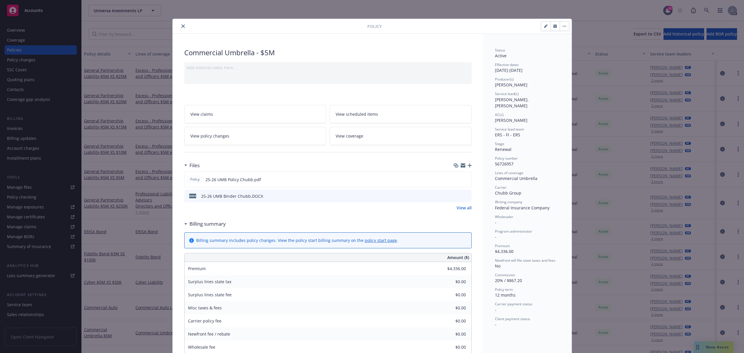
click at [541, 30] on button "button" at bounding box center [545, 26] width 9 height 9
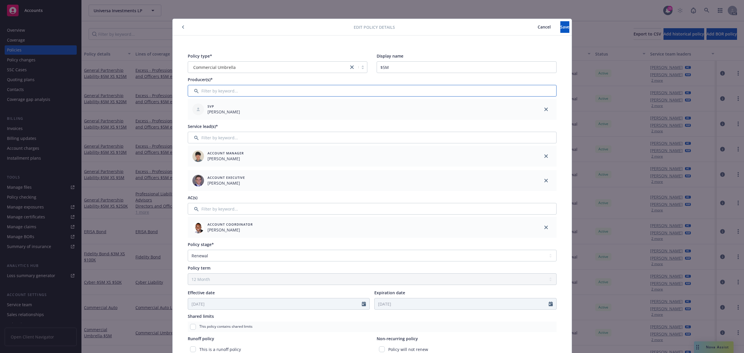
click at [250, 91] on input "Filter by keyword..." at bounding box center [372, 91] width 369 height 12
click at [193, 121] on input "checkbox" at bounding box center [196, 121] width 6 height 6
click at [517, 137] on span "Confirm selection" at bounding box center [534, 139] width 35 height 6
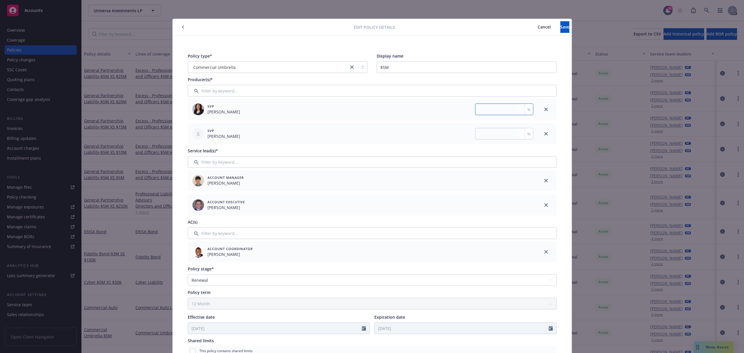
click at [494, 108] on input "number" at bounding box center [504, 109] width 58 height 12
click at [491, 133] on input "number" at bounding box center [504, 134] width 58 height 12
click at [560, 32] on button "Save" at bounding box center [564, 27] width 9 height 12
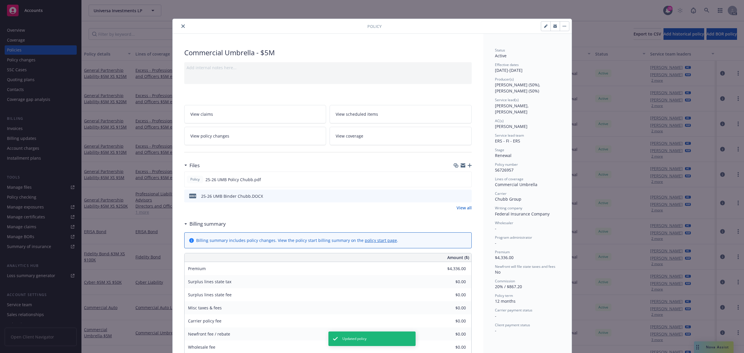
click at [181, 27] on icon "close" at bounding box center [182, 25] width 3 height 3
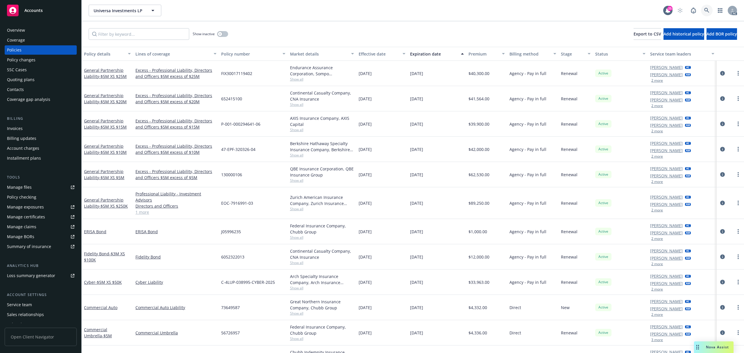
click at [707, 8] on icon at bounding box center [706, 10] width 5 height 5
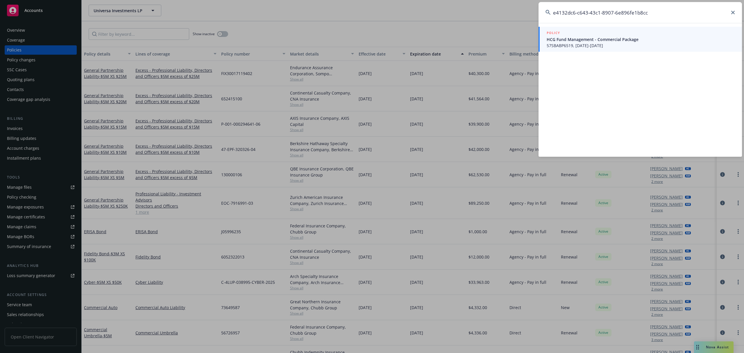
click at [585, 44] on span "57SBABP6519, [DATE]-[DATE]" at bounding box center [641, 45] width 188 height 6
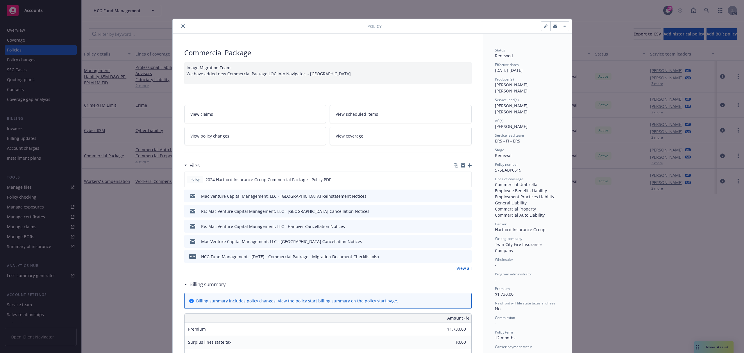
click at [544, 27] on icon "button" at bounding box center [545, 25] width 3 height 3
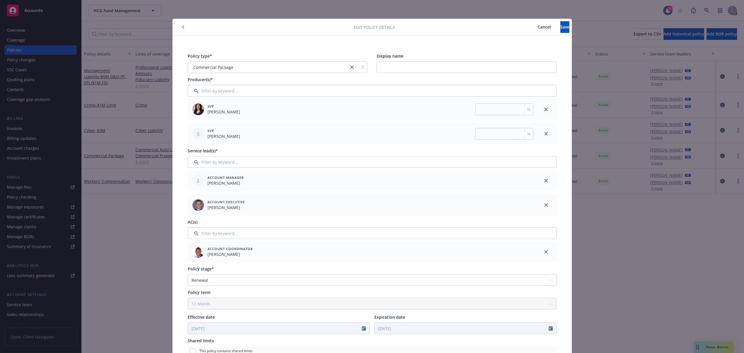
click at [543, 108] on link "close" at bounding box center [546, 109] width 7 height 7
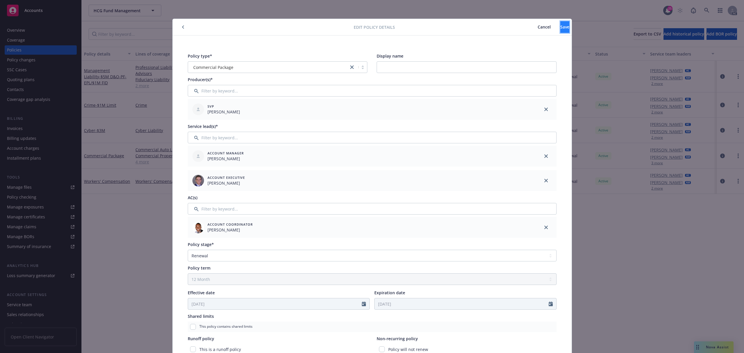
click at [560, 28] on span "Save" at bounding box center [564, 27] width 9 height 6
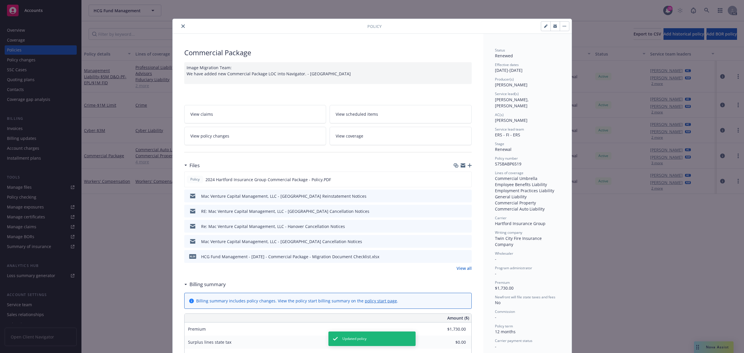
click at [180, 24] on button "close" at bounding box center [183, 26] width 7 height 7
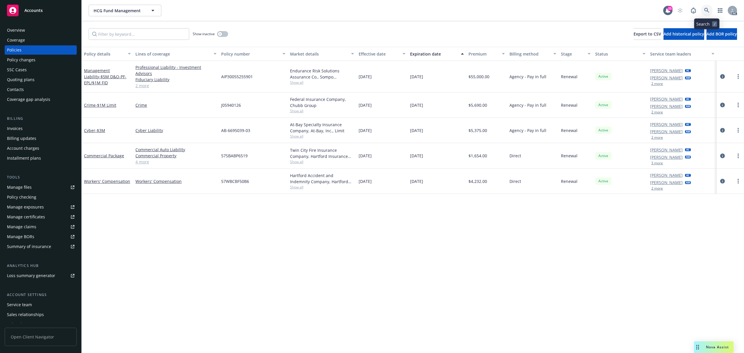
click at [707, 11] on icon at bounding box center [706, 10] width 5 height 5
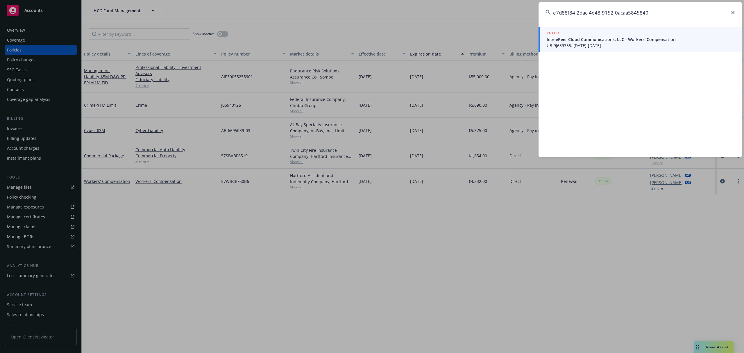
click at [626, 31] on div "POLICY" at bounding box center [641, 33] width 188 height 6
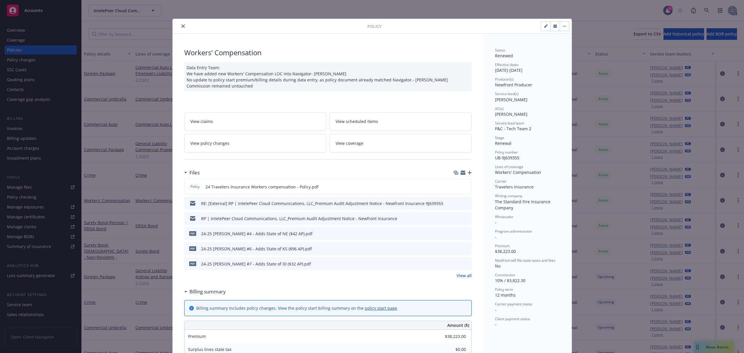
click at [544, 27] on icon "button" at bounding box center [545, 25] width 3 height 3
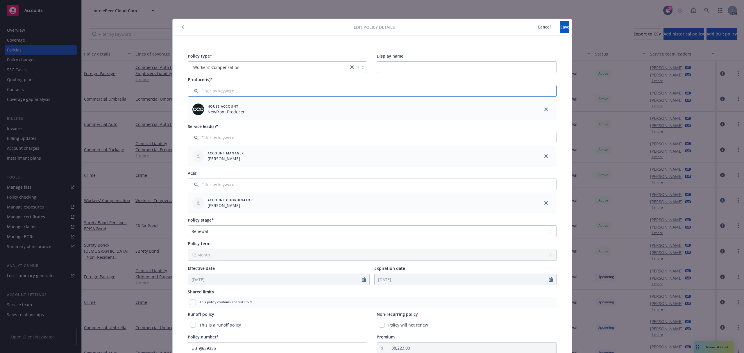
click at [291, 92] on input "Filter by keyword..." at bounding box center [372, 91] width 369 height 12
click at [193, 120] on input "checkbox" at bounding box center [196, 121] width 6 height 6
click at [519, 140] on span "Confirm selection" at bounding box center [534, 139] width 35 height 6
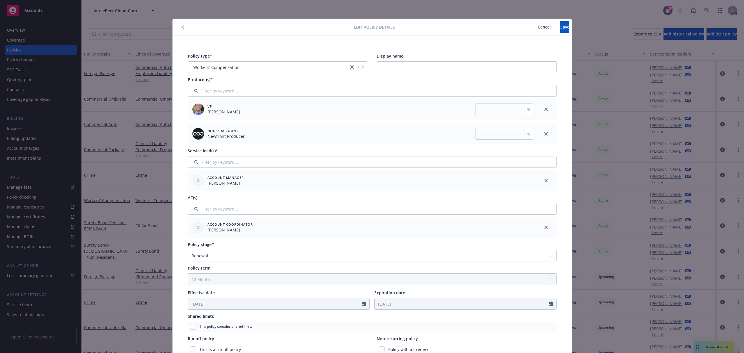
click at [542, 130] on div at bounding box center [546, 133] width 21 height 21
click at [544, 134] on icon "close" at bounding box center [545, 133] width 3 height 3
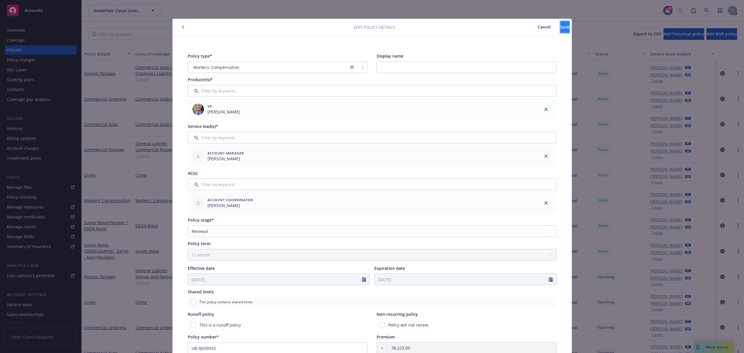
click at [560, 25] on span "Save" at bounding box center [564, 27] width 9 height 6
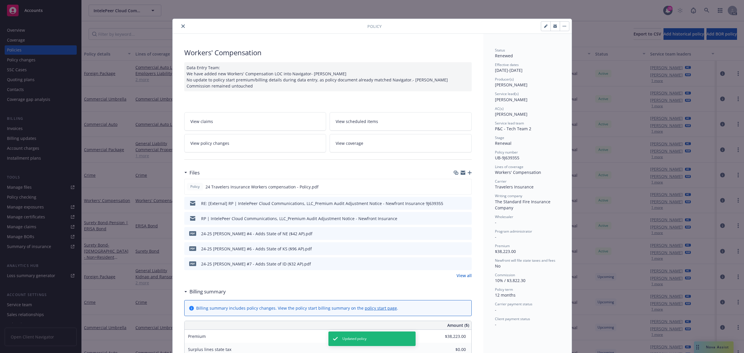
click at [182, 27] on icon "close" at bounding box center [182, 25] width 3 height 3
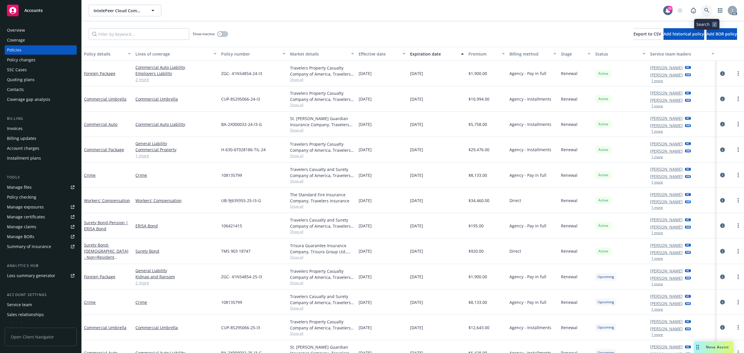
click at [708, 11] on icon at bounding box center [706, 10] width 5 height 5
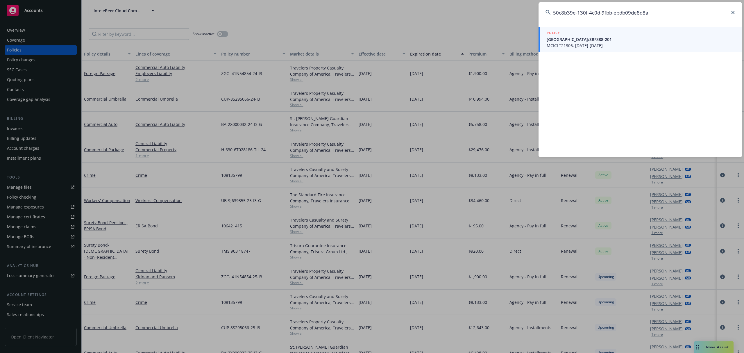
click at [605, 40] on span "[GEOGRAPHIC_DATA]/SRF388-201" at bounding box center [641, 39] width 188 height 6
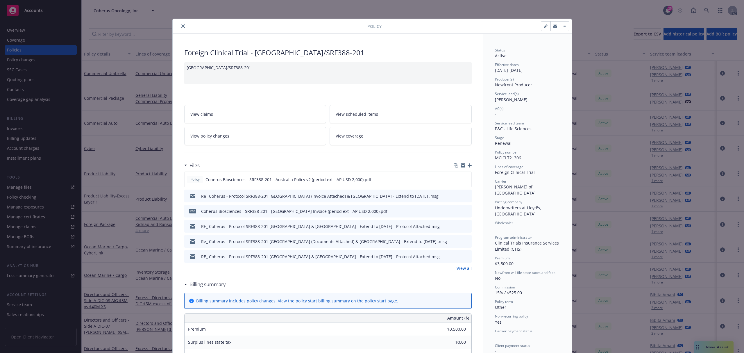
click at [544, 27] on icon "button" at bounding box center [545, 25] width 3 height 3
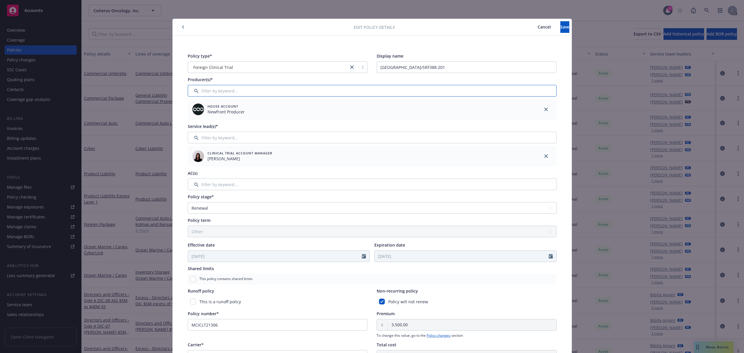
click at [252, 94] on input "Filter by keyword..." at bounding box center [372, 91] width 369 height 12
click at [257, 91] on input "Filter by keyword..." at bounding box center [372, 91] width 369 height 12
click at [194, 120] on input "checkbox" at bounding box center [196, 121] width 6 height 6
click at [532, 136] on span "Confirm selection" at bounding box center [534, 139] width 35 height 6
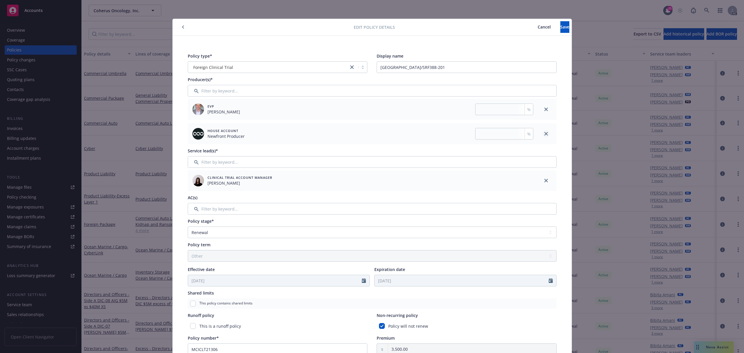
click at [543, 132] on link "close" at bounding box center [546, 133] width 7 height 7
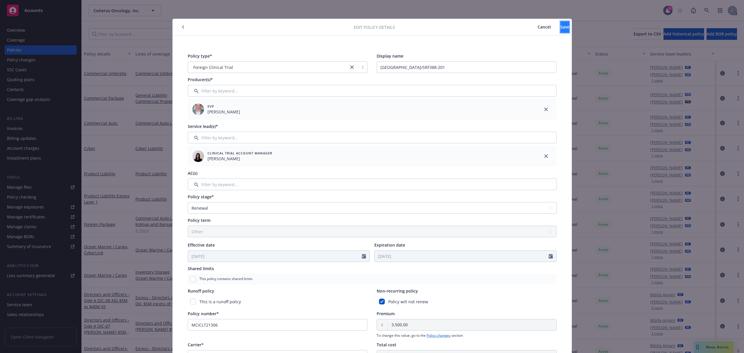
click at [560, 27] on span "Save" at bounding box center [564, 27] width 9 height 6
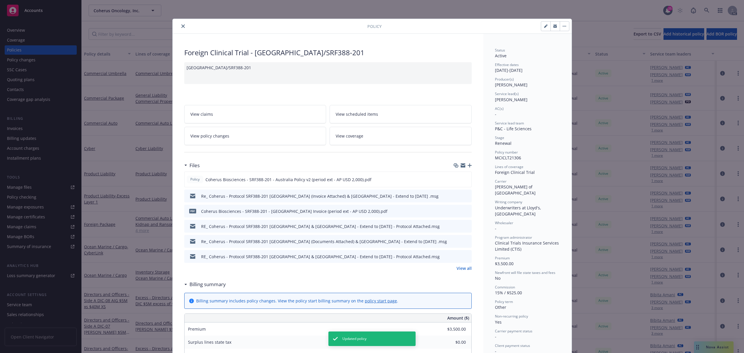
click at [181, 28] on button "close" at bounding box center [183, 26] width 7 height 7
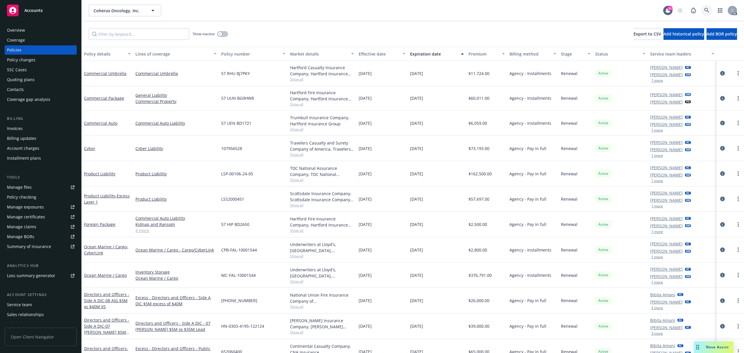
click at [706, 11] on icon at bounding box center [706, 10] width 5 height 5
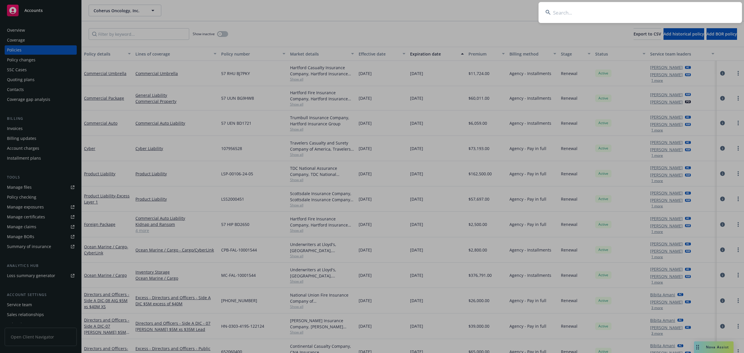
type input "7c1e16cf-63d6-4ec7-8d38-83a5ae54b7e1"
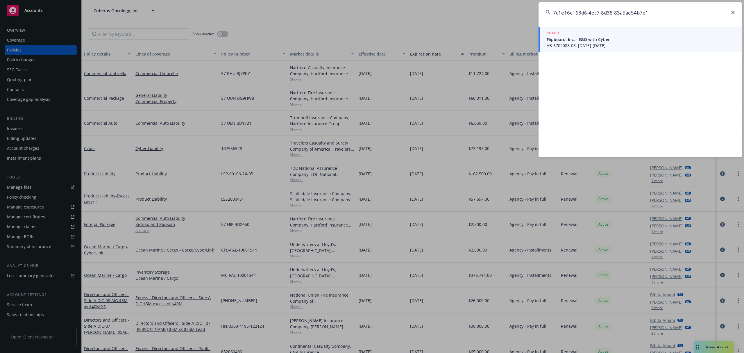
click at [596, 41] on span "Flipboard, Inc. - E&O with Cyber" at bounding box center [641, 39] width 188 height 6
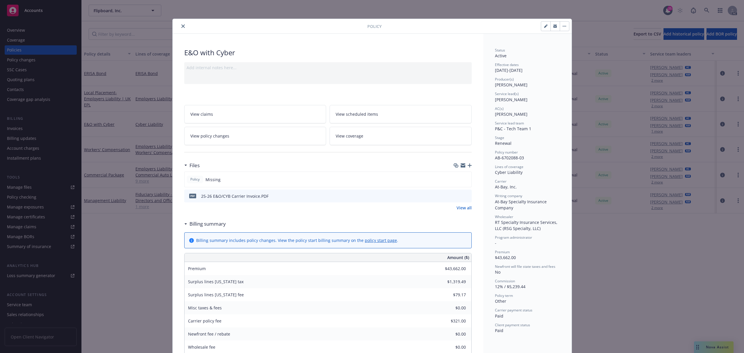
click at [541, 22] on button "button" at bounding box center [545, 26] width 9 height 9
select select "RENEWAL"
select select "other"
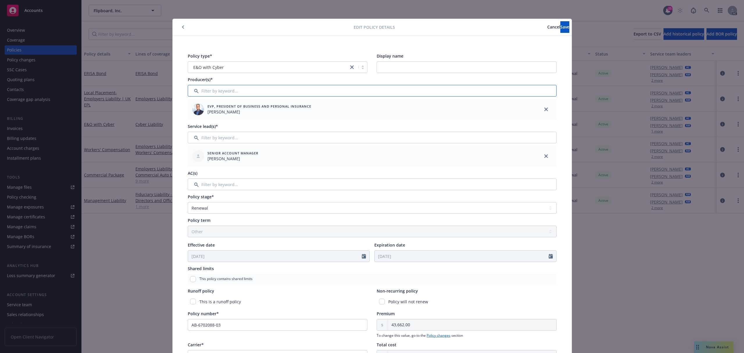
click at [237, 92] on input "Filter by keyword..." at bounding box center [372, 91] width 369 height 12
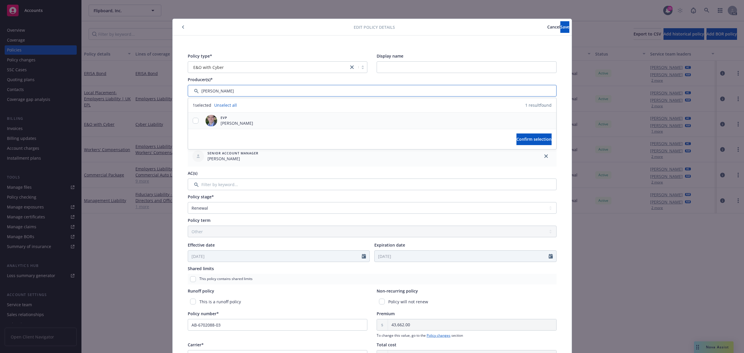
type input "tim"
click at [194, 119] on input "checkbox" at bounding box center [196, 121] width 6 height 6
checkbox input "true"
click at [517, 137] on span "Confirm selection" at bounding box center [534, 139] width 35 height 6
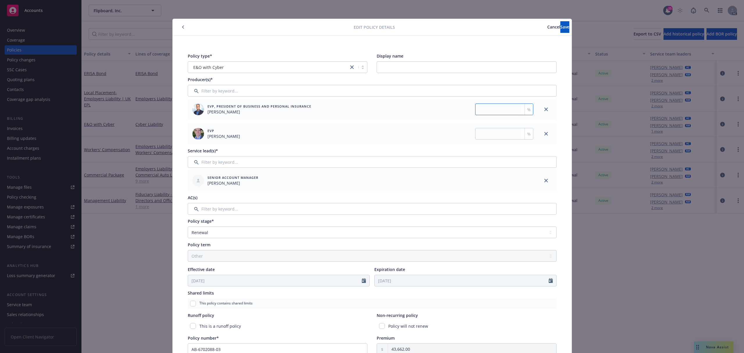
click at [505, 106] on input "number" at bounding box center [504, 109] width 58 height 12
type input "50"
click at [501, 130] on input "number" at bounding box center [504, 134] width 58 height 12
type input "50"
click at [560, 24] on button "Save" at bounding box center [564, 27] width 9 height 12
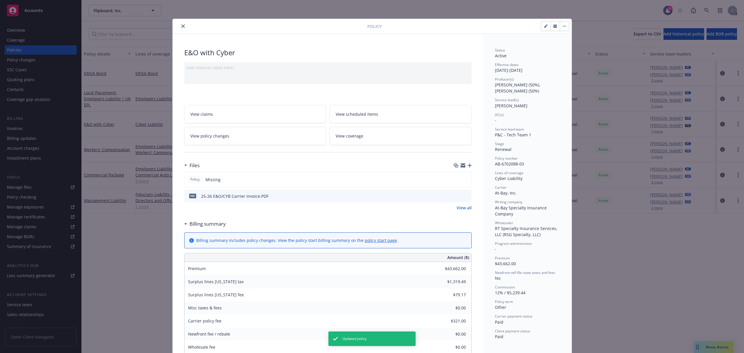
click at [181, 27] on icon "close" at bounding box center [182, 25] width 3 height 3
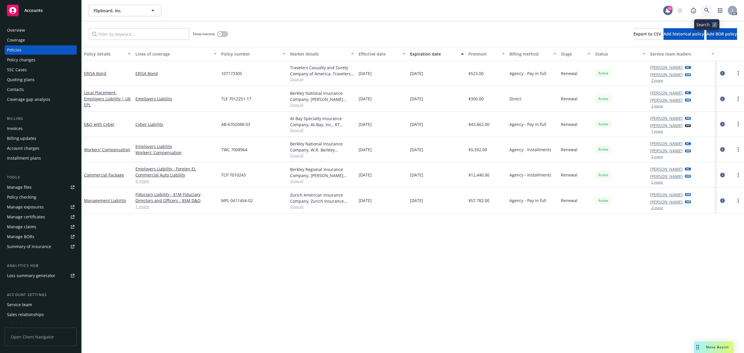
click at [704, 9] on link at bounding box center [707, 11] width 12 height 12
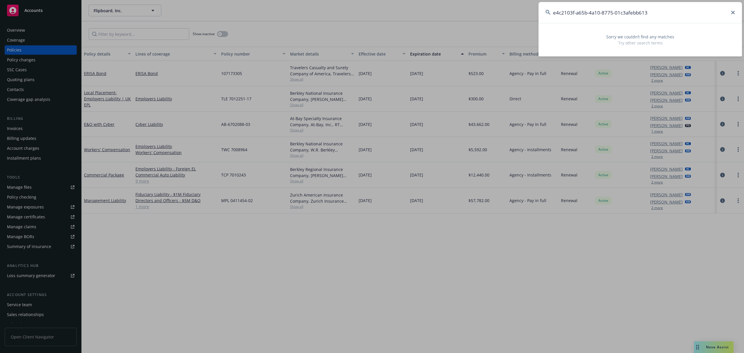
click at [704, 16] on input "e4c2103f-a65b-4a10-8775-01c3afebb613" at bounding box center [640, 12] width 203 height 21
paste input "58bb4946-6ead-4e1f-8a9f-1ad3fd2783a"
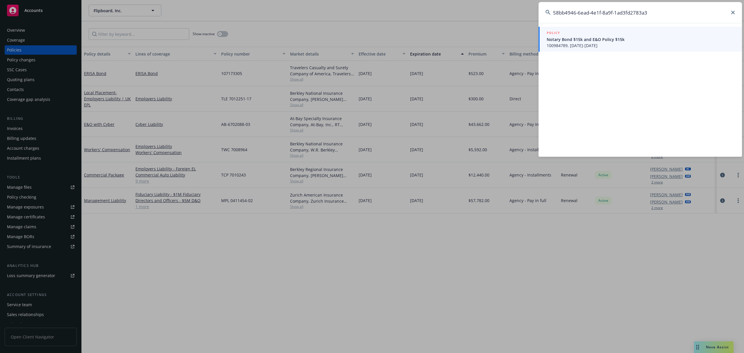
type input "58bb4946-6ead-4e1f-8a9f-1ad3fd2783a3"
click at [636, 32] on div "POLICY" at bounding box center [641, 33] width 188 height 6
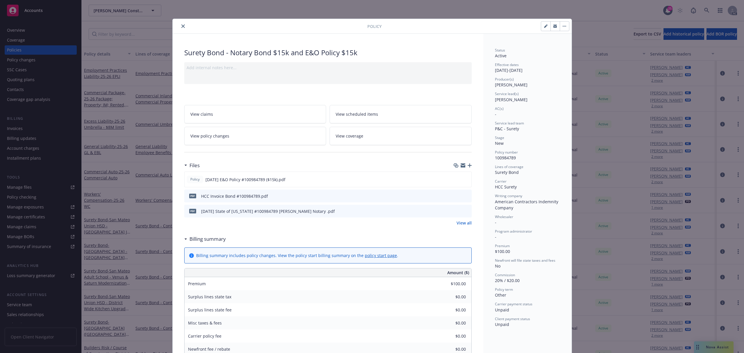
click at [542, 29] on button "button" at bounding box center [545, 26] width 9 height 9
select select "NEW"
select select "other"
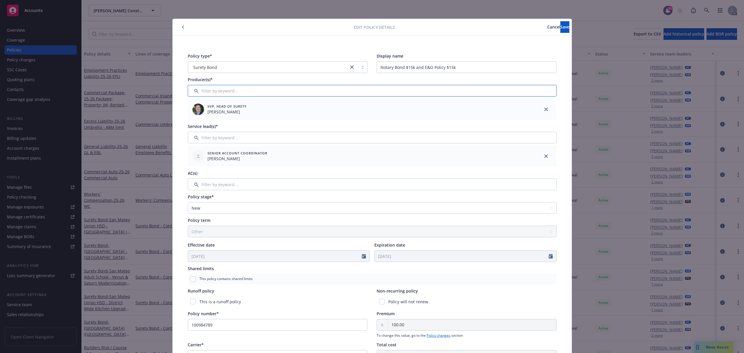
click at [242, 88] on input "Filter by keyword..." at bounding box center [372, 91] width 369 height 12
type input "st"
drag, startPoint x: 194, startPoint y: 121, endPoint x: 211, endPoint y: 122, distance: 16.6
click at [194, 121] on input "checkbox" at bounding box center [196, 121] width 6 height 6
checkbox input "true"
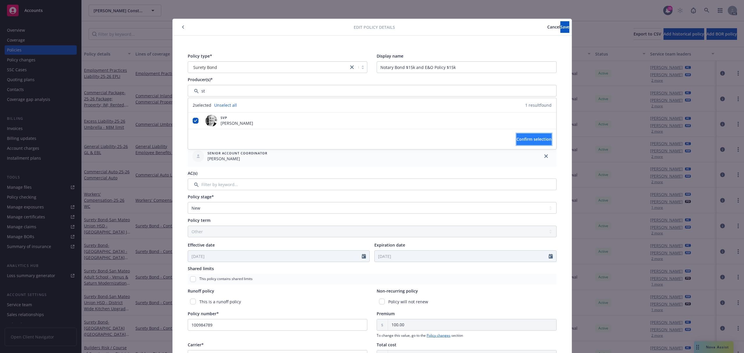
click at [517, 136] on span "Confirm selection" at bounding box center [534, 139] width 35 height 6
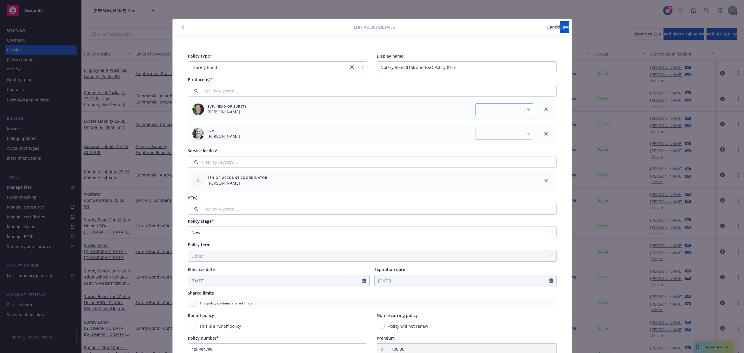
click at [477, 110] on input "number" at bounding box center [504, 109] width 58 height 12
type input "50"
click at [486, 134] on input "number" at bounding box center [504, 134] width 58 height 12
type input "50"
click at [560, 28] on span "Save" at bounding box center [564, 27] width 9 height 6
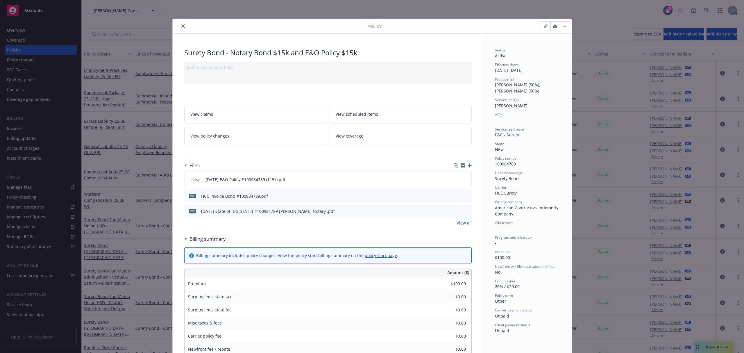
click at [180, 28] on button "close" at bounding box center [183, 26] width 7 height 7
click at [181, 26] on icon "close" at bounding box center [182, 25] width 3 height 3
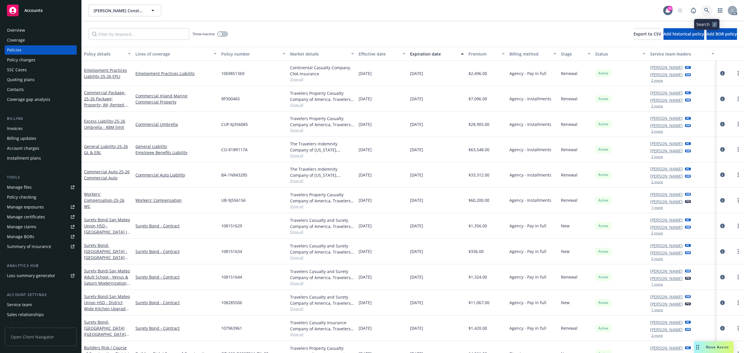
click at [711, 11] on link at bounding box center [707, 11] width 12 height 12
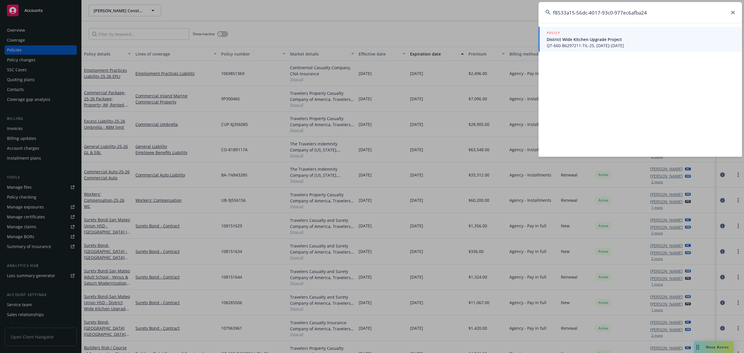
type input "f8533a15-56dc-4017-93c0-977ec6afba24"
click at [626, 41] on span "District Wide Kitchen Upgrade Project" at bounding box center [641, 39] width 188 height 6
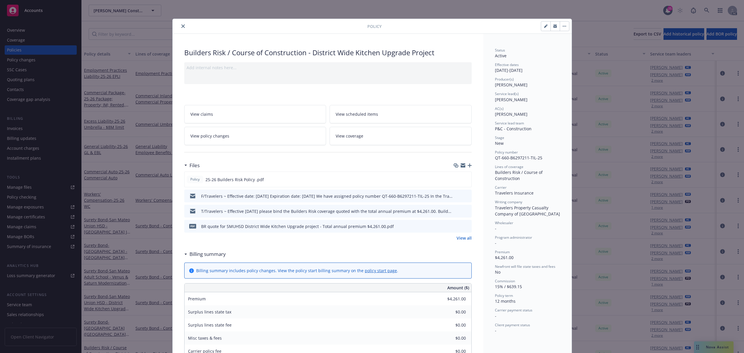
click at [541, 28] on button "button" at bounding box center [545, 26] width 9 height 9
select select "NEW"
select select "12"
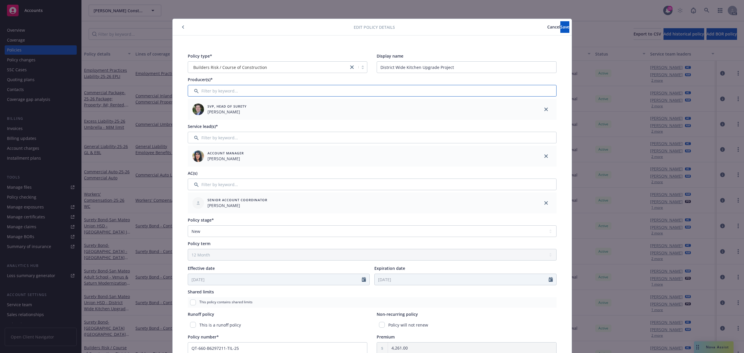
click at [330, 93] on input "Filter by keyword..." at bounding box center [372, 91] width 369 height 12
type input "st"
drag, startPoint x: 190, startPoint y: 122, endPoint x: 199, endPoint y: 122, distance: 9.0
click at [193, 122] on input "checkbox" at bounding box center [196, 121] width 6 height 6
checkbox input "true"
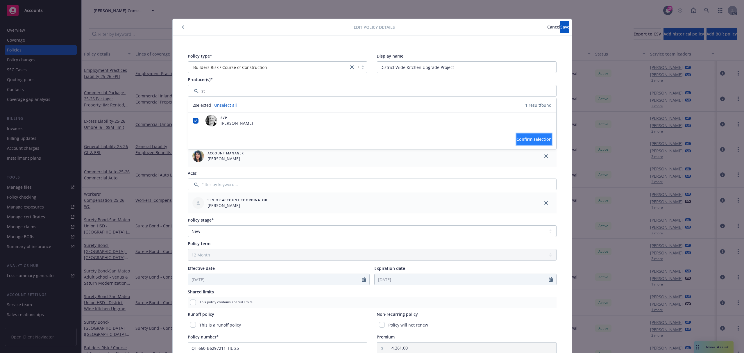
click at [517, 142] on span "Confirm selection" at bounding box center [534, 139] width 35 height 6
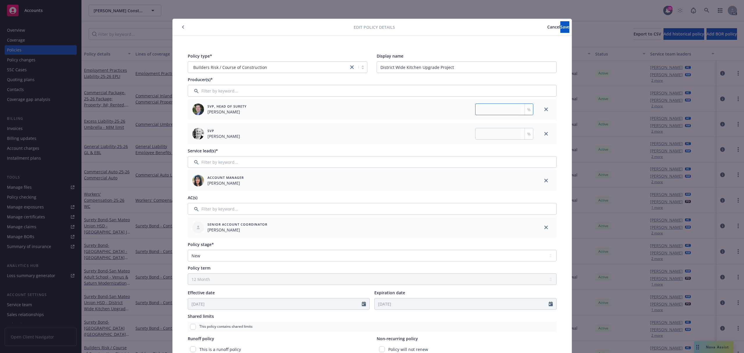
click at [501, 108] on input "number" at bounding box center [504, 109] width 58 height 12
type input "50"
click at [494, 127] on div "SVP Steve Leveroni %" at bounding box center [362, 133] width 348 height 21
click at [494, 134] on input "number" at bounding box center [504, 134] width 58 height 12
type input "50"
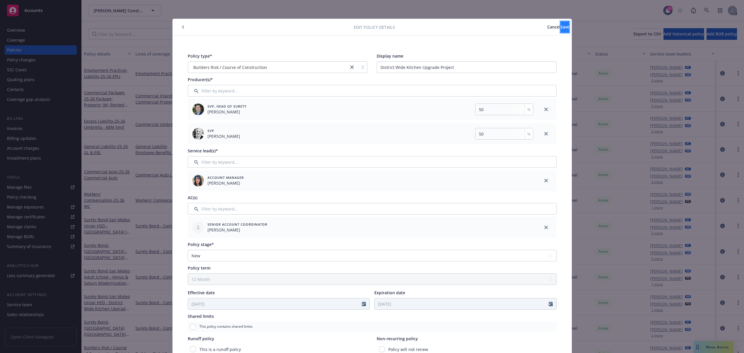
click at [560, 29] on span "Save" at bounding box center [564, 27] width 9 height 6
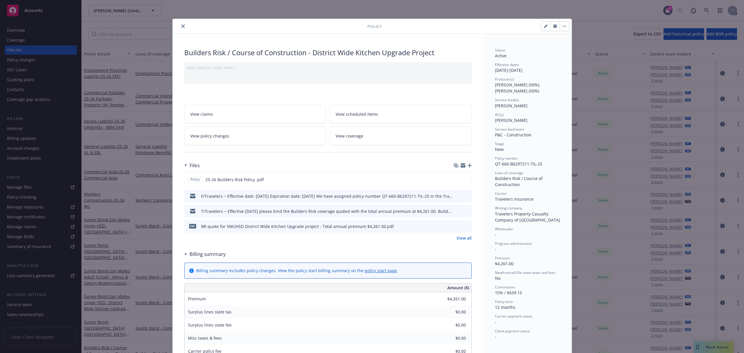
click at [181, 28] on icon "close" at bounding box center [182, 25] width 3 height 3
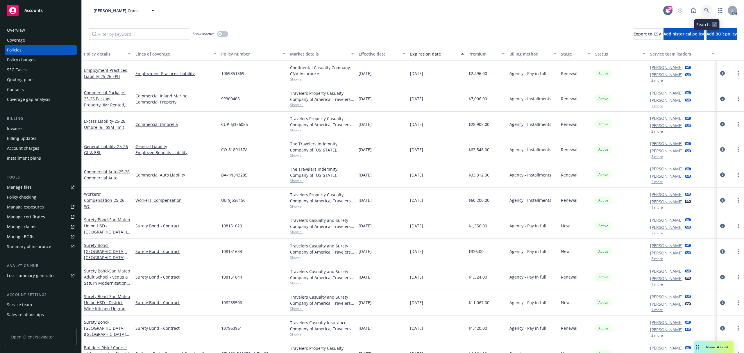
click at [704, 12] on icon at bounding box center [706, 10] width 5 height 5
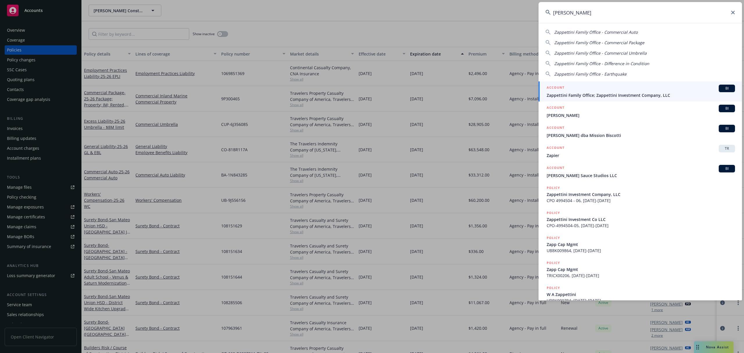
type input "zappe"
click at [601, 88] on div "ACCOUNT BI" at bounding box center [641, 89] width 188 height 8
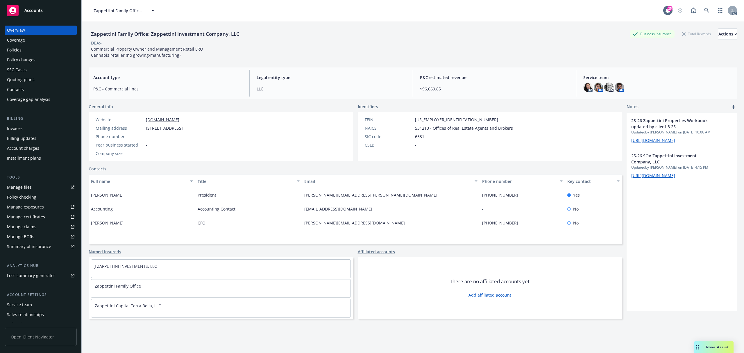
click at [30, 49] on div "Policies" at bounding box center [40, 49] width 67 height 9
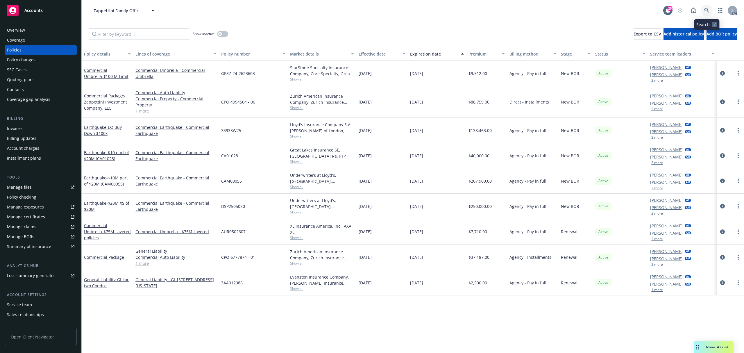
click at [709, 10] on icon at bounding box center [706, 10] width 5 height 5
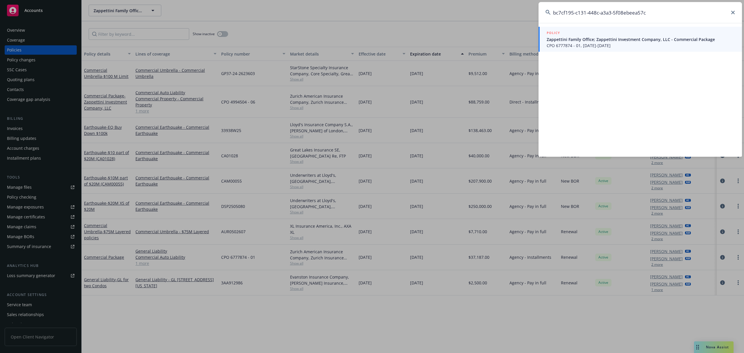
type input "bc7cf195-c131-448c-a3a3-5f08ebeea57c"
click at [620, 38] on span "Zappettini Family Office; Zappettini Investment Company, LLC - Commercial Packa…" at bounding box center [641, 39] width 188 height 6
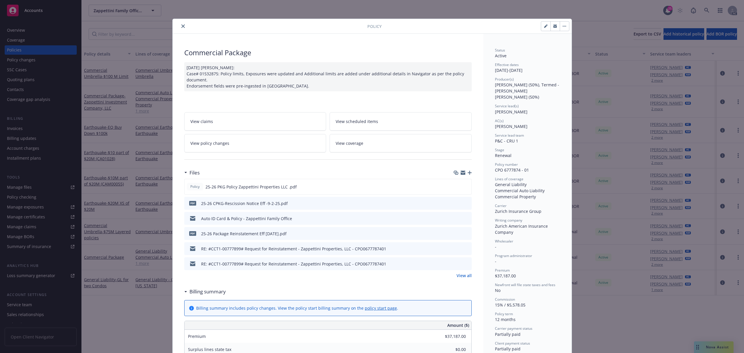
click at [181, 27] on icon "close" at bounding box center [182, 25] width 3 height 3
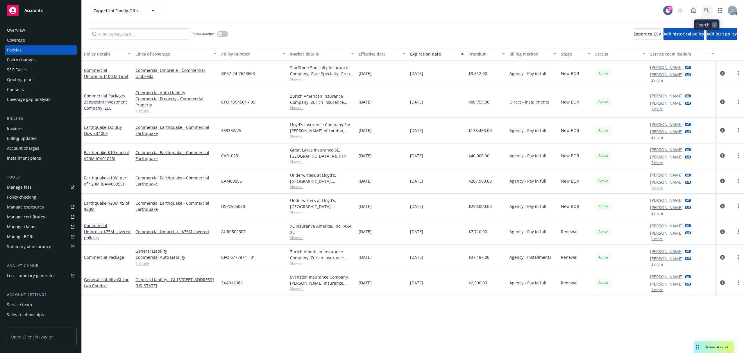
click at [712, 9] on link at bounding box center [707, 11] width 12 height 12
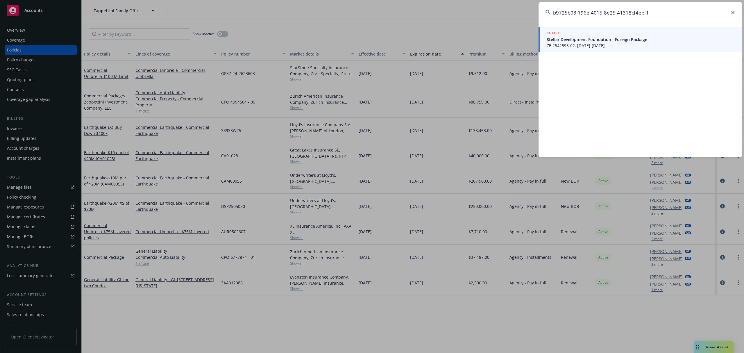
type input "b9725b03-196e-4015-8e25-41318cf4ebf1"
click at [619, 35] on div "POLICY" at bounding box center [641, 33] width 188 height 6
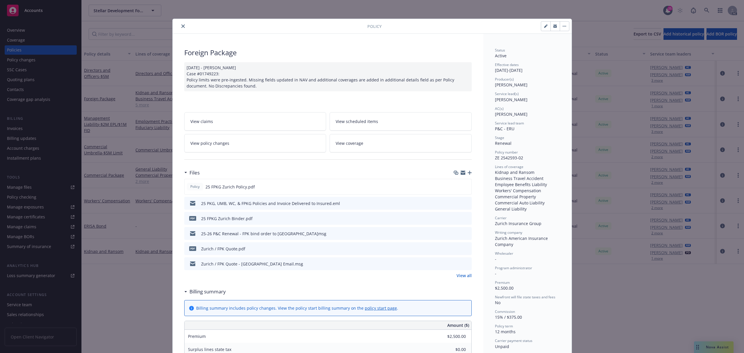
click at [544, 25] on icon "button" at bounding box center [545, 25] width 3 height 3
select select "RENEWAL"
select select "12"
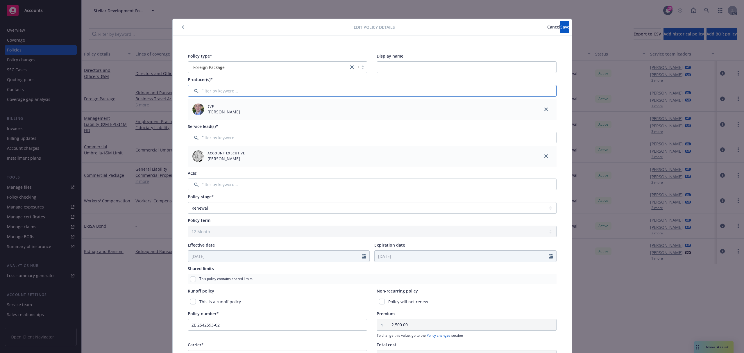
click at [254, 91] on input "Filter by keyword..." at bounding box center [372, 91] width 369 height 12
type input "er"
click at [191, 124] on div at bounding box center [195, 121] width 15 height 6
click at [193, 120] on input "checkbox" at bounding box center [196, 121] width 6 height 6
checkbox input "true"
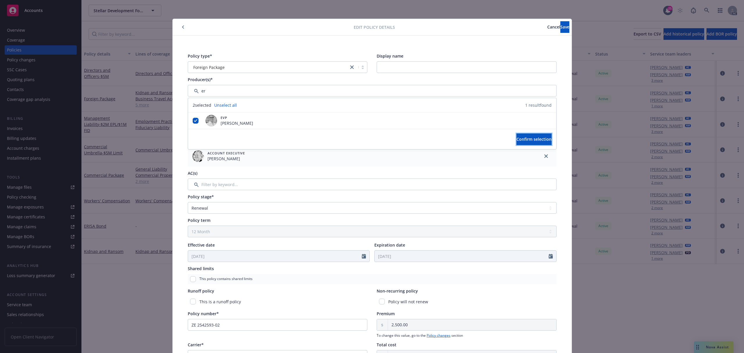
click at [538, 134] on button "Confirm selection" at bounding box center [534, 139] width 35 height 12
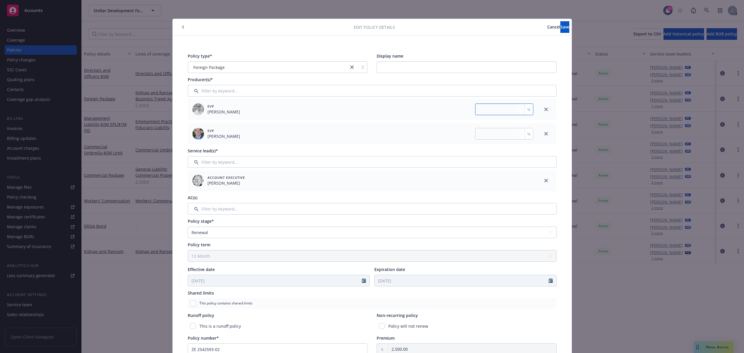
click at [500, 111] on input "number" at bounding box center [504, 109] width 58 height 12
type input "50"
click at [496, 134] on input "number" at bounding box center [504, 134] width 58 height 12
type input "50"
click at [560, 29] on span "Save" at bounding box center [564, 27] width 9 height 6
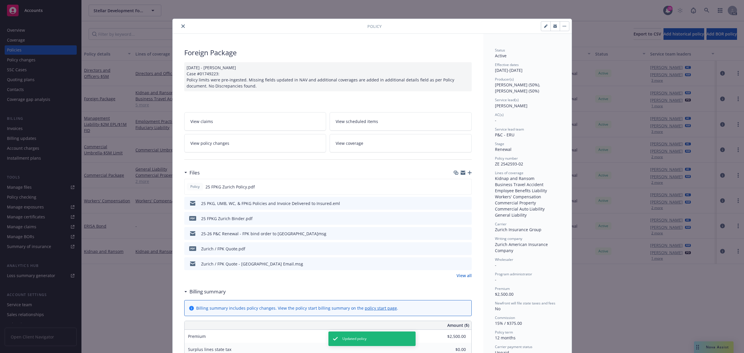
click at [181, 26] on icon "close" at bounding box center [182, 25] width 3 height 3
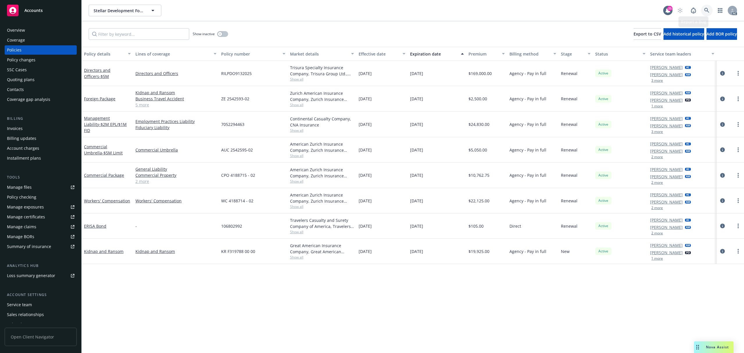
click at [705, 10] on icon at bounding box center [706, 10] width 5 height 5
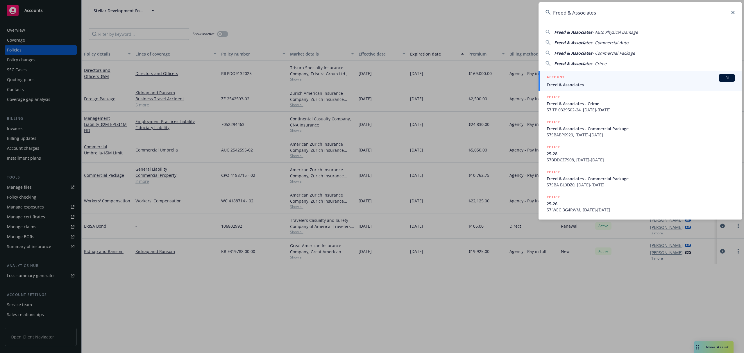
type input "Freed & Associates"
click at [599, 79] on div "ACCOUNT BI" at bounding box center [641, 78] width 188 height 8
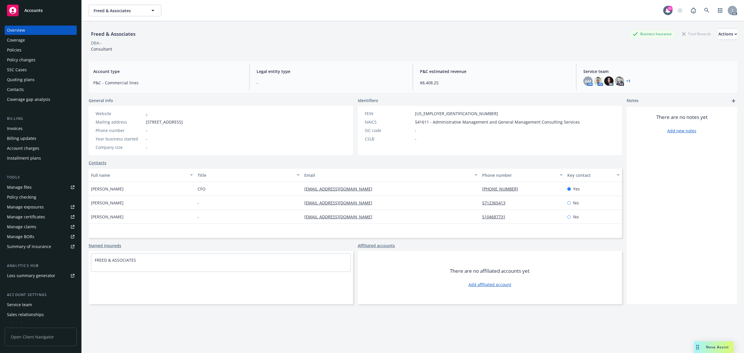
click at [22, 50] on div "Policies" at bounding box center [40, 49] width 67 height 9
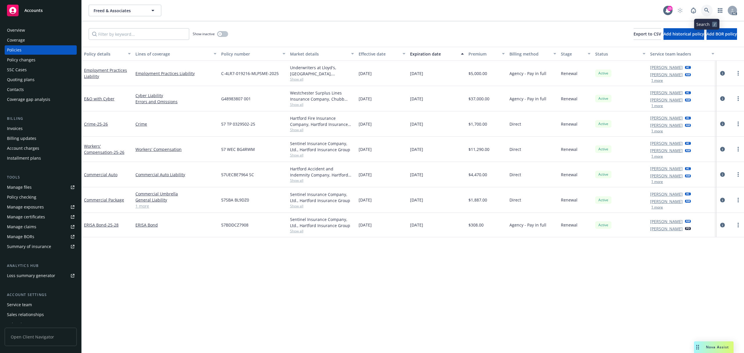
click at [705, 8] on icon at bounding box center [706, 10] width 5 height 5
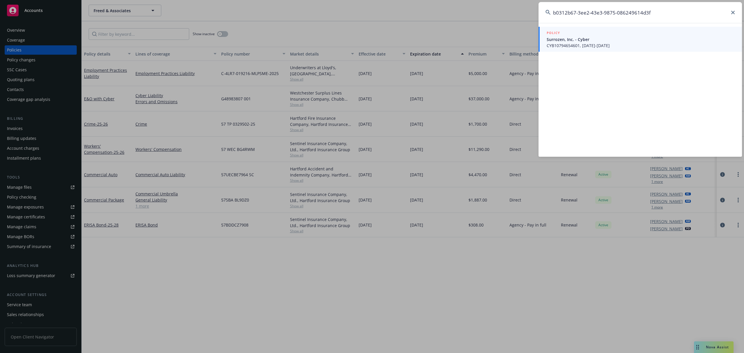
type input "b0312b67-3ee2-43e3-9875-086249614d3f"
click at [596, 43] on span "CYB10794654601, 07/15/2025-07/15/2026" at bounding box center [641, 45] width 188 height 6
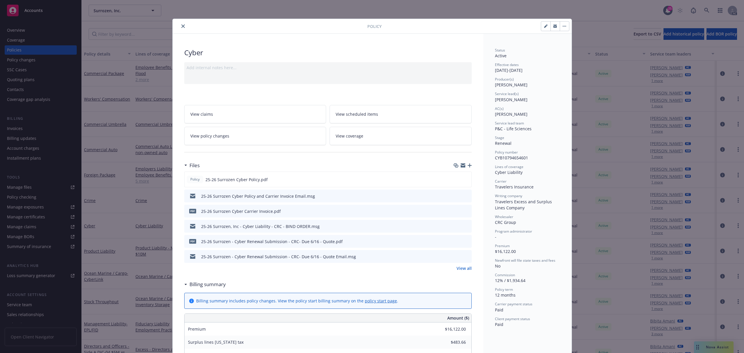
click at [180, 27] on button "close" at bounding box center [183, 26] width 7 height 7
click at [181, 24] on button "close" at bounding box center [183, 26] width 7 height 7
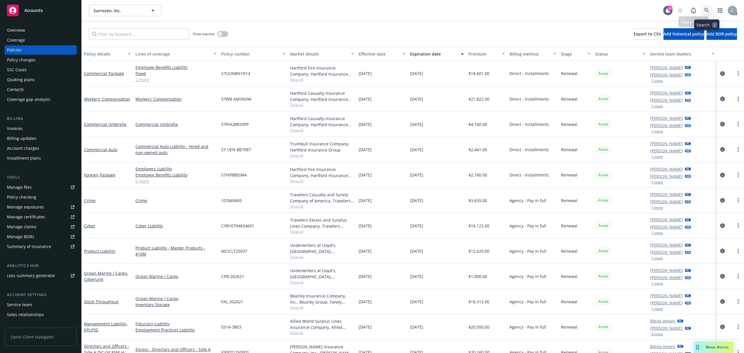
click at [704, 9] on link at bounding box center [707, 11] width 12 height 12
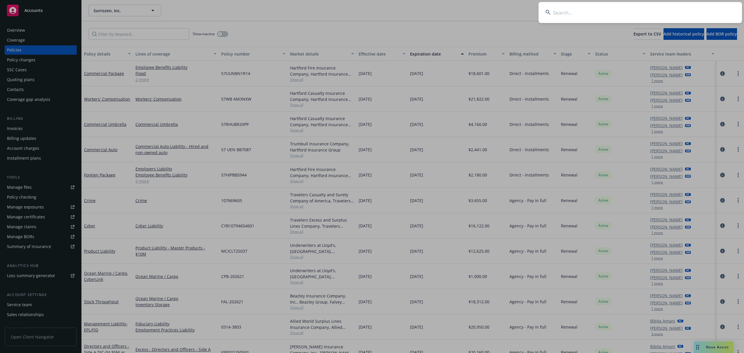
type input "UserZoom Technologies, Inc."
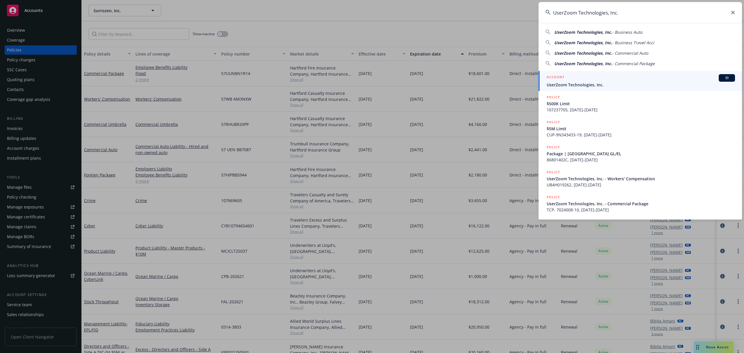
click at [587, 80] on div "ACCOUNT BI" at bounding box center [641, 78] width 188 height 8
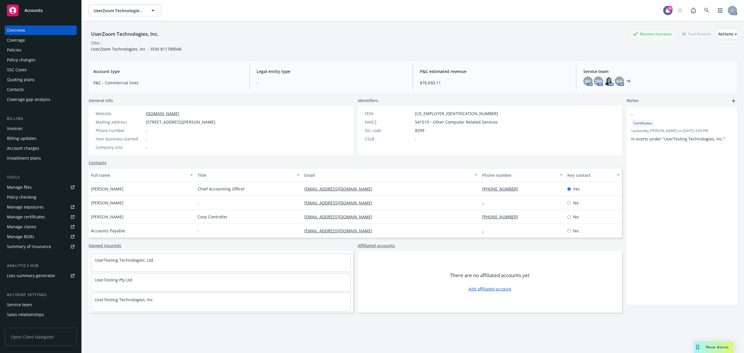
click at [25, 145] on div "Account charges" at bounding box center [23, 148] width 32 height 9
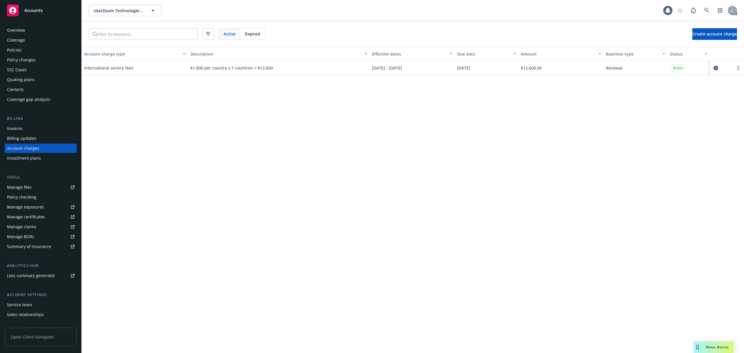
click at [716, 66] on icon "circleInformation" at bounding box center [716, 68] width 5 height 5
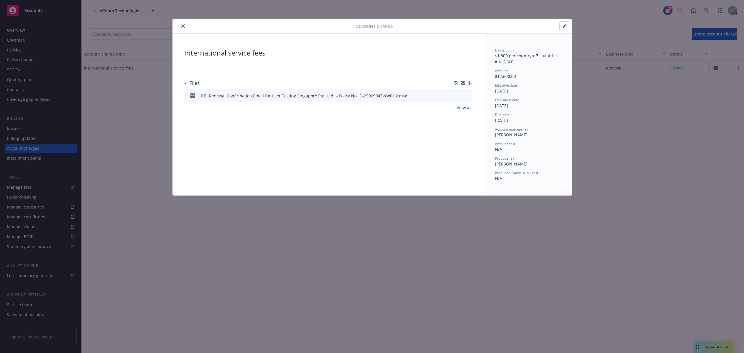
click at [564, 27] on icon "button" at bounding box center [564, 26] width 3 height 3
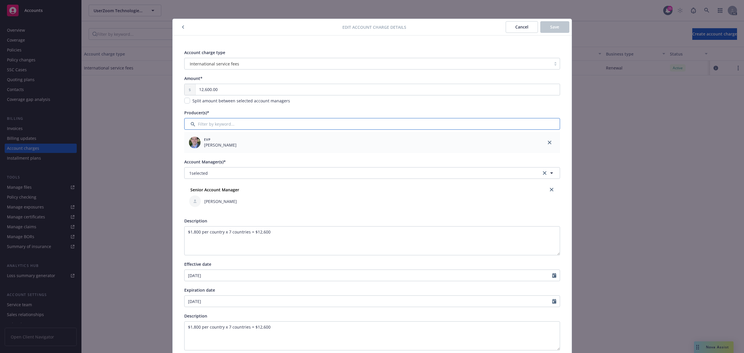
click at [230, 122] on input "Filter by keyword..." at bounding box center [372, 124] width 376 height 12
type input "tom"
click at [193, 154] on div at bounding box center [192, 154] width 15 height 6
click at [189, 155] on input "checkbox" at bounding box center [192, 154] width 6 height 6
checkbox input "true"
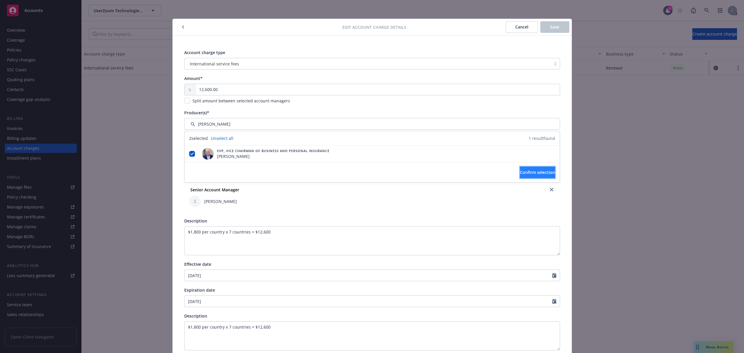
click at [538, 169] on button "Confirm selection" at bounding box center [537, 173] width 35 height 12
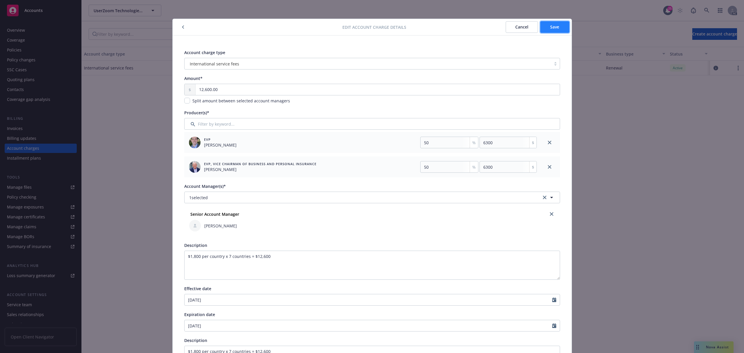
click at [545, 29] on button "Save" at bounding box center [554, 27] width 29 height 12
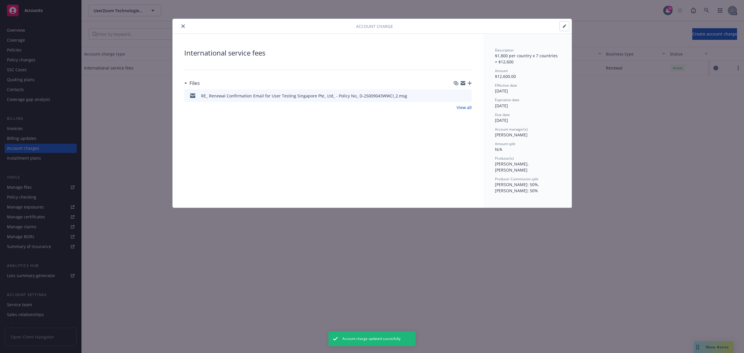
click at [182, 26] on icon "close" at bounding box center [182, 25] width 3 height 3
